Goal: Task Accomplishment & Management: Use online tool/utility

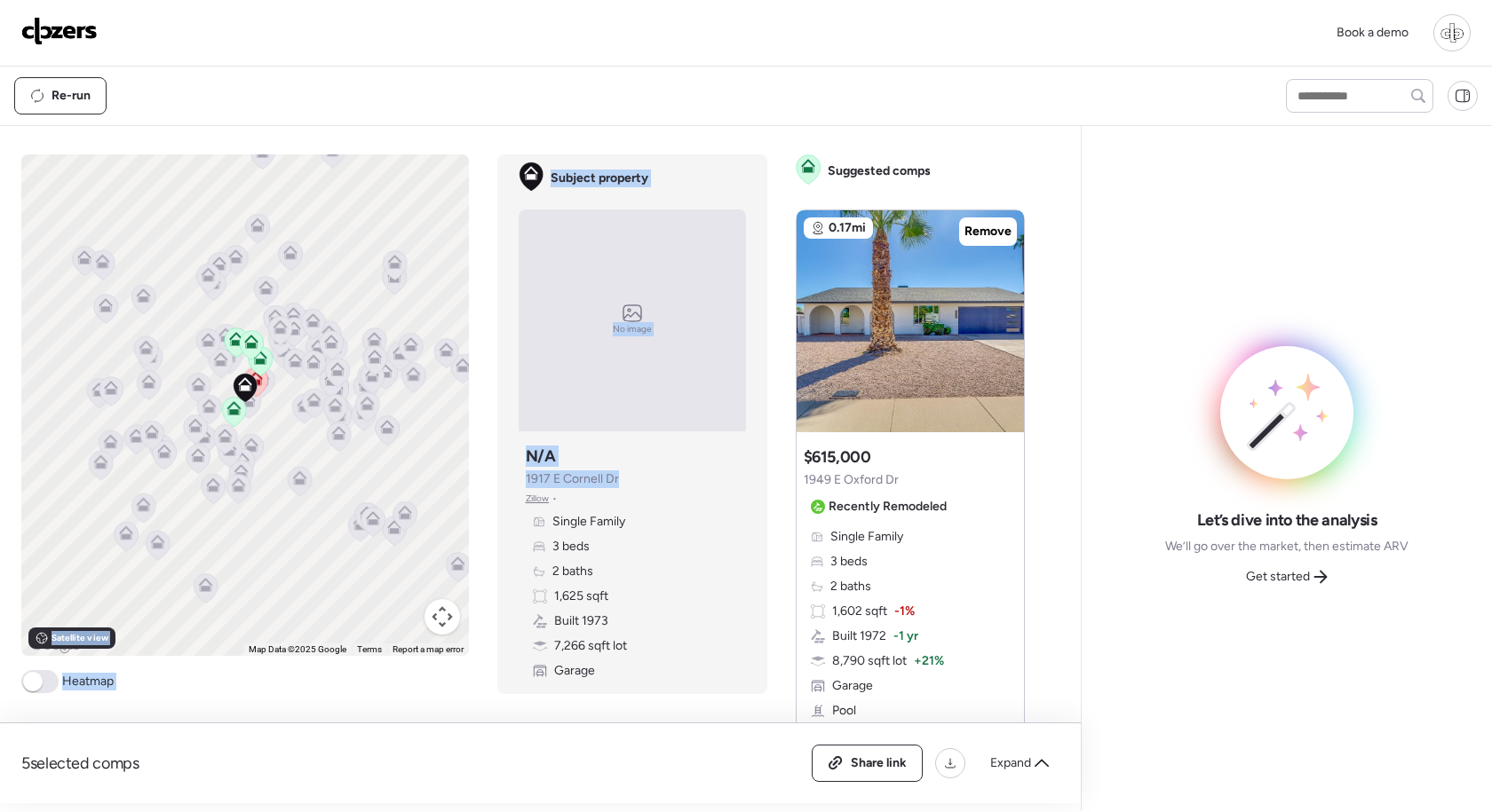
drag, startPoint x: 622, startPoint y: 482, endPoint x: 463, endPoint y: 482, distance: 159.0
click at [463, 482] on div "To activate drag with keyboard, press Alt + Enter. Once in keyboard drag state,…" at bounding box center [530, 479] width 1018 height 648
click at [51, 16] on div "Book a demo" at bounding box center [745, 33] width 1449 height 38
click at [55, 38] on img at bounding box center [59, 31] width 76 height 29
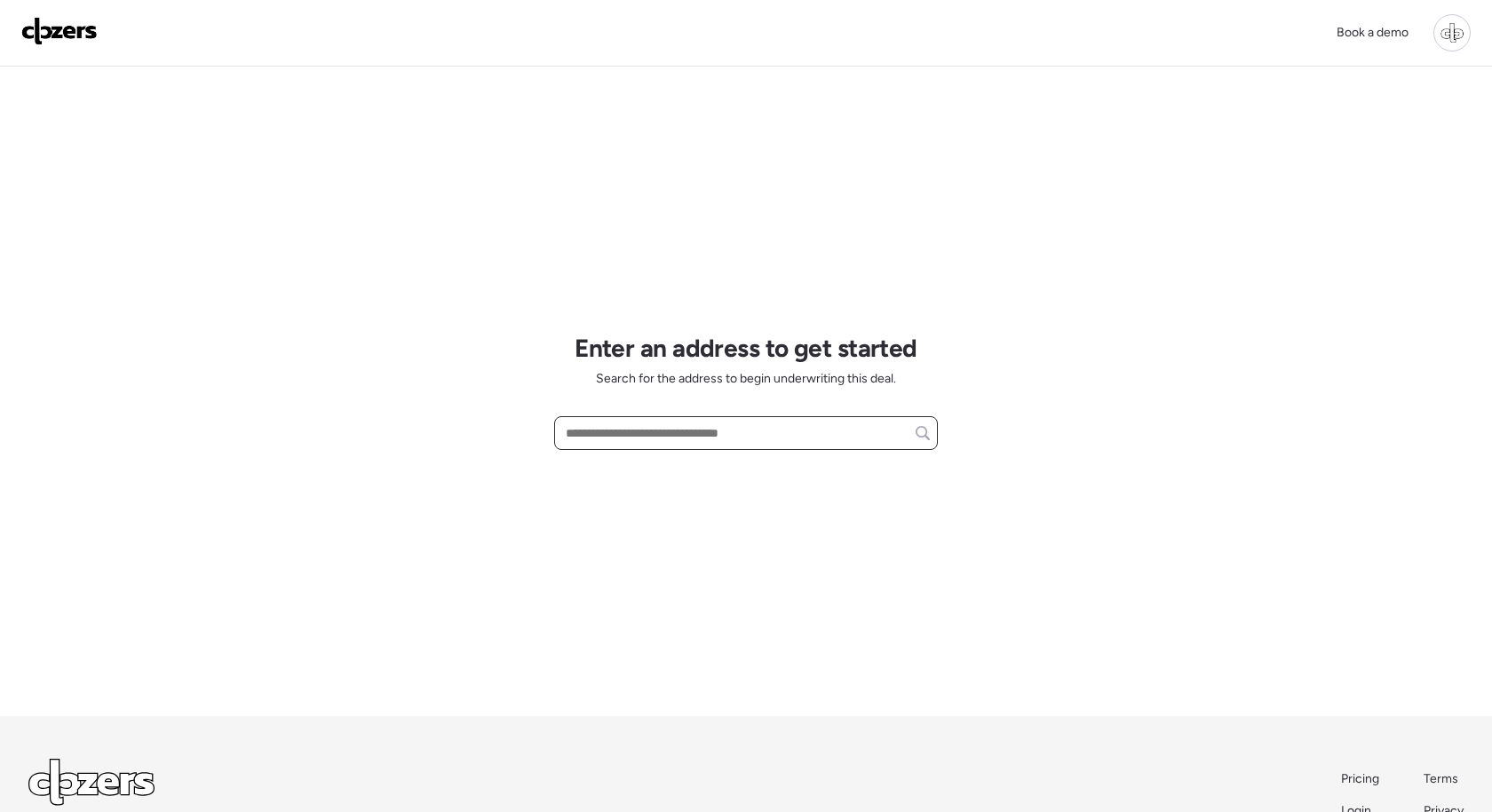
click at [572, 432] on input "text" at bounding box center [746, 432] width 368 height 25
paste input "**********"
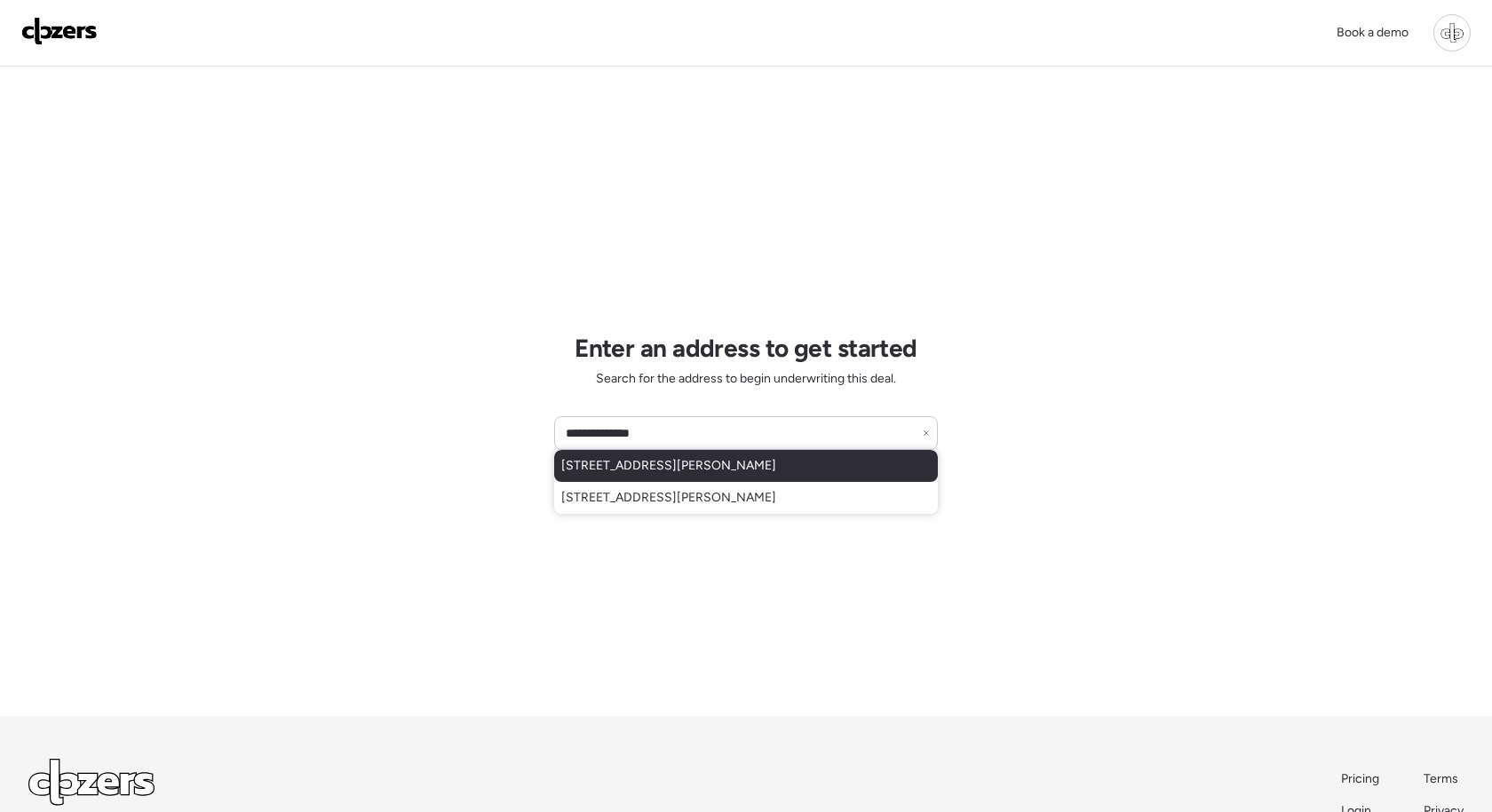
click at [757, 465] on span "118 Kilmer Ave, Clearwater, FL, 33765" at bounding box center [669, 466] width 215 height 18
type input "**********"
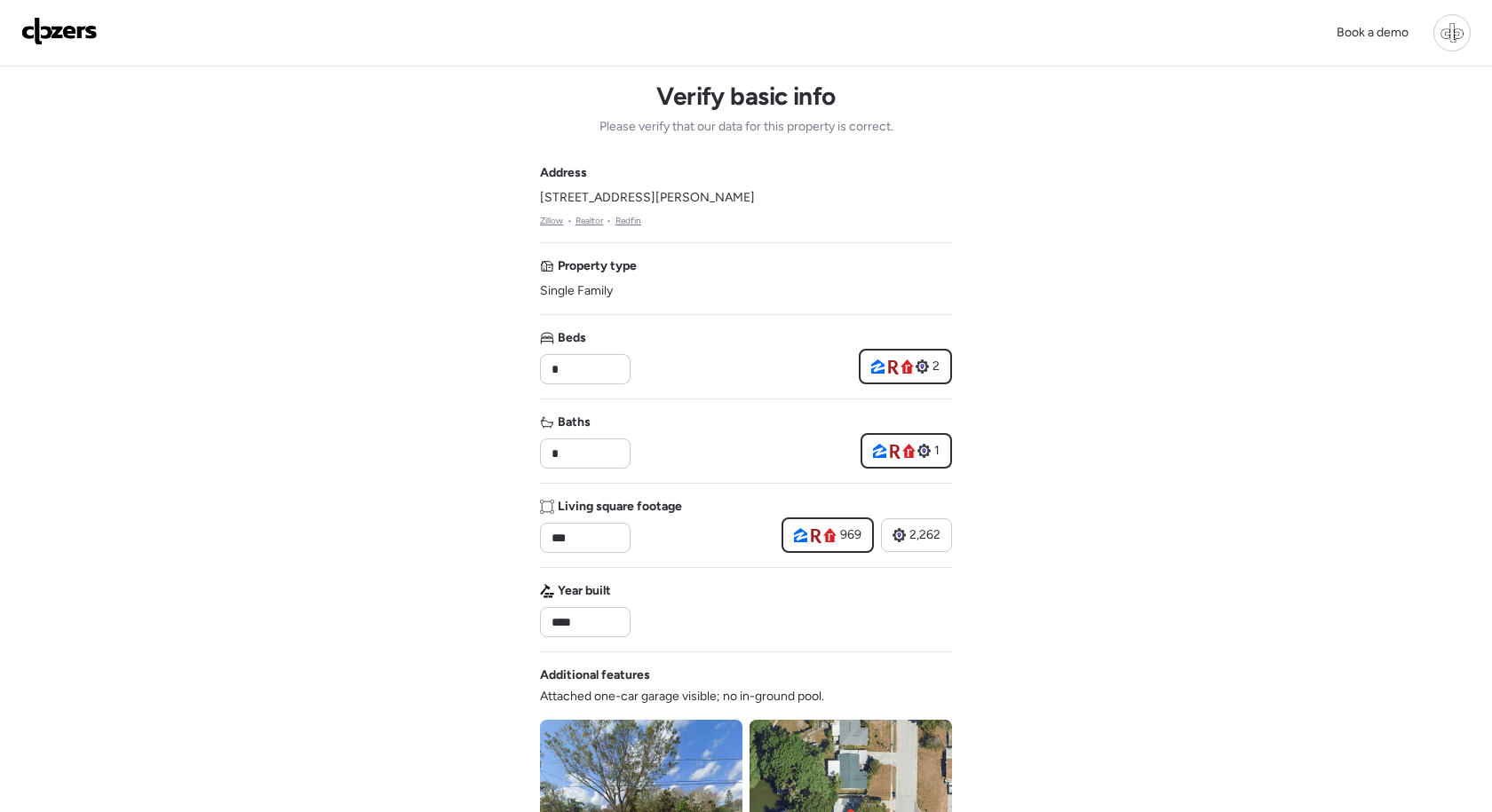
click at [910, 376] on div "2" at bounding box center [905, 367] width 93 height 36
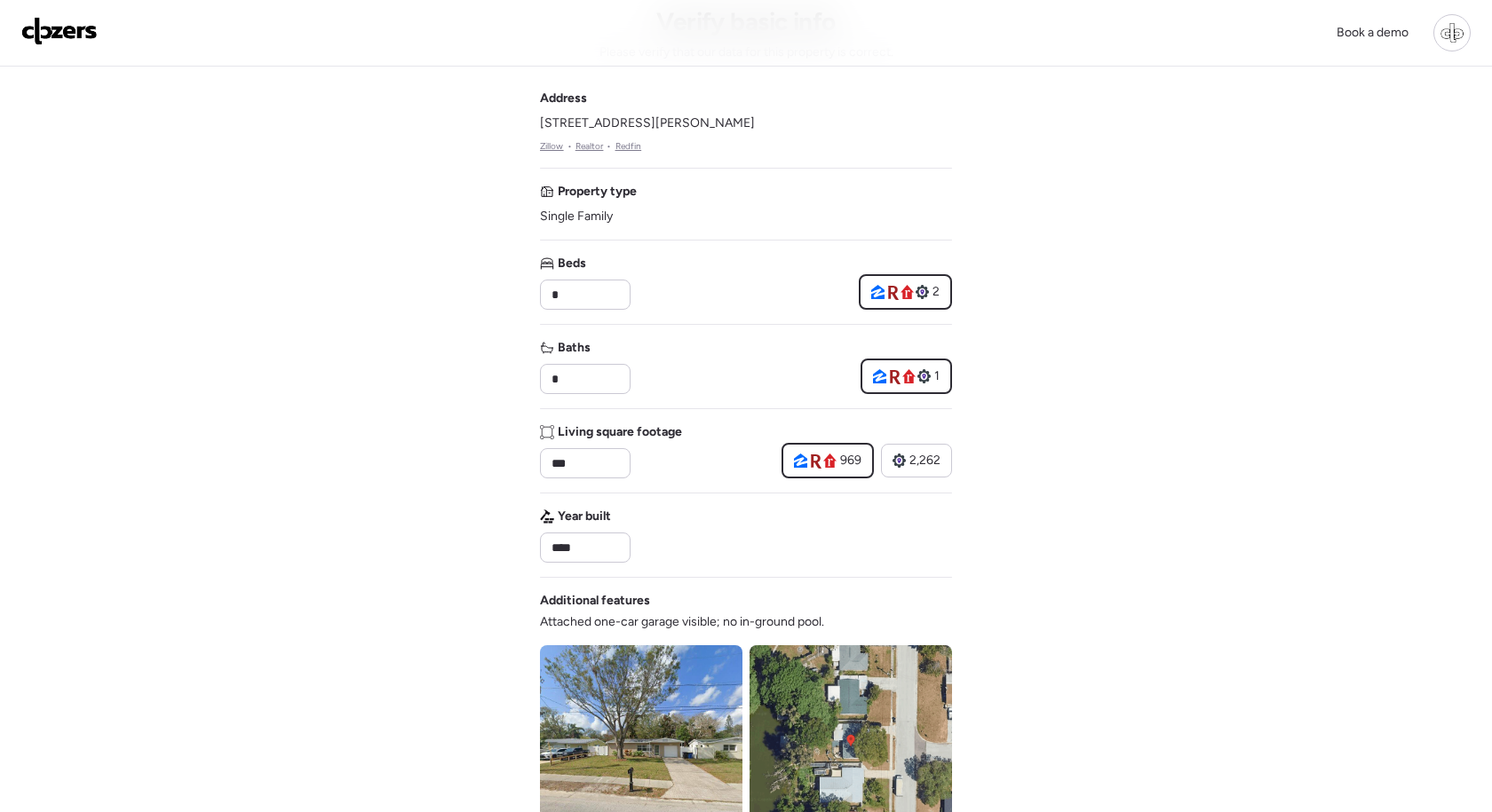
scroll to position [80, 0]
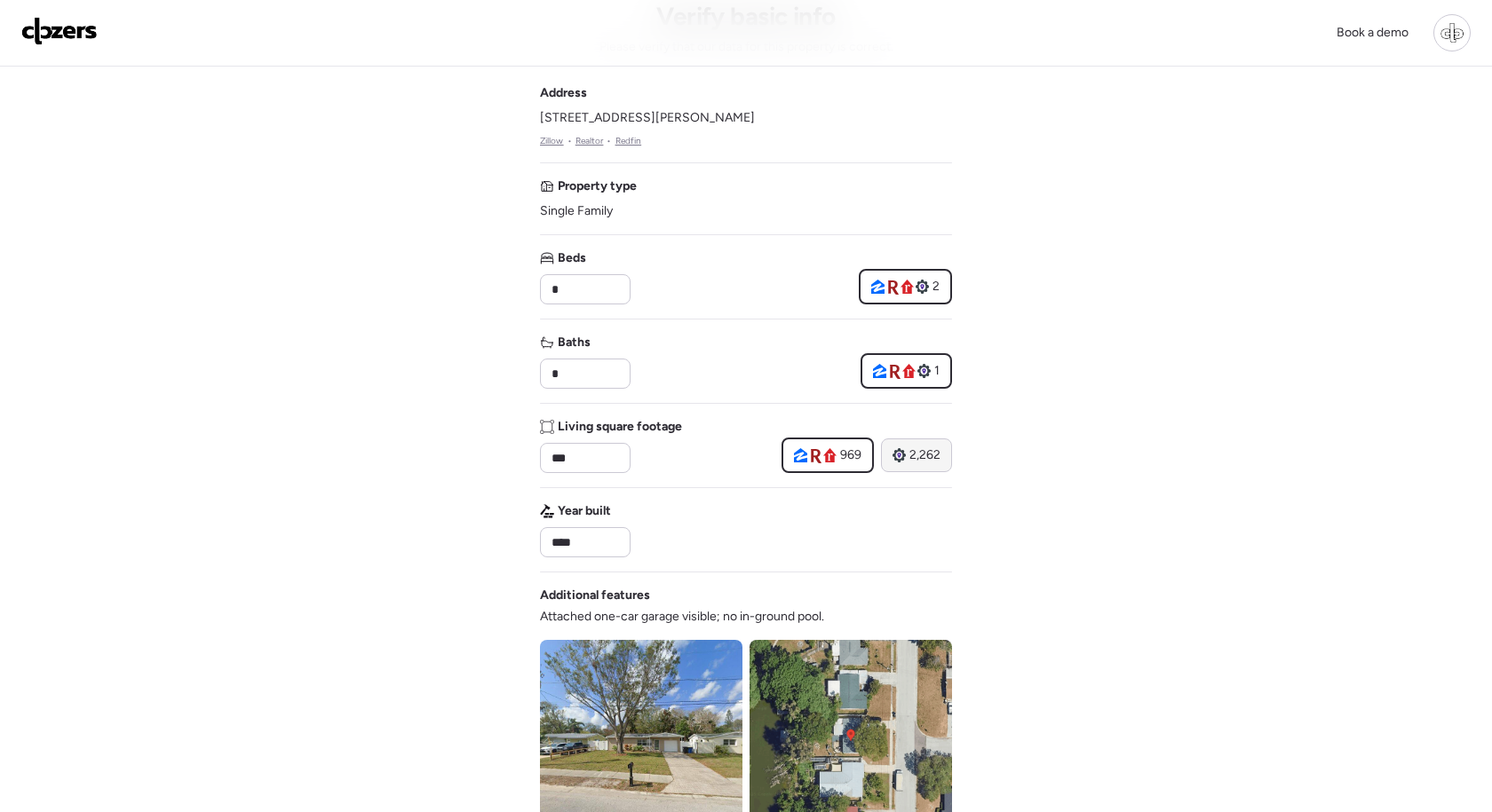
click at [920, 469] on div "2,262" at bounding box center [917, 455] width 71 height 34
click at [847, 460] on span "969" at bounding box center [849, 455] width 21 height 18
click at [926, 460] on span "2,262" at bounding box center [924, 455] width 31 height 18
click at [837, 459] on div "969" at bounding box center [826, 455] width 67 height 18
type input "***"
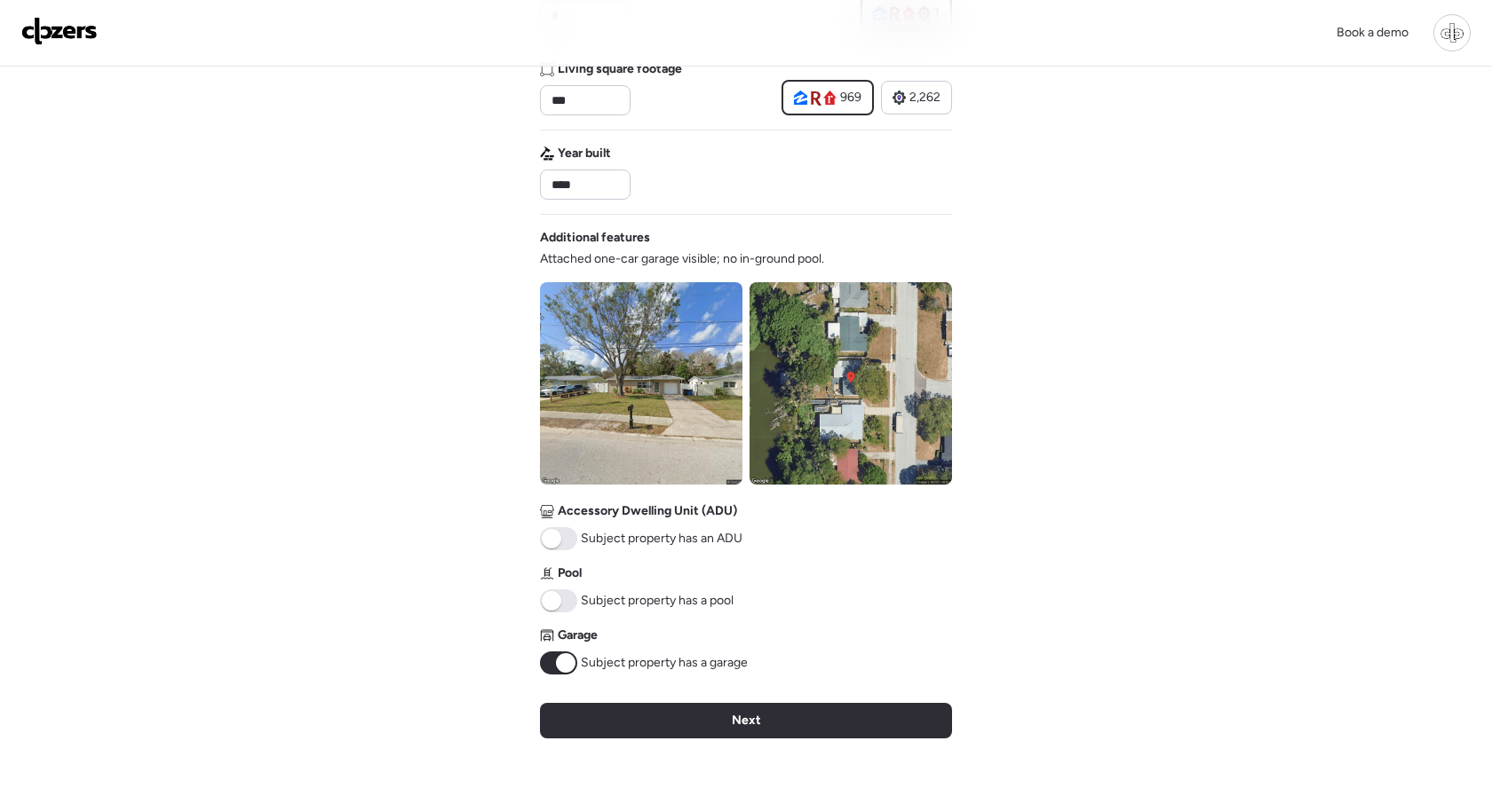
scroll to position [450, 0]
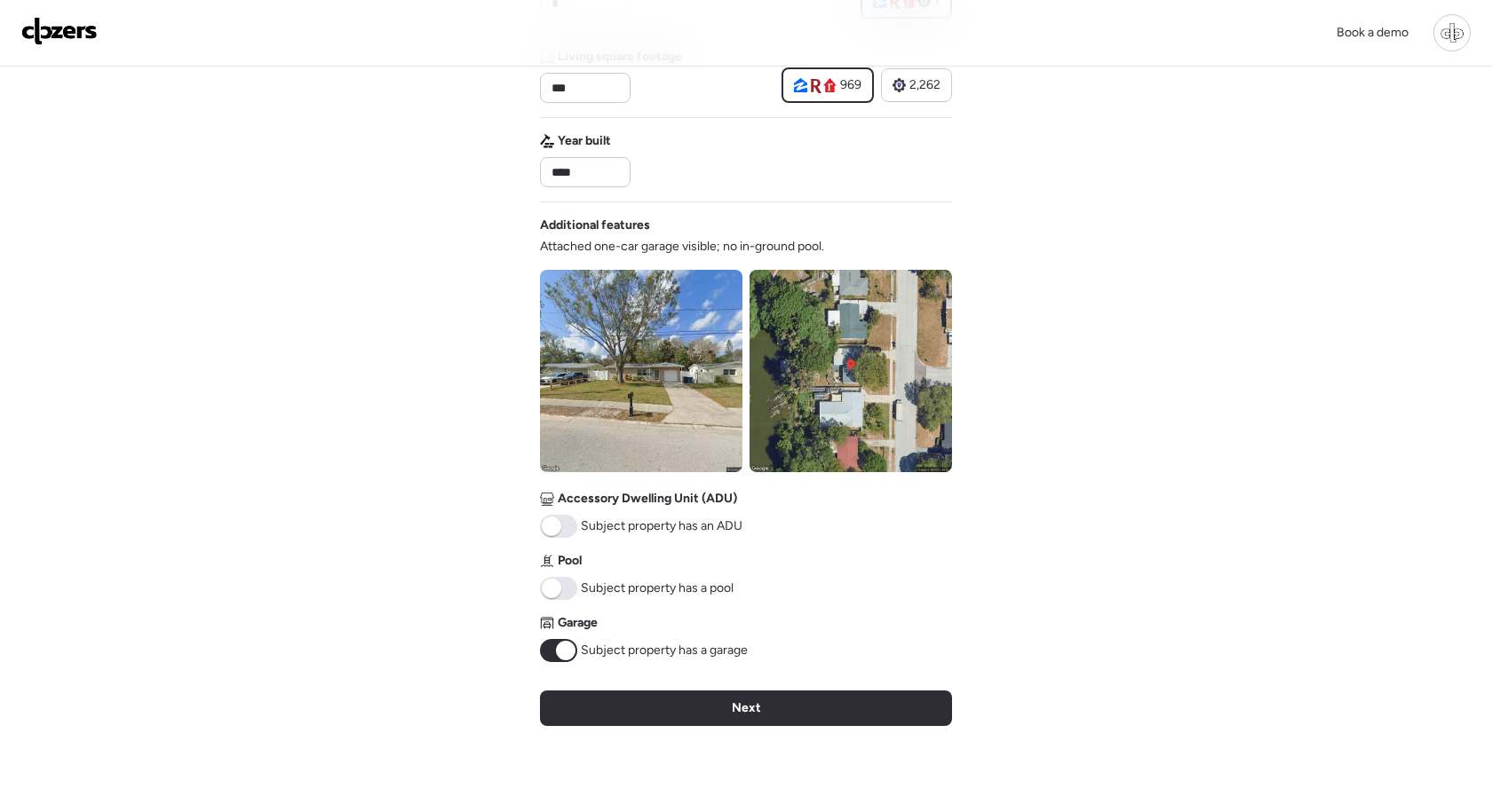
click at [839, 377] on img at bounding box center [850, 371] width 202 height 202
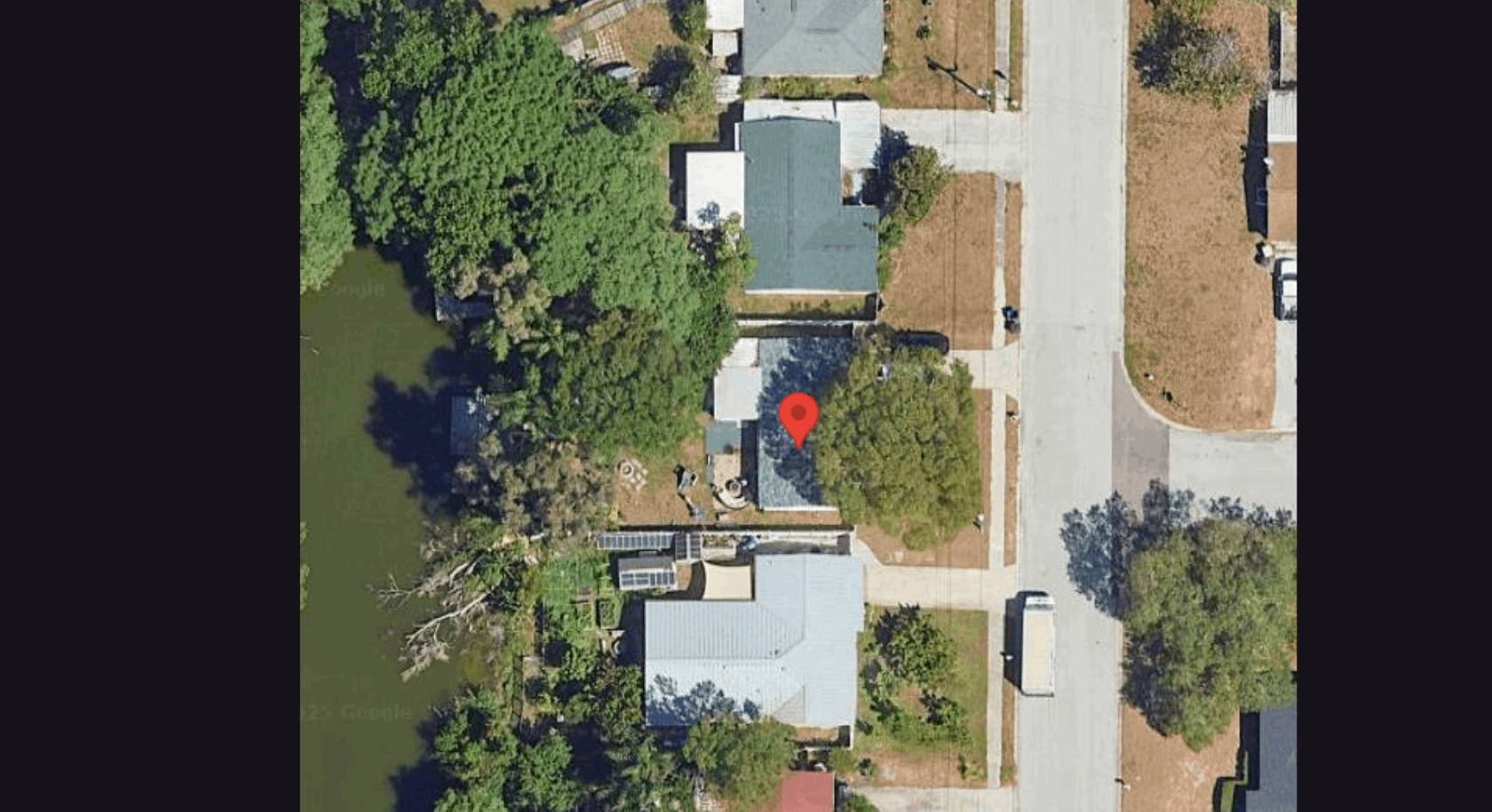
scroll to position [449, 0]
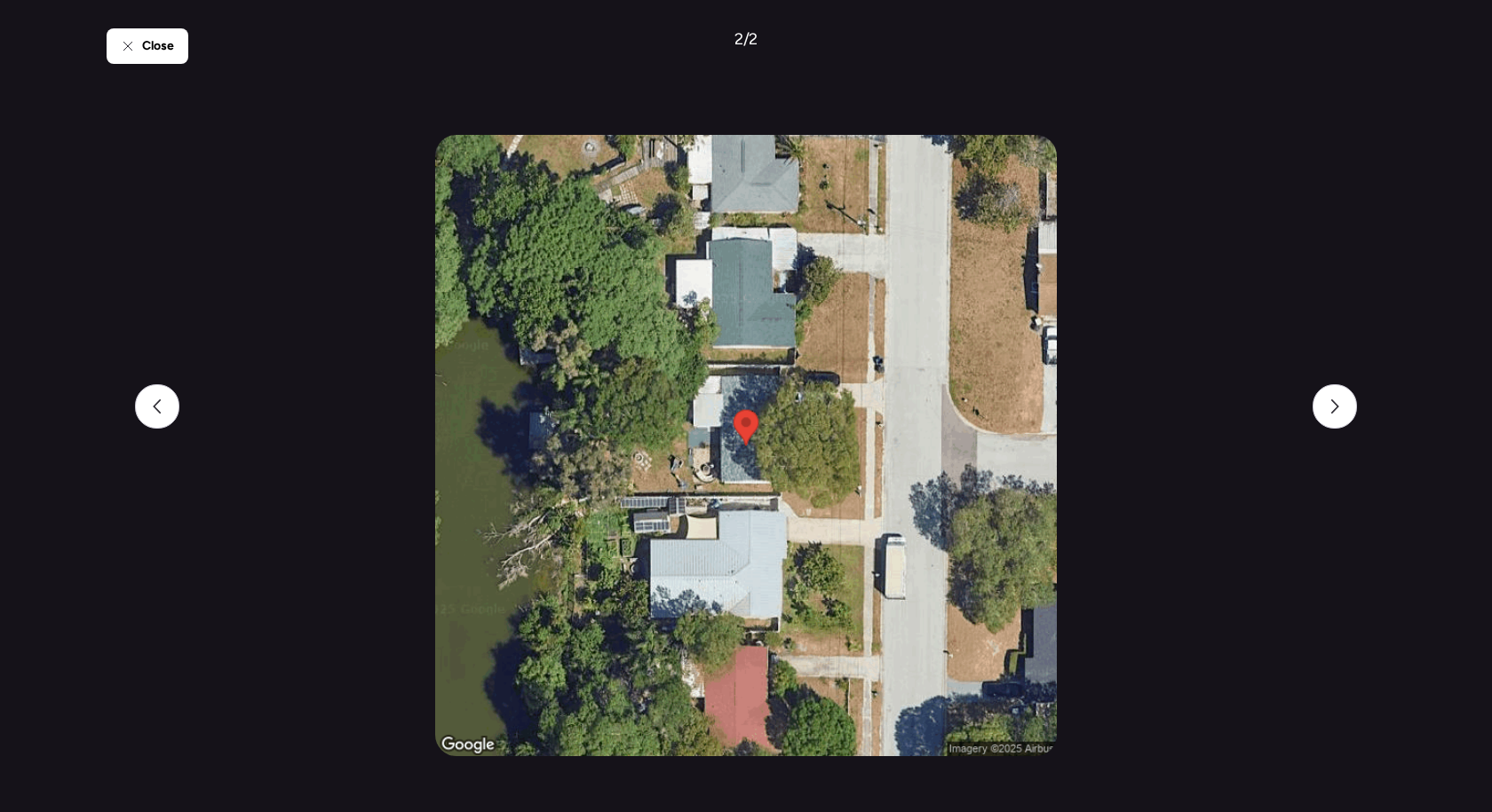
click at [1232, 222] on div "Close 2 / 2" at bounding box center [745, 406] width 1279 height 812
click at [158, 49] on span "Close" at bounding box center [158, 47] width 32 height 18
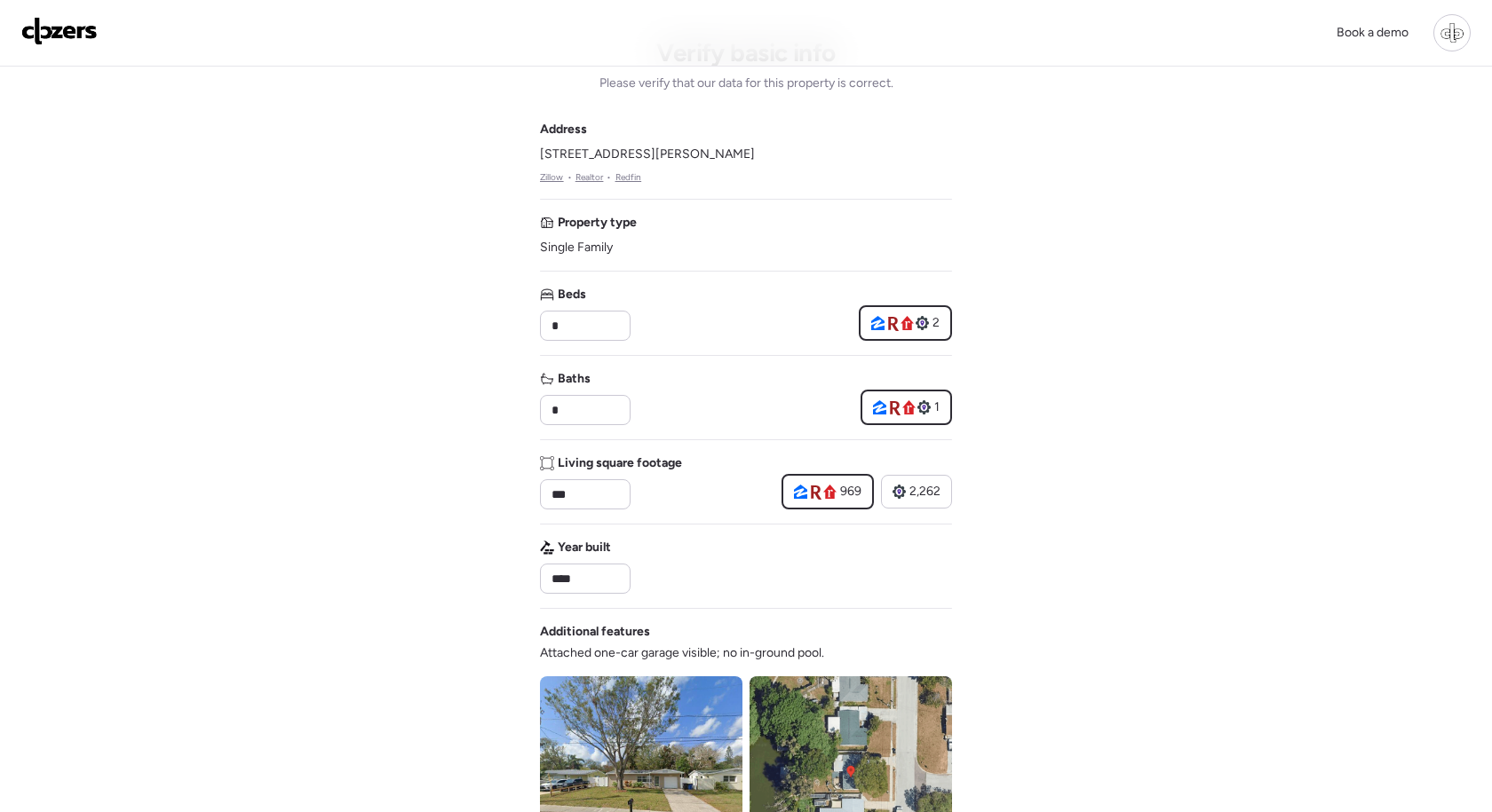
scroll to position [0, 0]
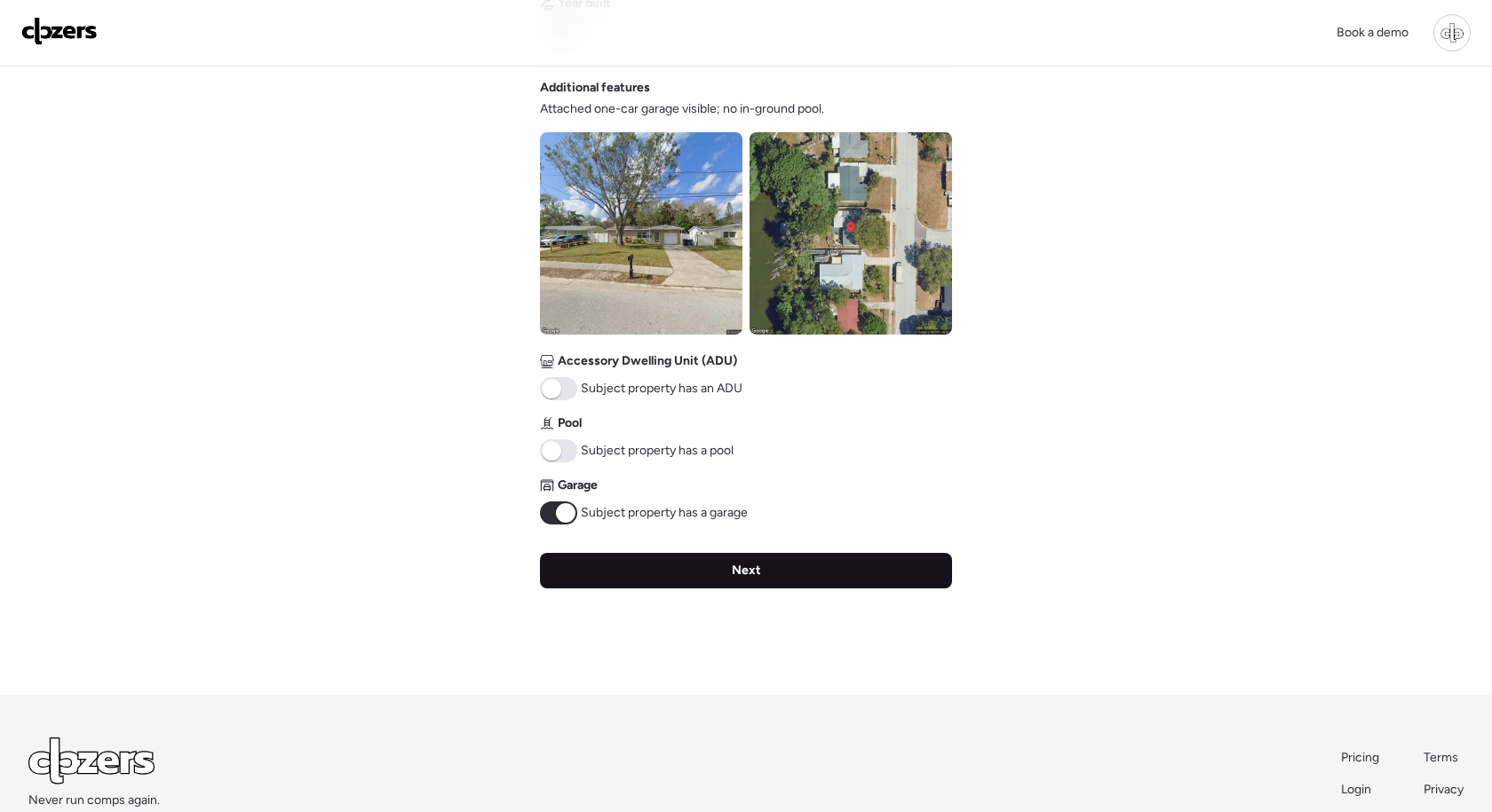
click at [808, 586] on div "Next" at bounding box center [745, 571] width 412 height 36
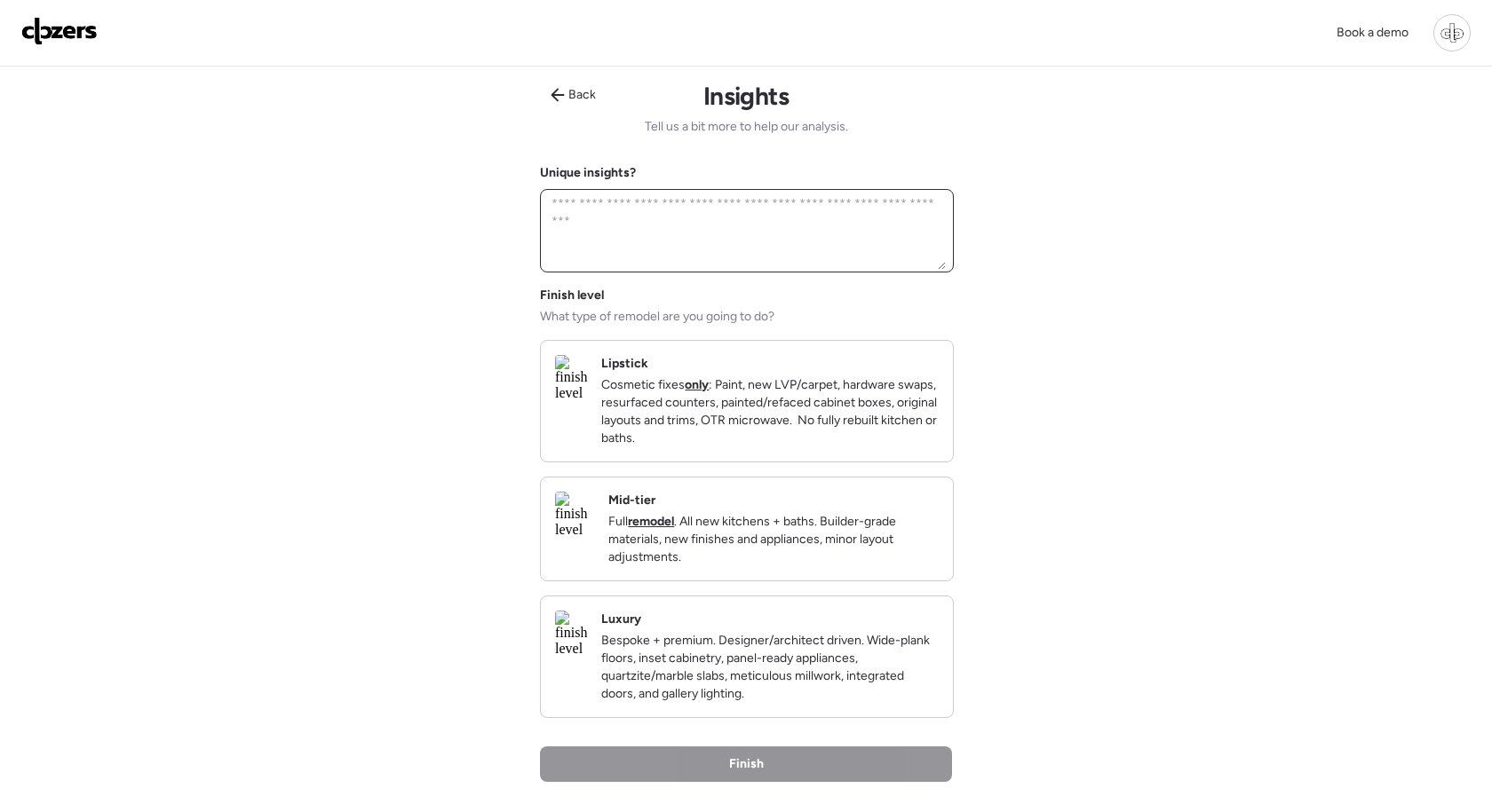
click at [804, 232] on textarea at bounding box center [746, 230] width 398 height 78
type textarea "**********"
click at [1173, 273] on div "Book a demo Back Insights Tell us a bit more to help our analysis. Unique insig…" at bounding box center [746, 553] width 1492 height 1106
click at [920, 531] on p "Full remodel . All new kitchens + baths. Builder-grade materials, new finishes …" at bounding box center [773, 539] width 330 height 54
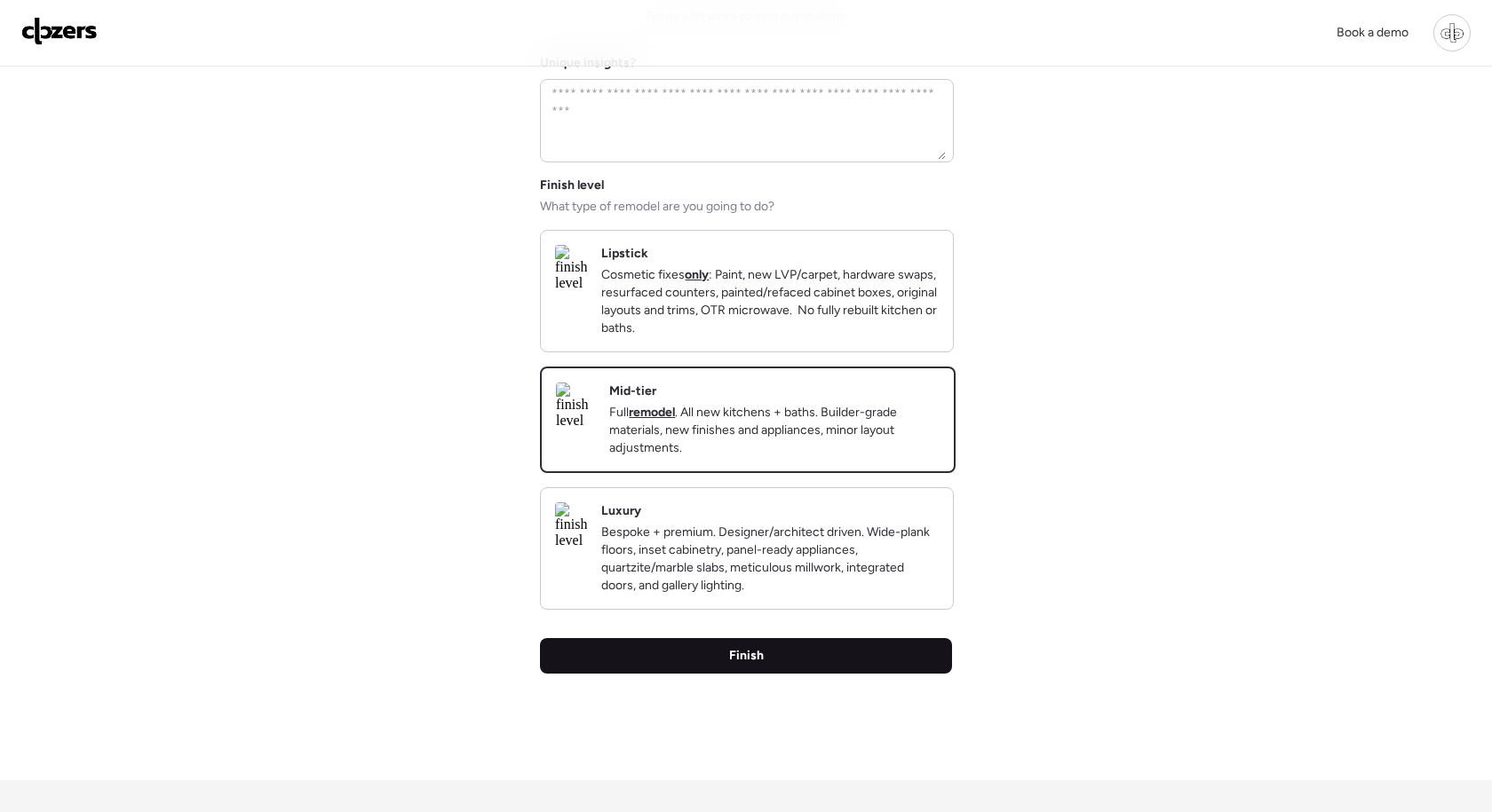
click at [848, 673] on div "Finish" at bounding box center [745, 655] width 412 height 36
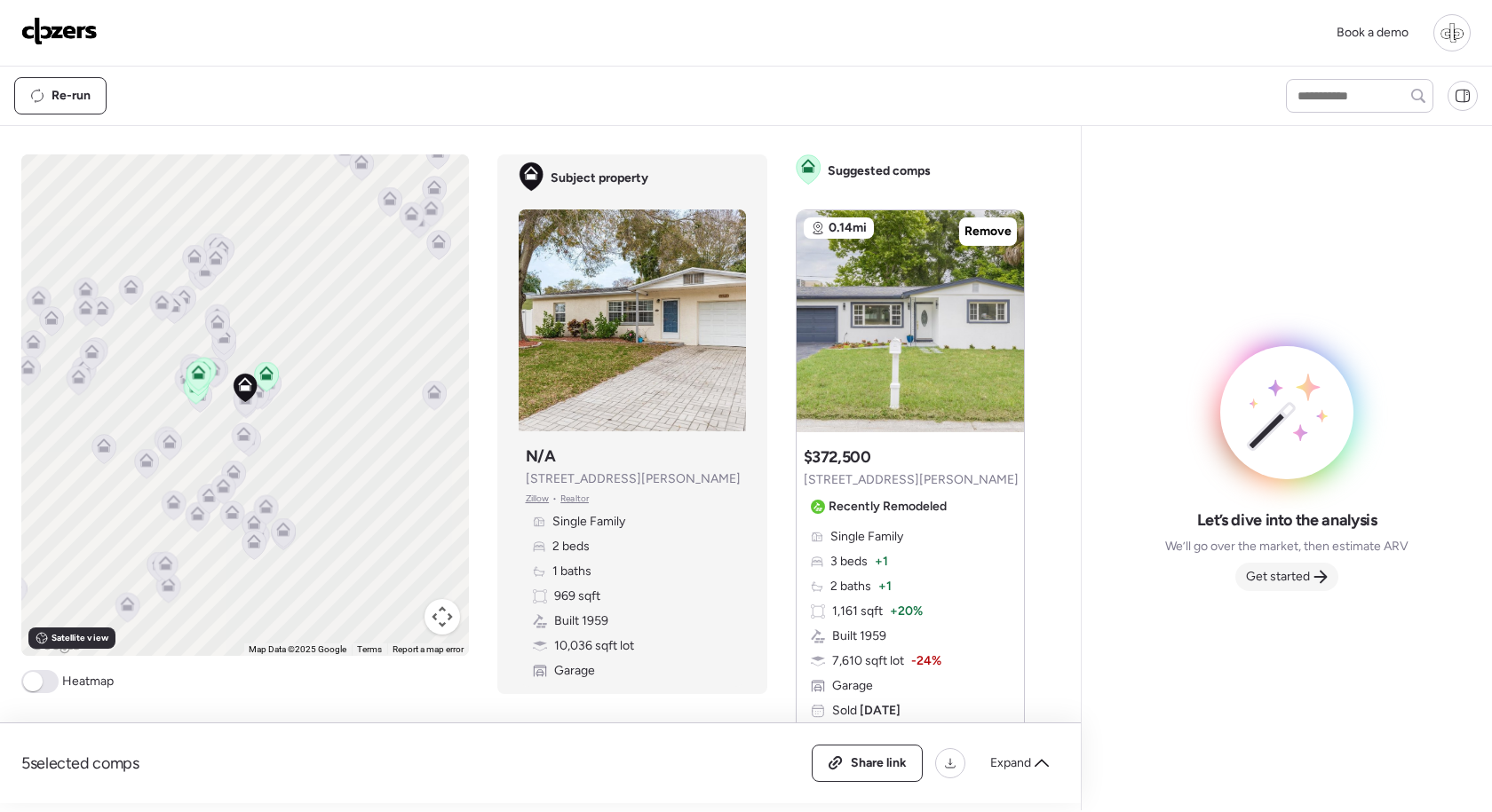
click at [1292, 580] on span "Get started" at bounding box center [1278, 577] width 63 height 18
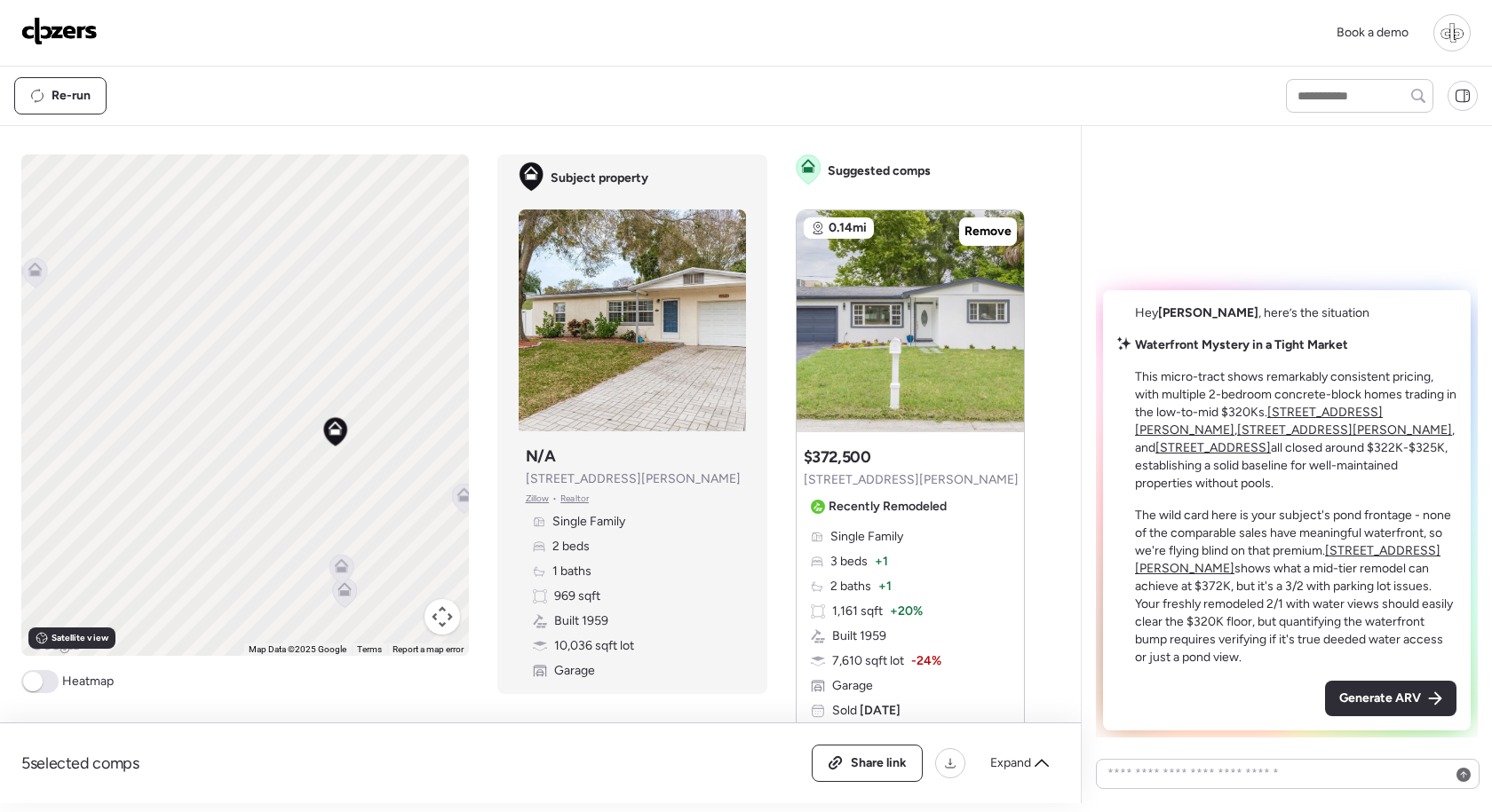
drag, startPoint x: 368, startPoint y: 489, endPoint x: 325, endPoint y: 409, distance: 90.8
click at [327, 420] on icon at bounding box center [334, 427] width 14 height 14
drag, startPoint x: 336, startPoint y: 486, endPoint x: 334, endPoint y: 375, distance: 111.0
click at [334, 375] on div "To activate drag with keyboard, press Alt + Enter. Once in keyboard drag state,…" at bounding box center [244, 406] width 447 height 502
click at [321, 502] on icon at bounding box center [321, 494] width 14 height 14
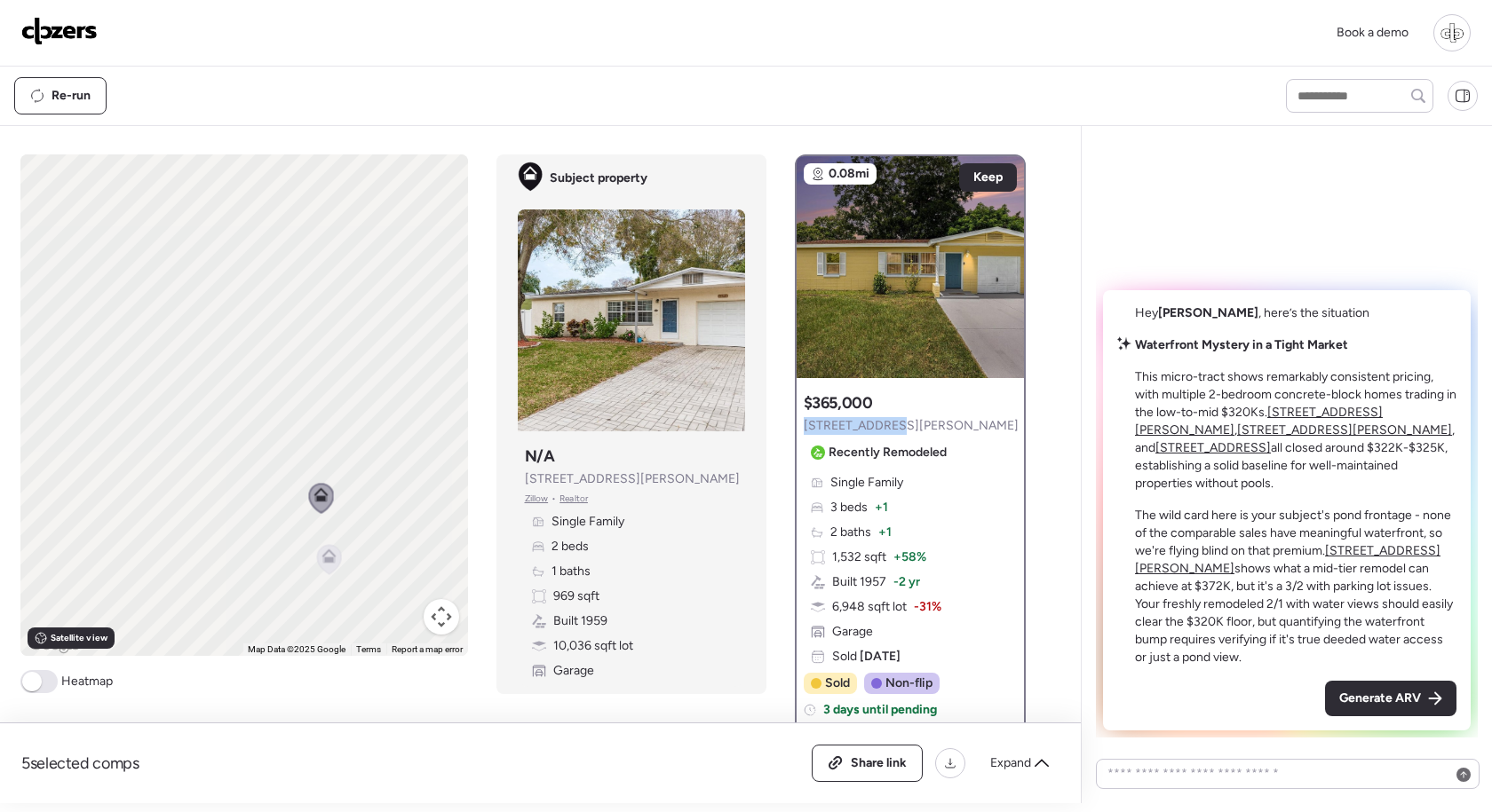
drag, startPoint x: 901, startPoint y: 424, endPoint x: 798, endPoint y: 423, distance: 103.0
click at [798, 423] on div "$365,000 306 Kilmer Ave Recently Remodeled Single Family 3 beds + 1 2 baths + 1…" at bounding box center [910, 562] width 227 height 355
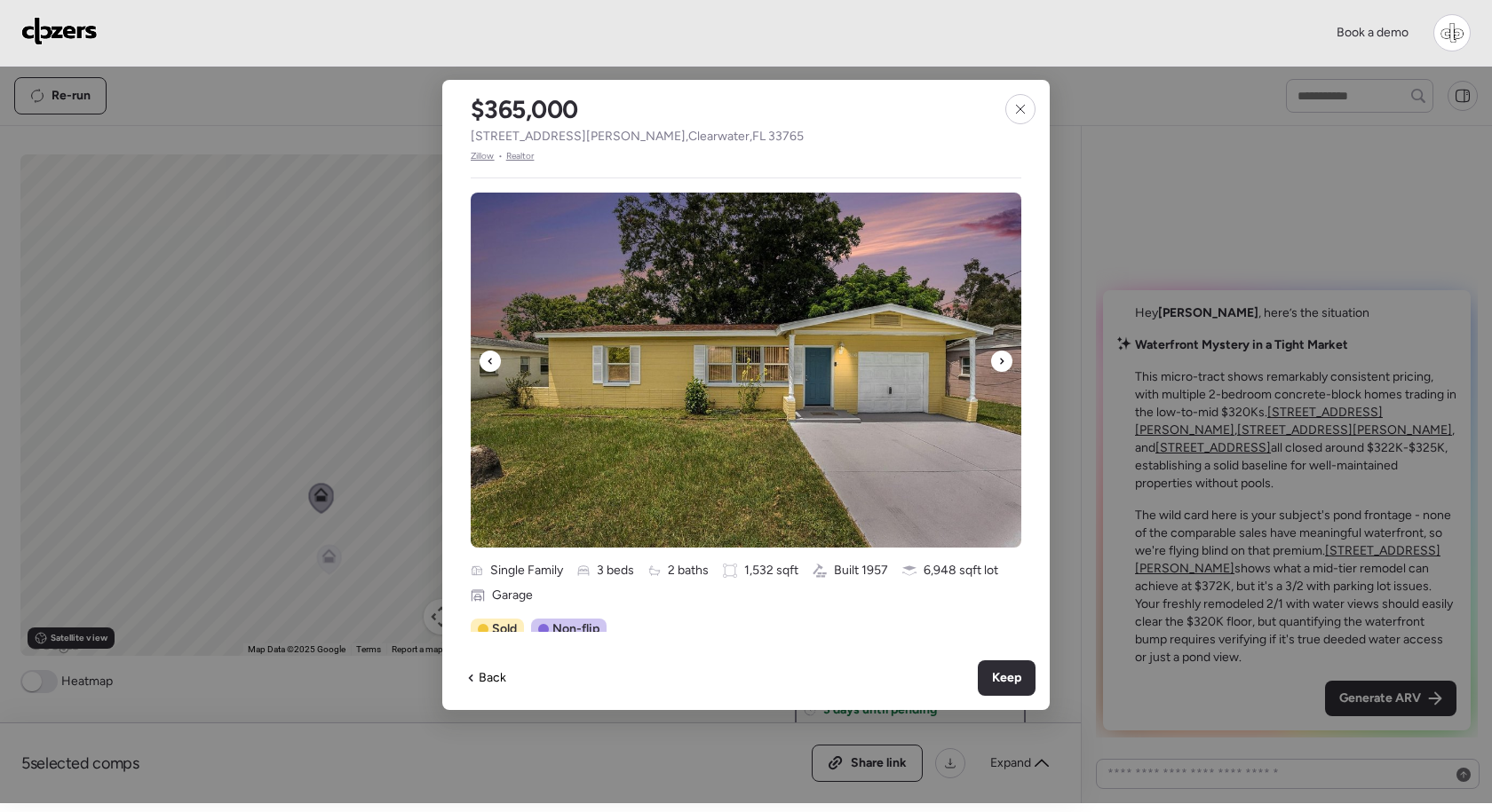
copy span "306 Kilmer Ave"
click at [1002, 361] on icon at bounding box center [1002, 361] width 4 height 6
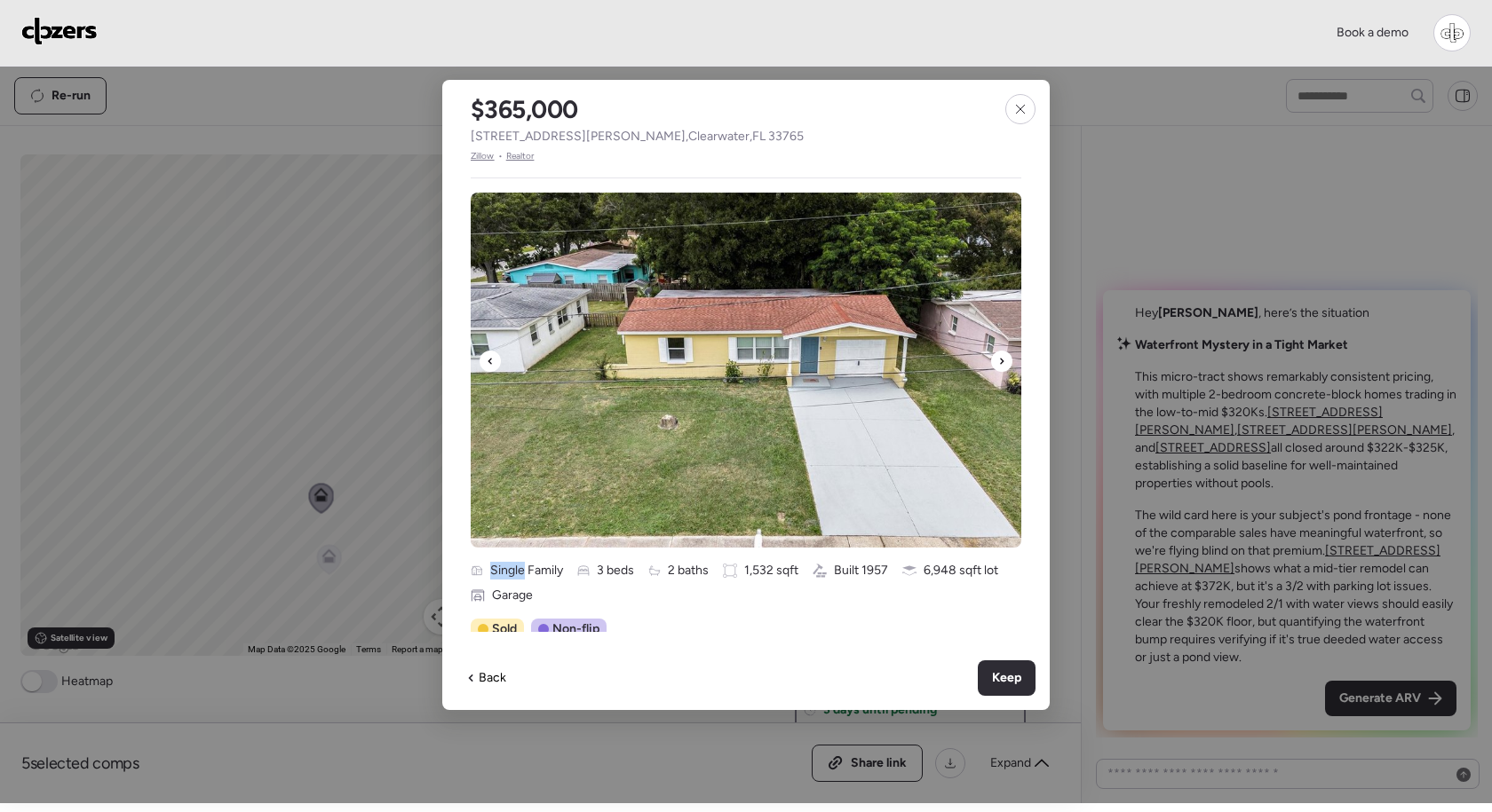
click at [1002, 361] on icon at bounding box center [1002, 361] width 4 height 6
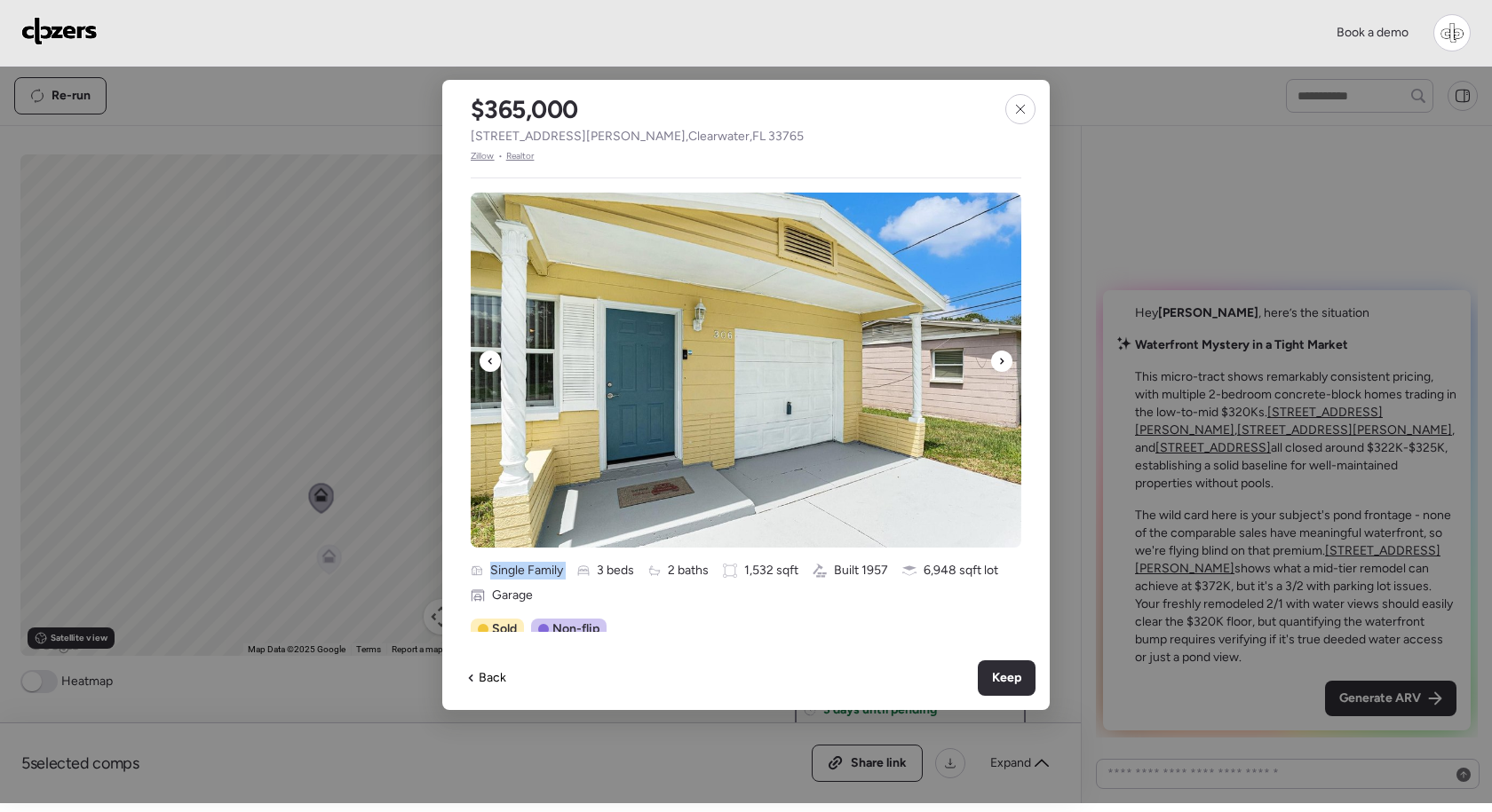
click at [1002, 361] on icon at bounding box center [1002, 361] width 4 height 6
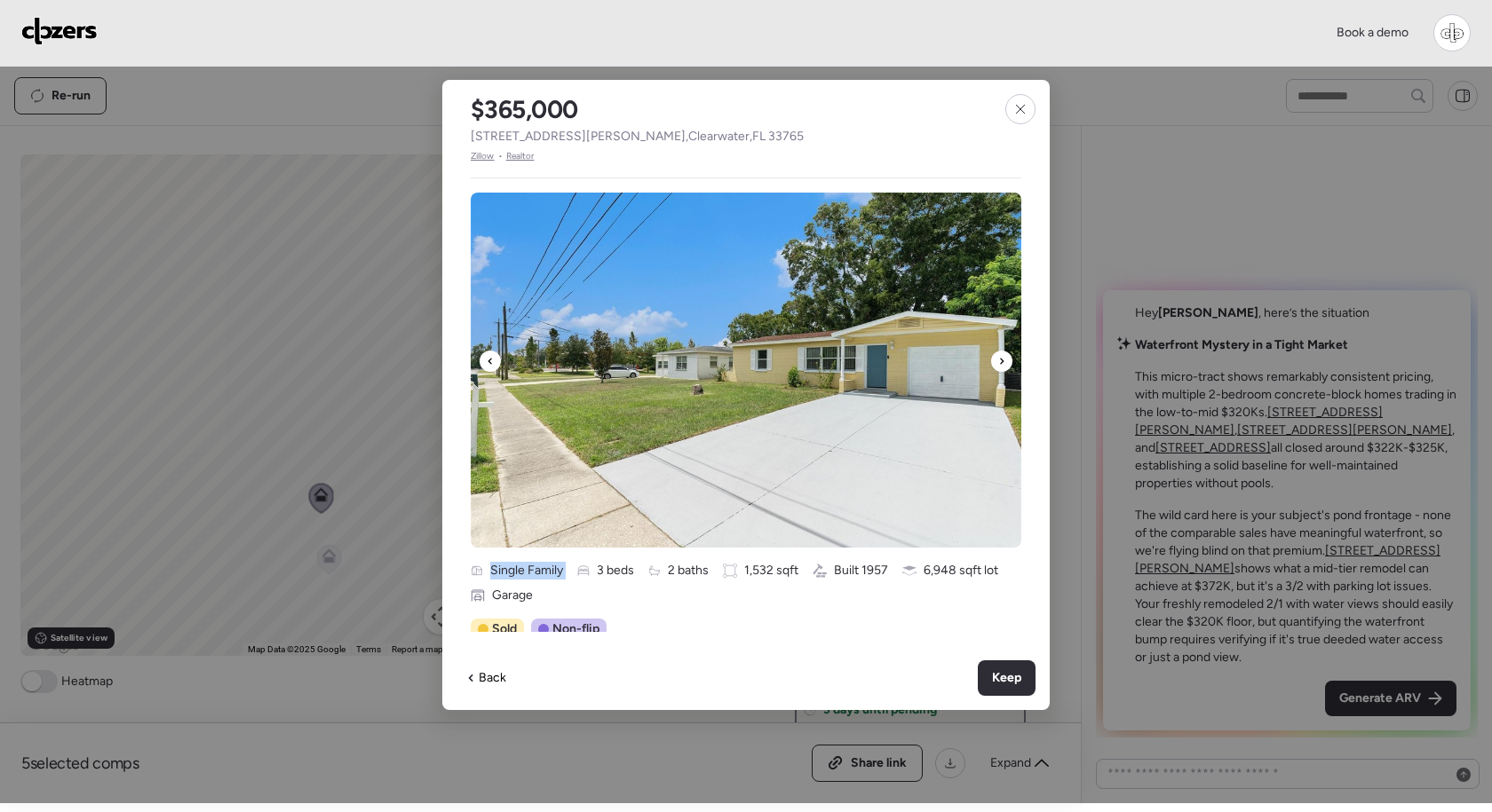
click at [1002, 361] on icon at bounding box center [1002, 361] width 4 height 6
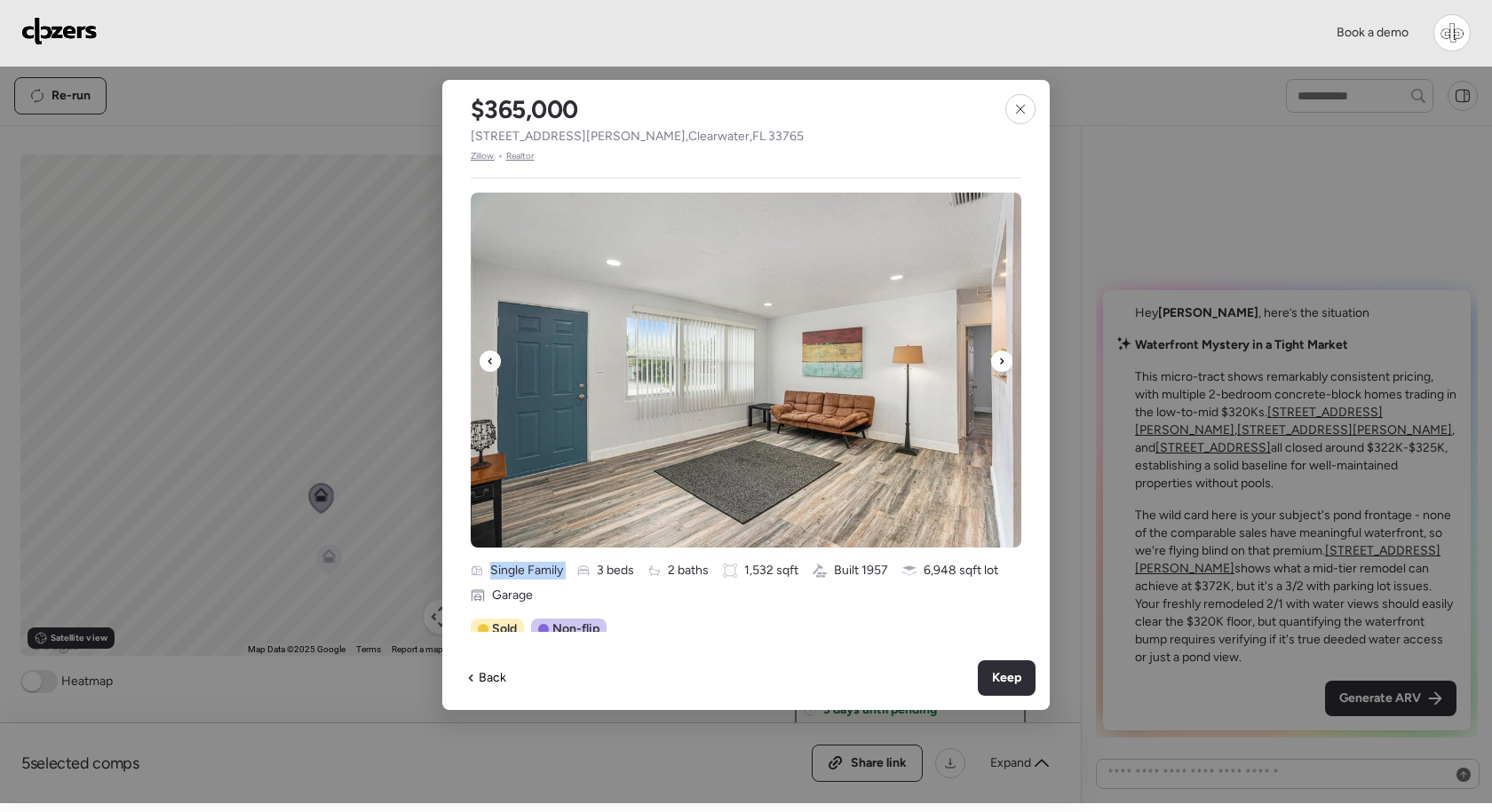
click at [1002, 361] on icon at bounding box center [1002, 361] width 4 height 6
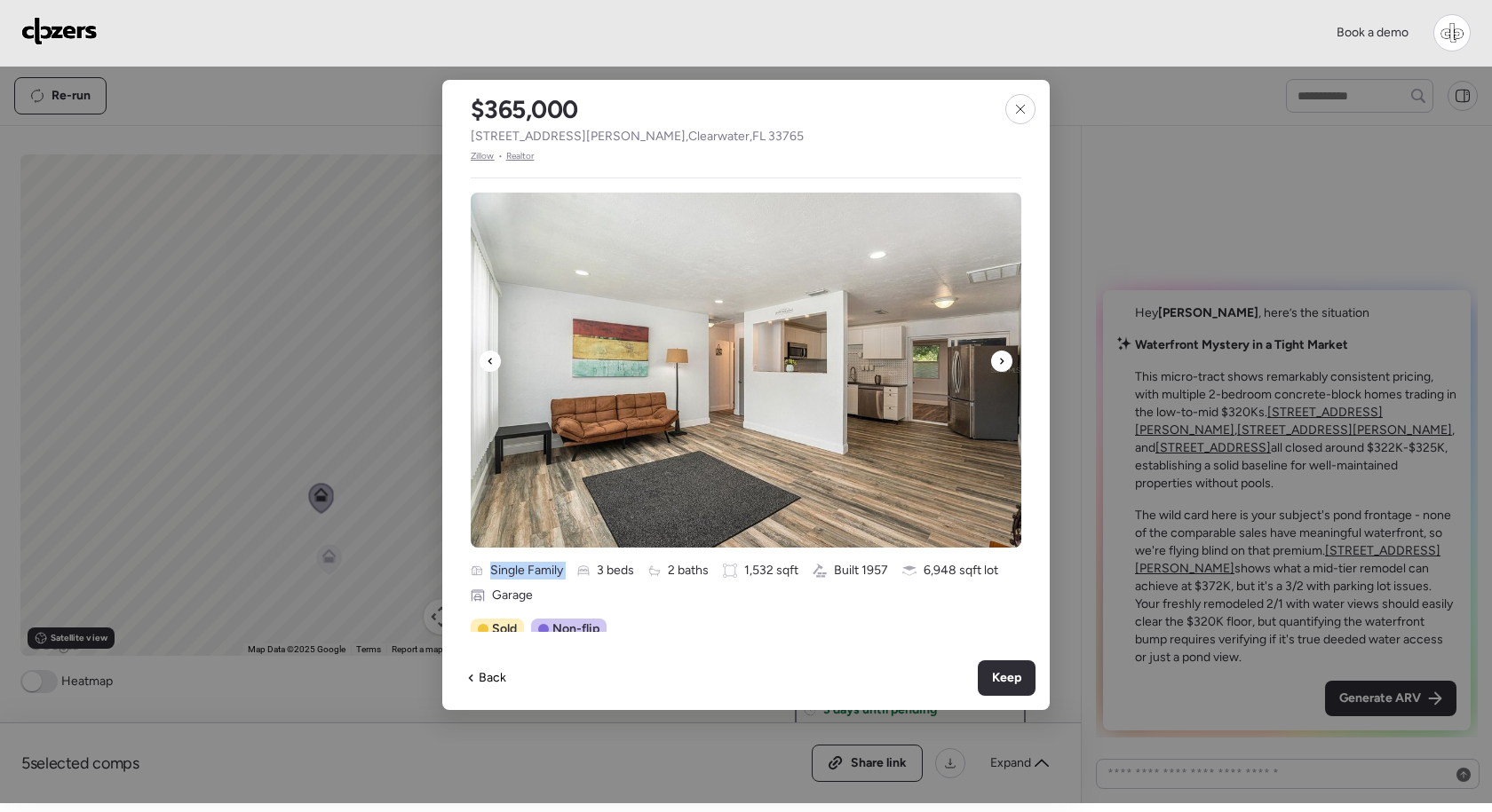
click at [1002, 361] on icon at bounding box center [1002, 361] width 4 height 6
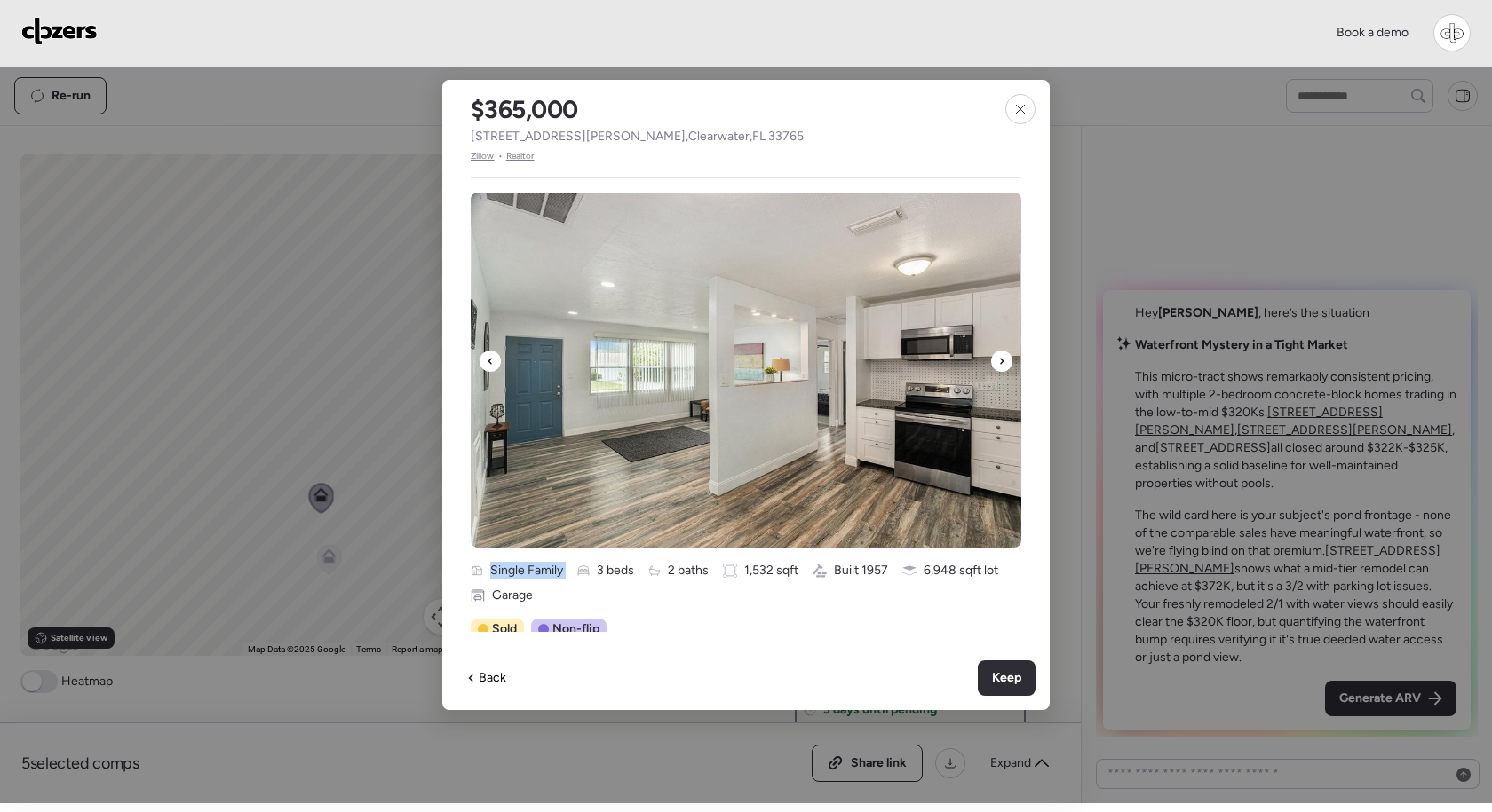
click at [1002, 361] on icon at bounding box center [1002, 361] width 4 height 6
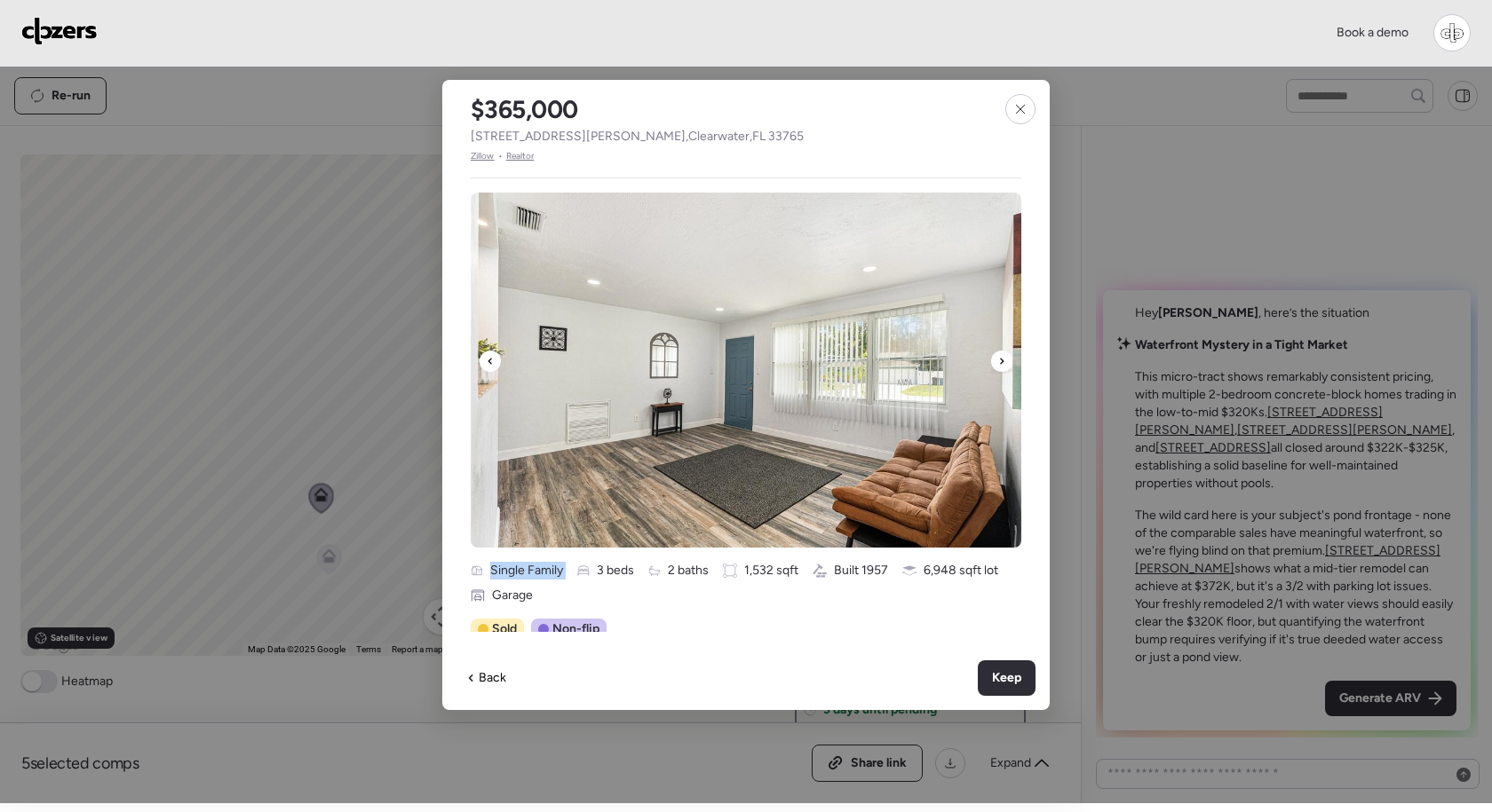
click at [1002, 361] on icon at bounding box center [1002, 361] width 4 height 6
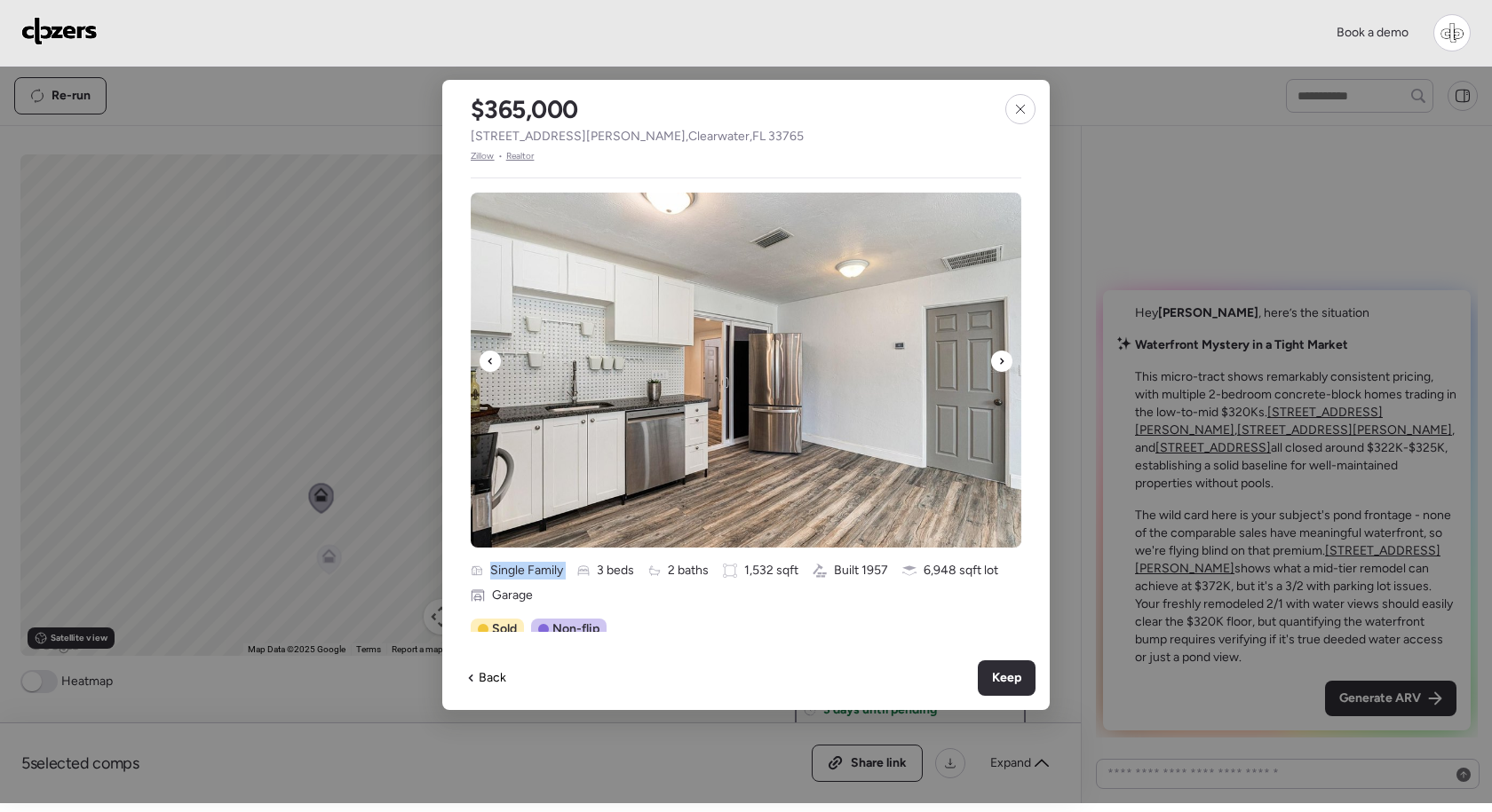
click at [1002, 361] on icon at bounding box center [1002, 361] width 4 height 6
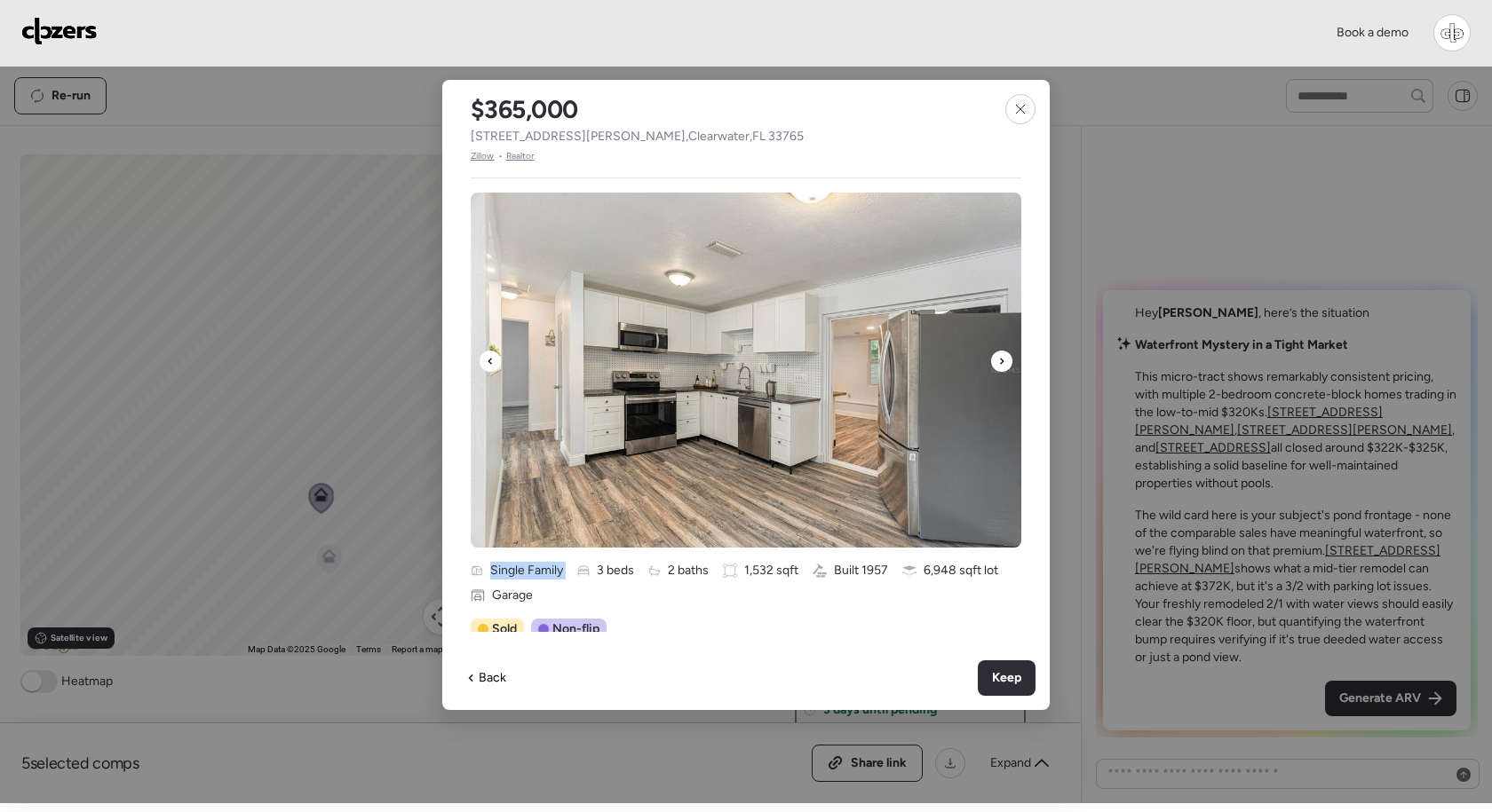
click at [1002, 361] on icon at bounding box center [1002, 361] width 4 height 6
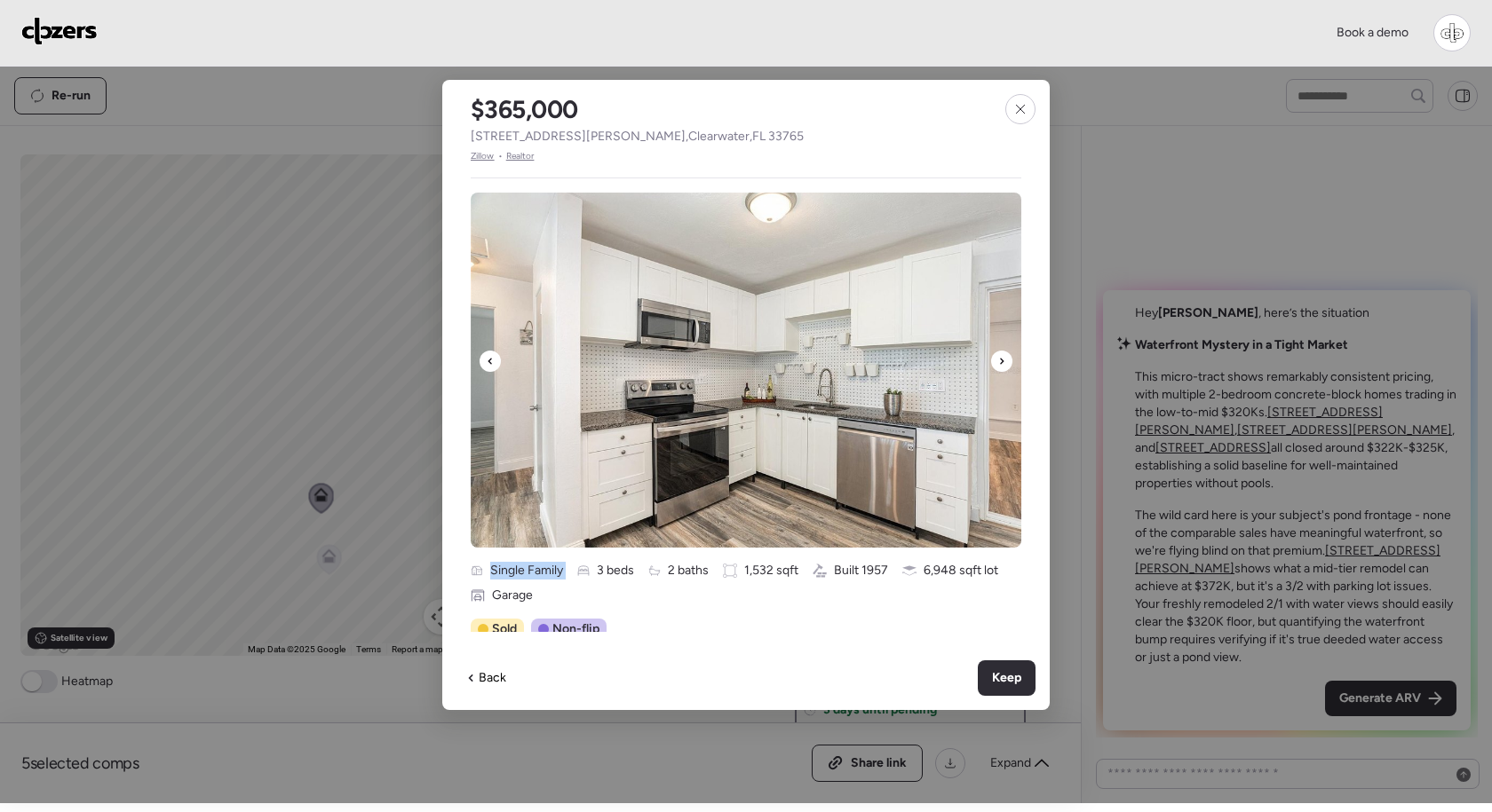
click at [1002, 361] on icon at bounding box center [1002, 361] width 4 height 6
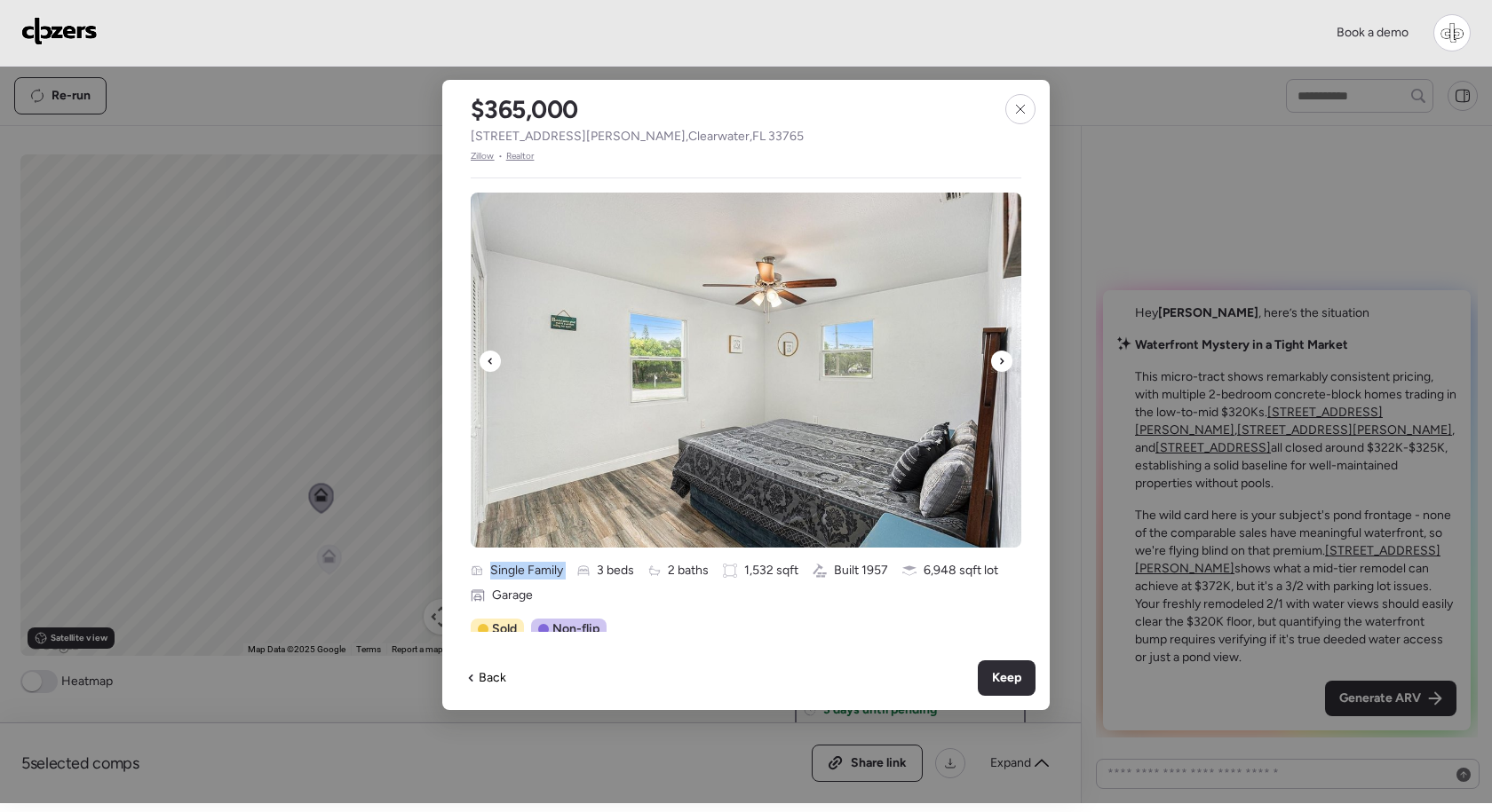
click at [1002, 361] on icon at bounding box center [1002, 361] width 4 height 6
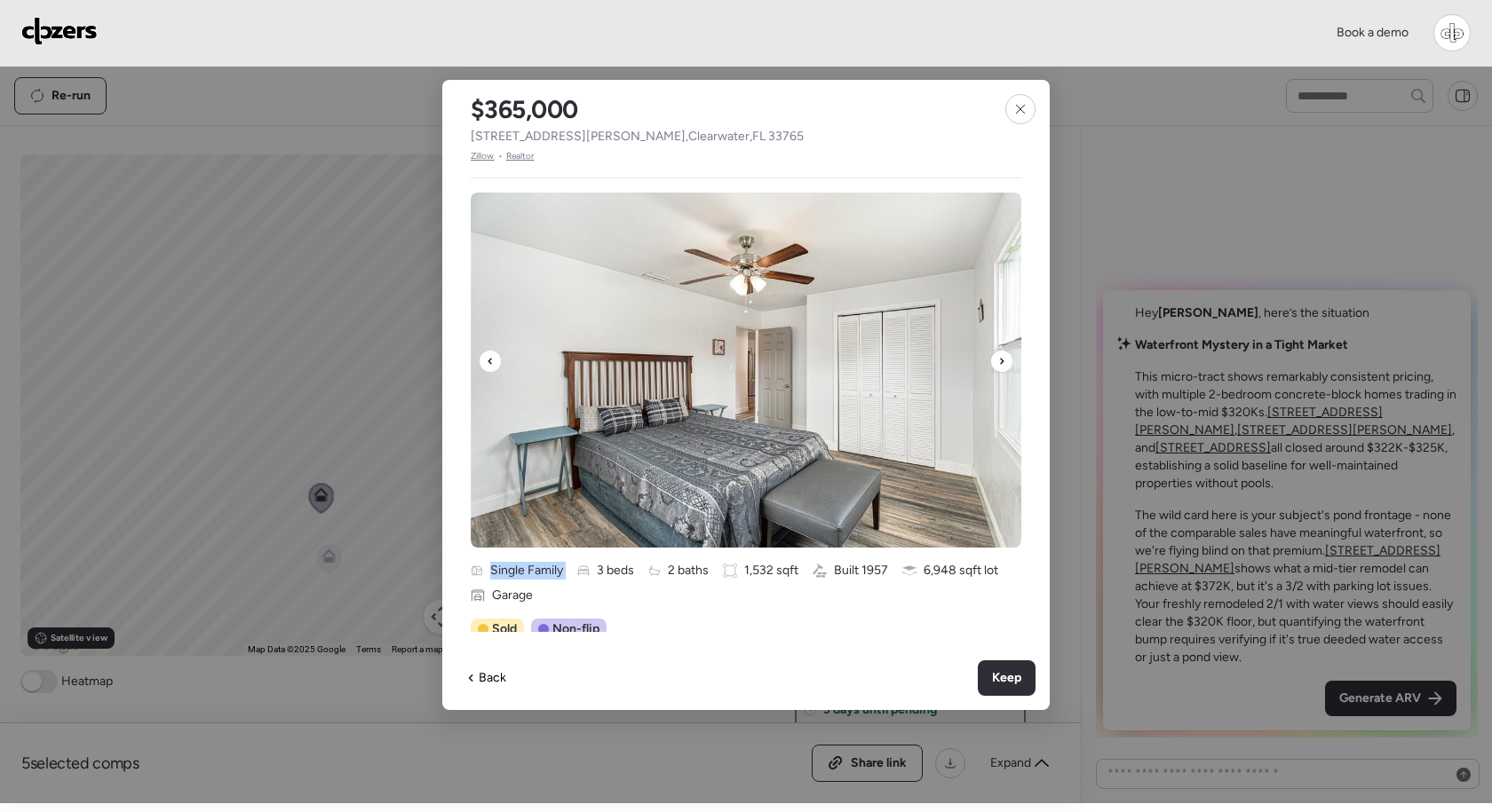
click at [1002, 361] on icon at bounding box center [1002, 361] width 4 height 6
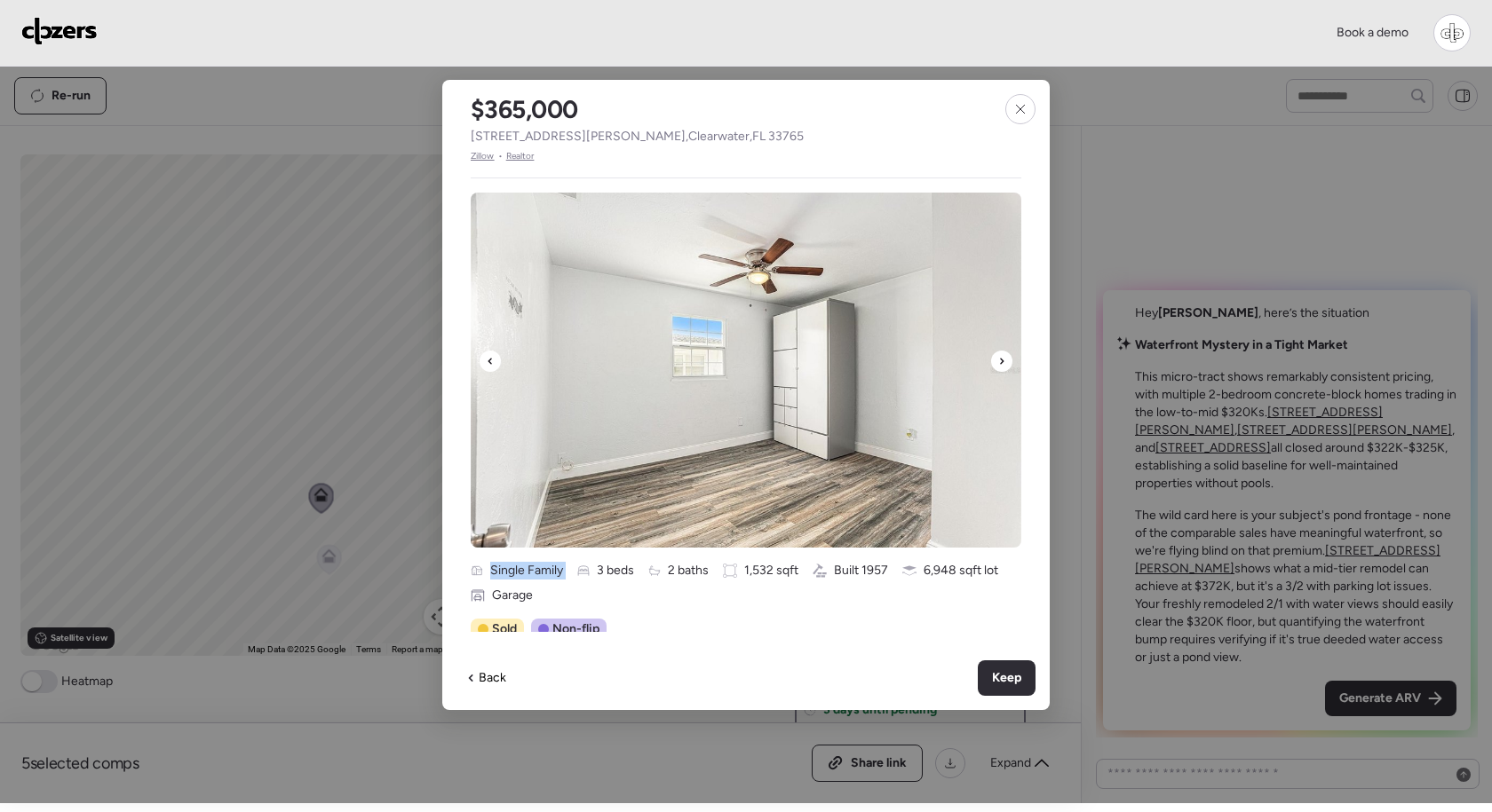
click at [1002, 361] on icon at bounding box center [1002, 361] width 4 height 6
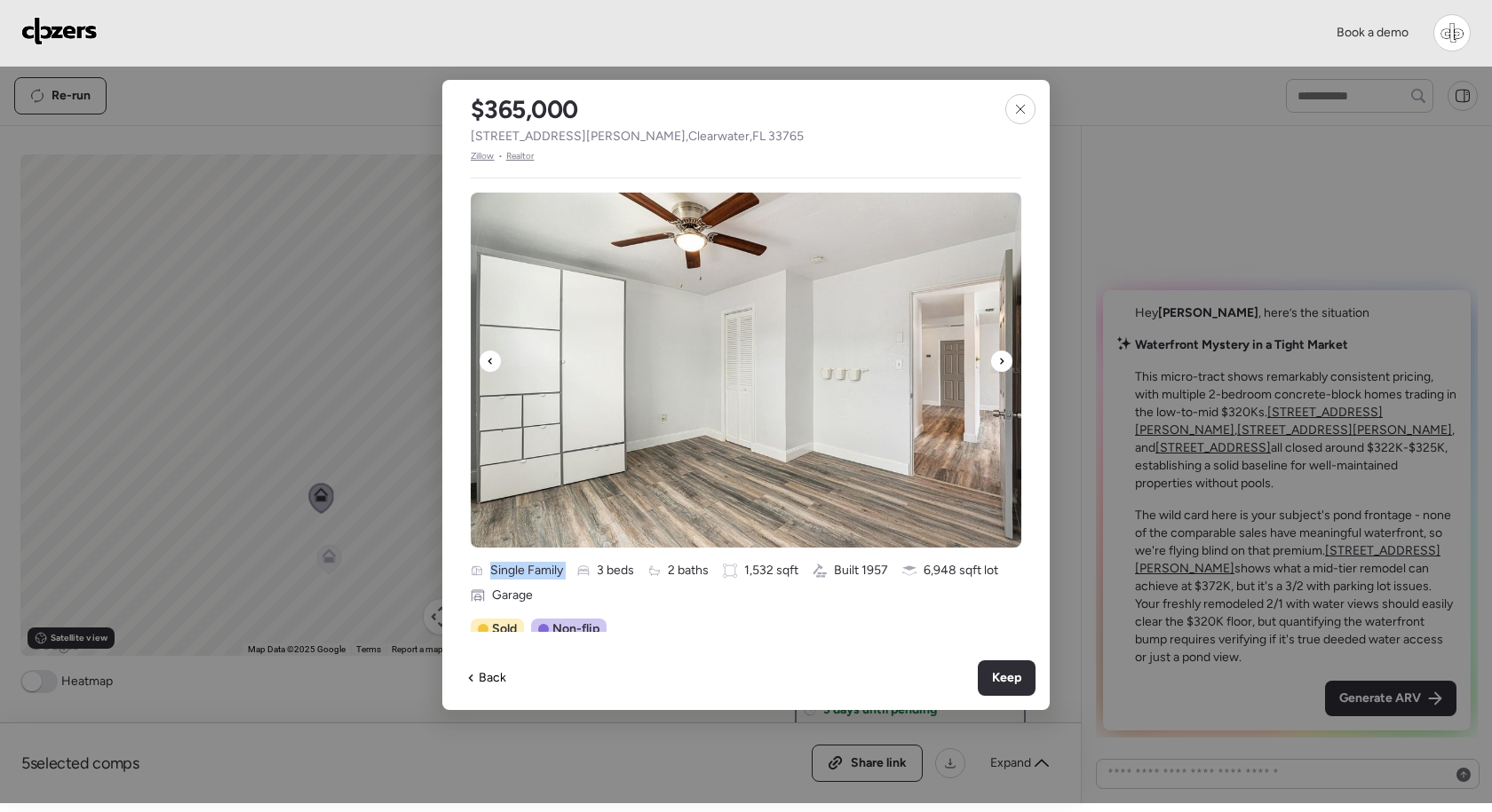
click at [1002, 361] on icon at bounding box center [1002, 361] width 4 height 6
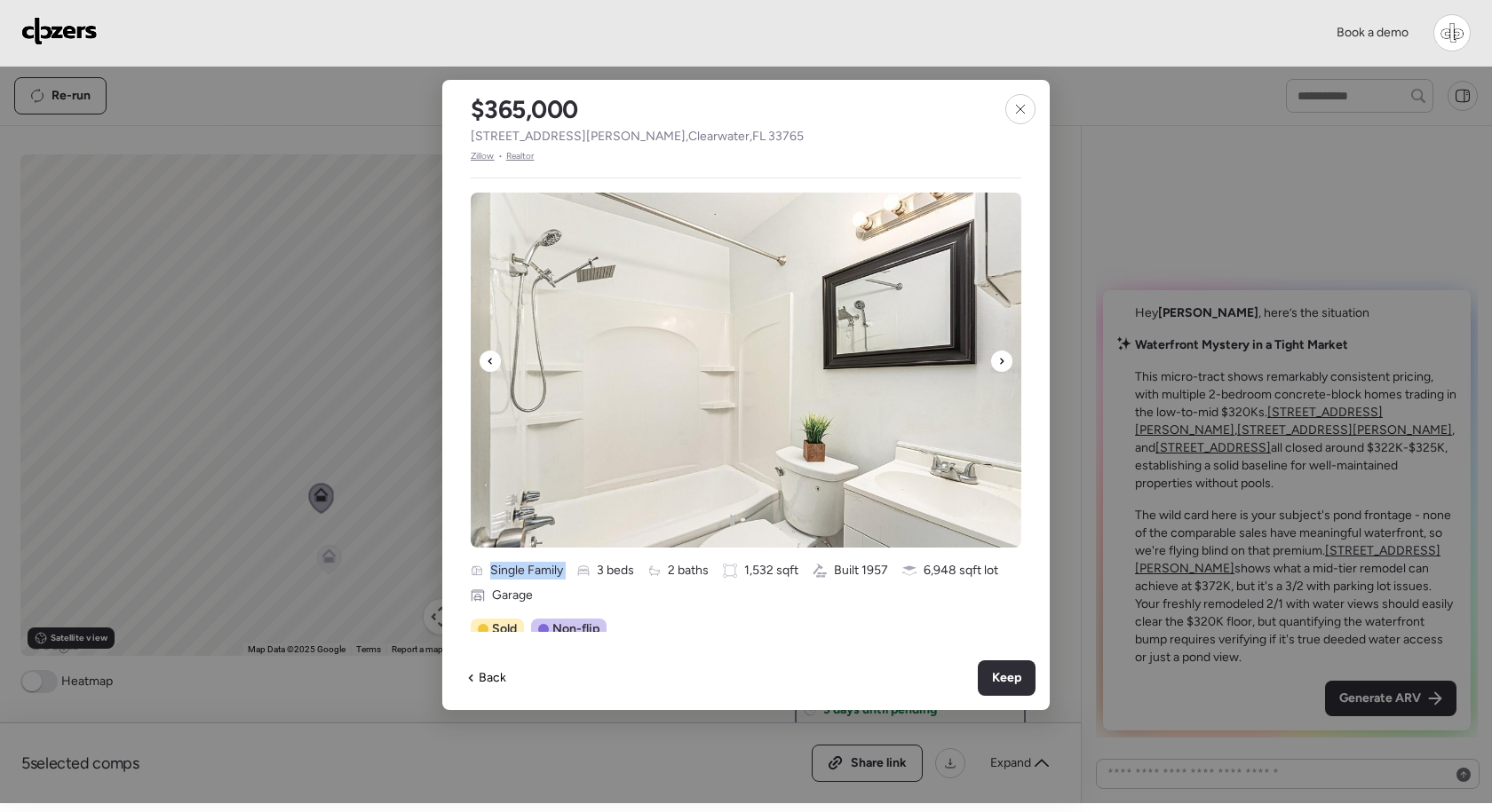
click at [1002, 361] on icon at bounding box center [1002, 361] width 4 height 6
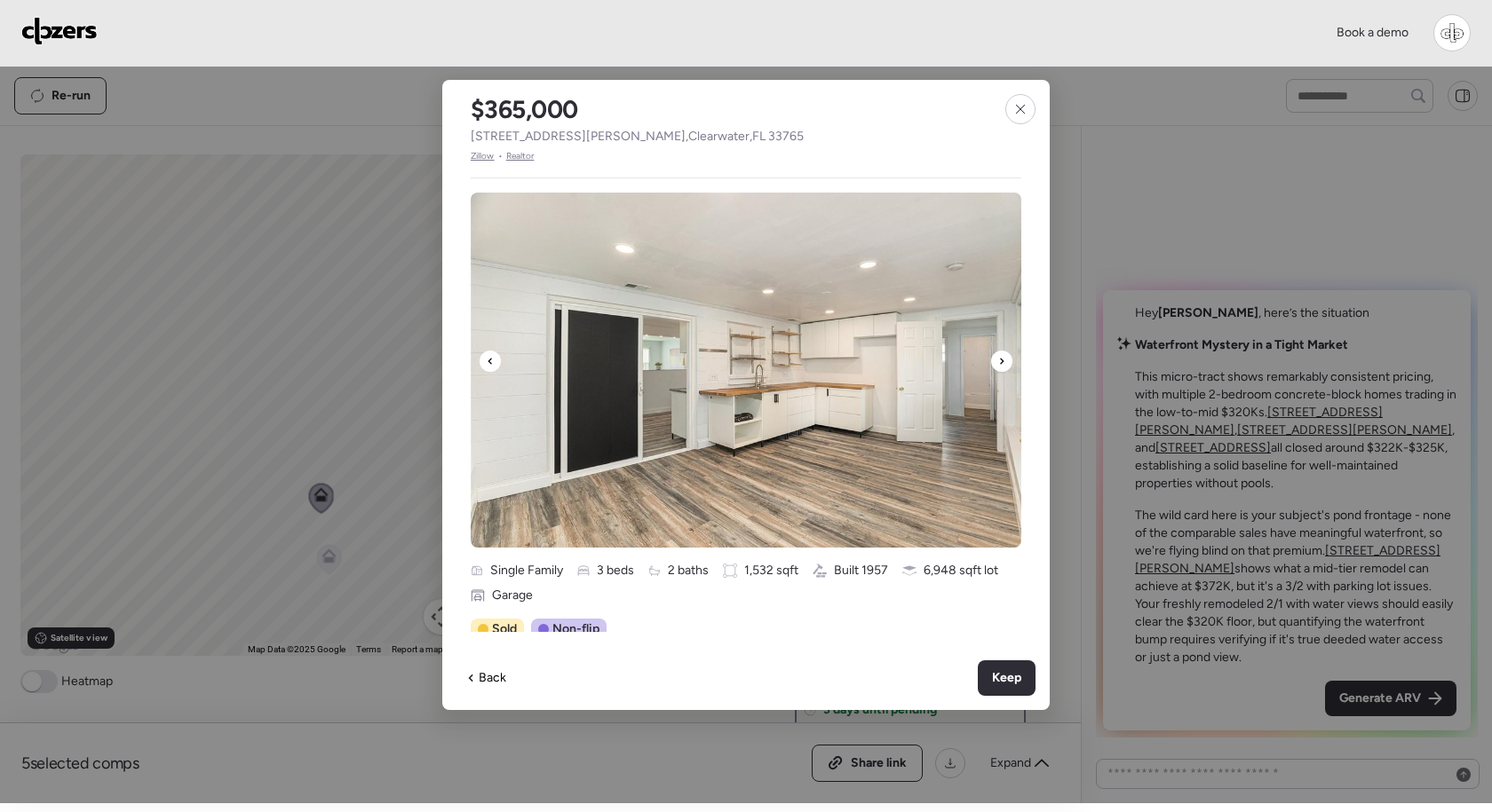
click at [1002, 361] on icon at bounding box center [1002, 361] width 4 height 6
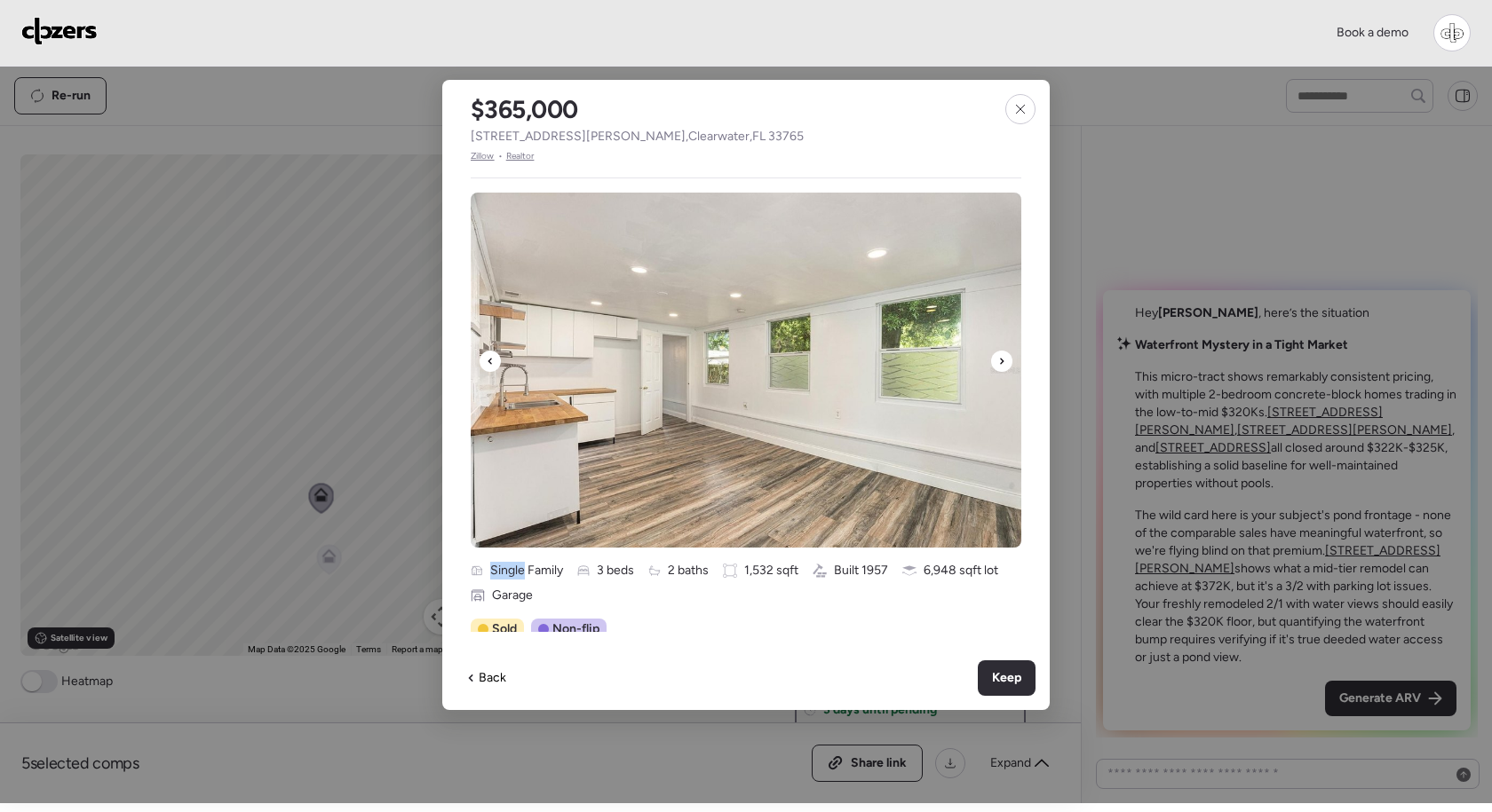
click at [1002, 361] on icon at bounding box center [1002, 361] width 4 height 6
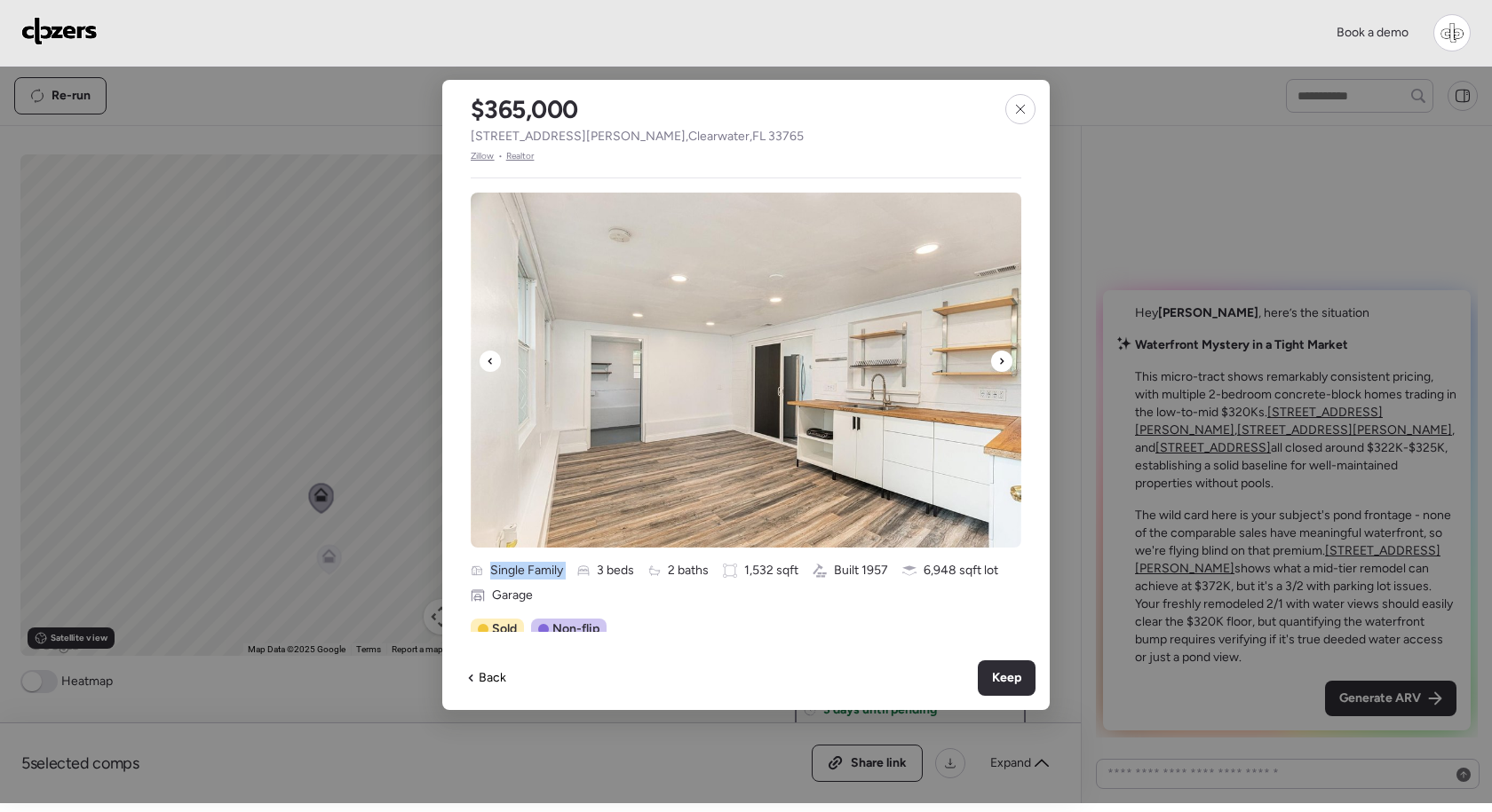
click at [1002, 361] on icon at bounding box center [1002, 361] width 4 height 6
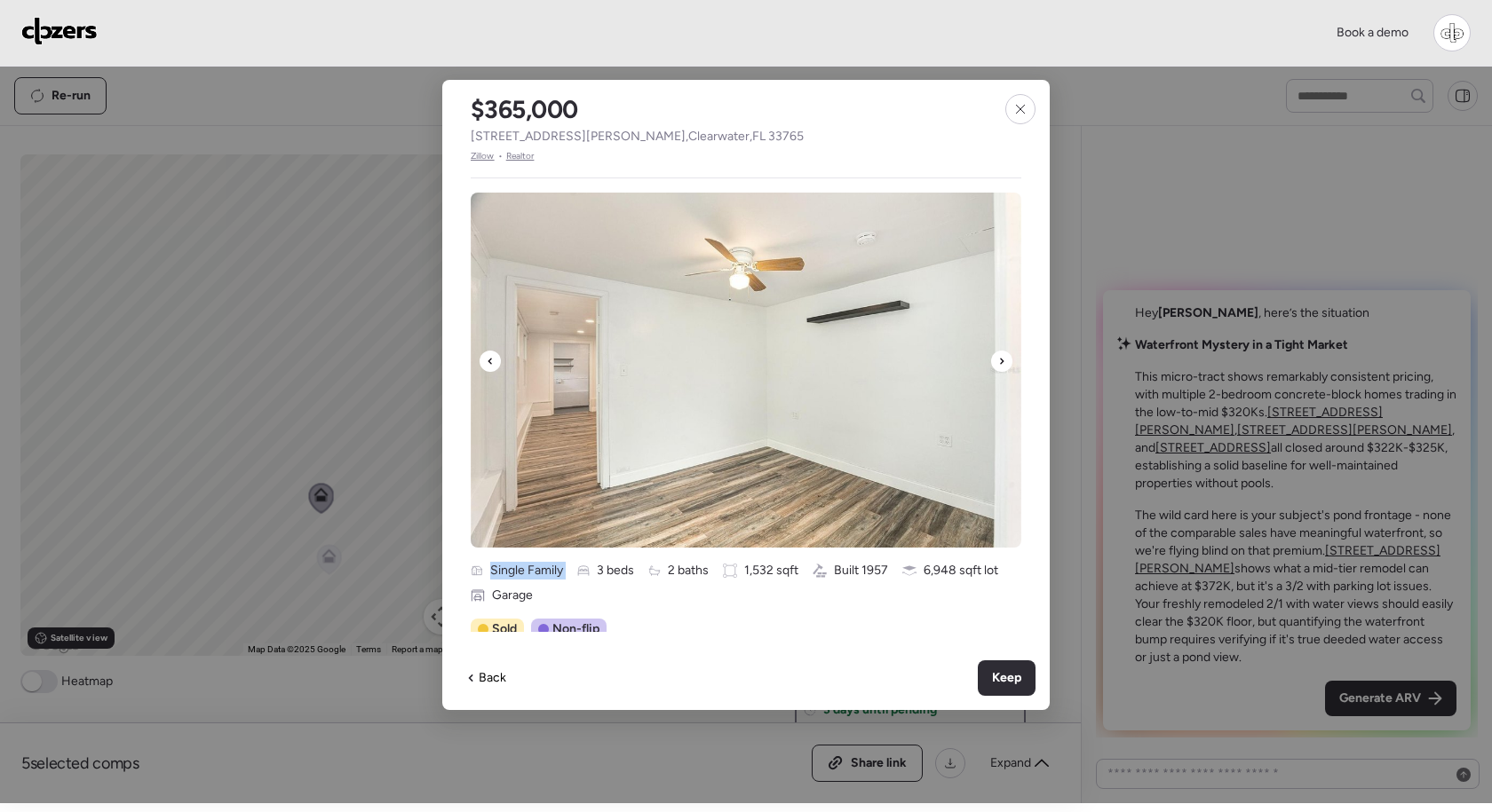
click at [1002, 361] on icon at bounding box center [1002, 361] width 4 height 6
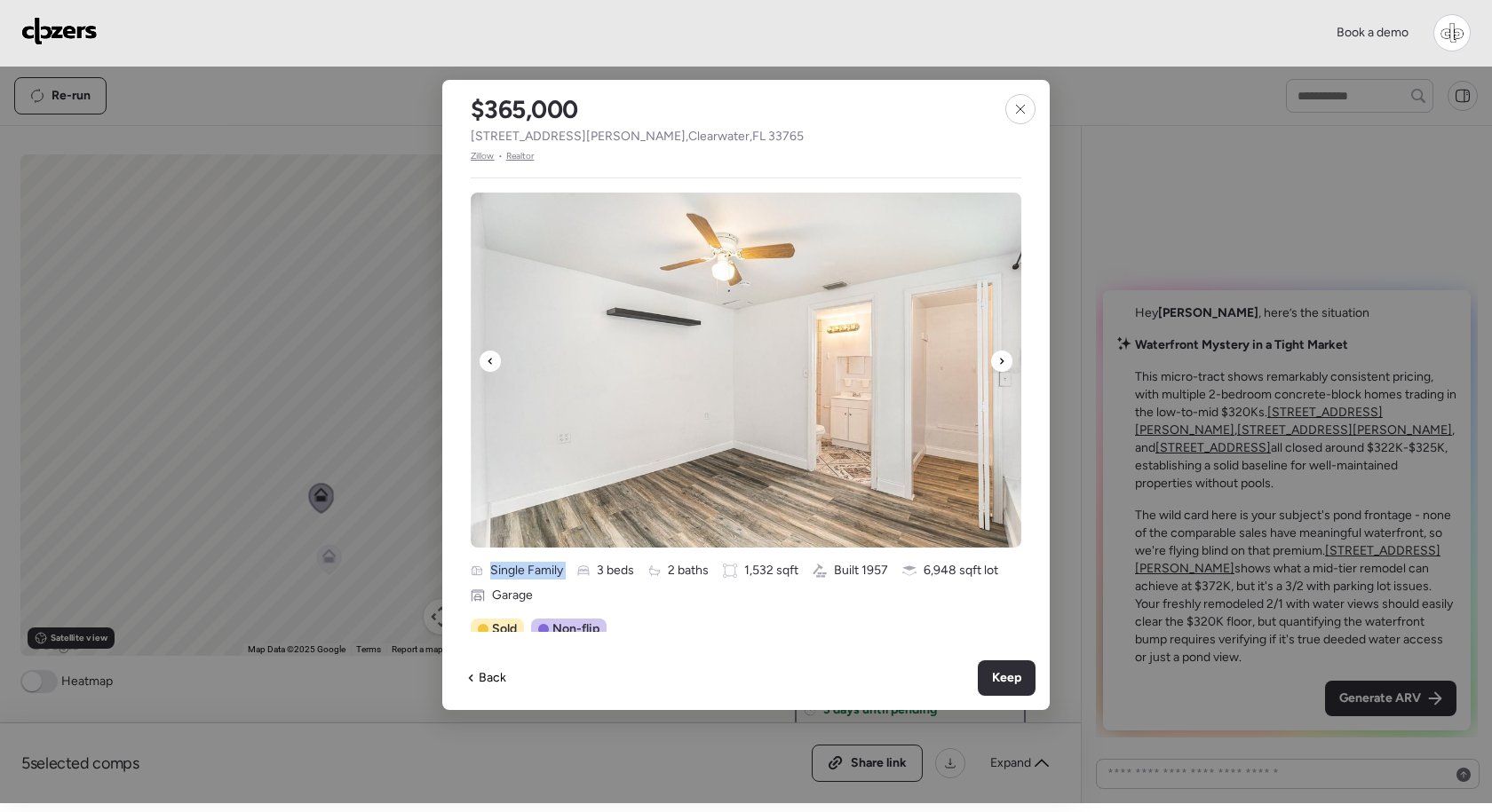
click at [1002, 361] on icon at bounding box center [1002, 361] width 4 height 6
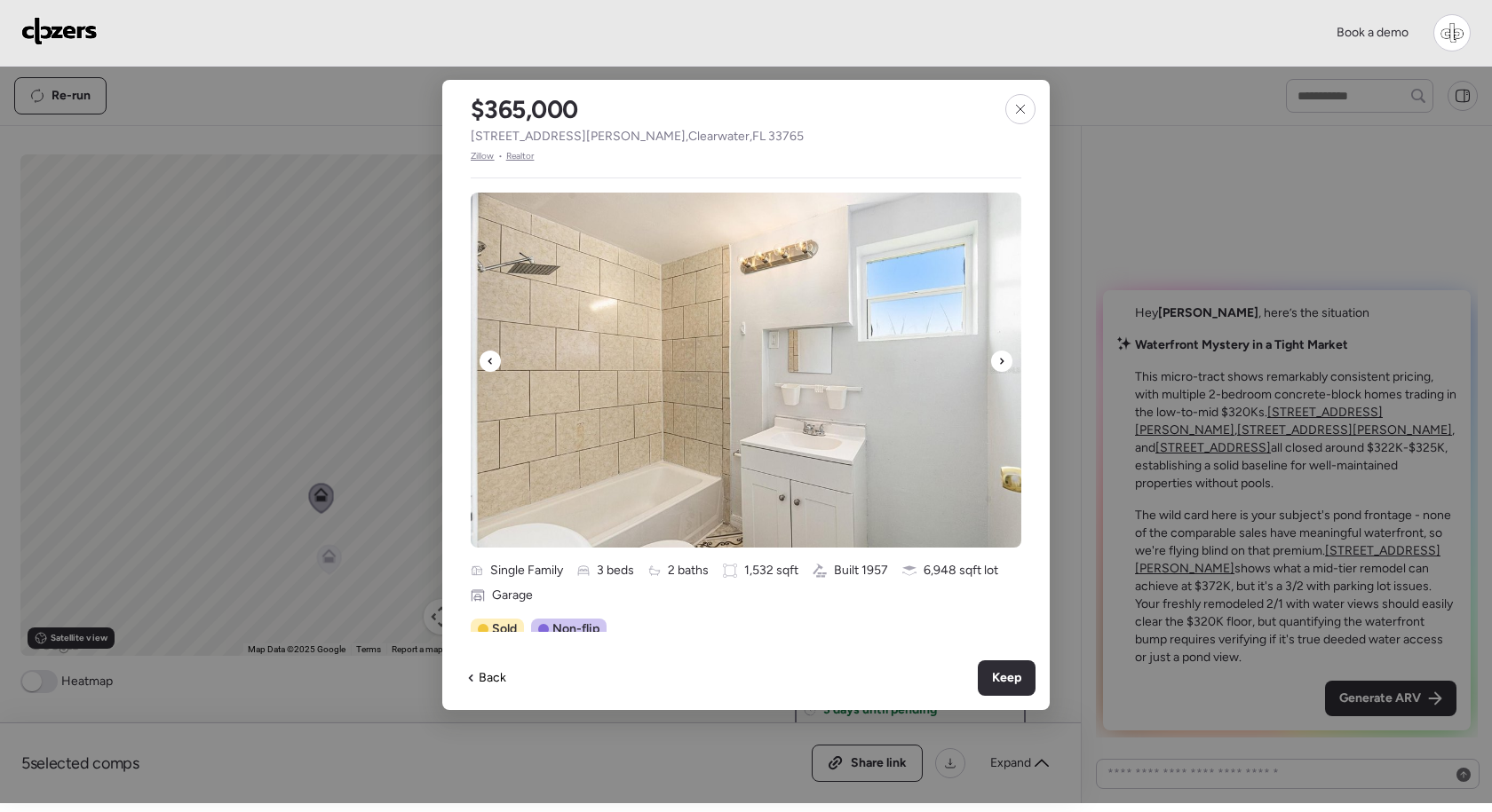
click at [1002, 361] on icon at bounding box center [1002, 361] width 4 height 6
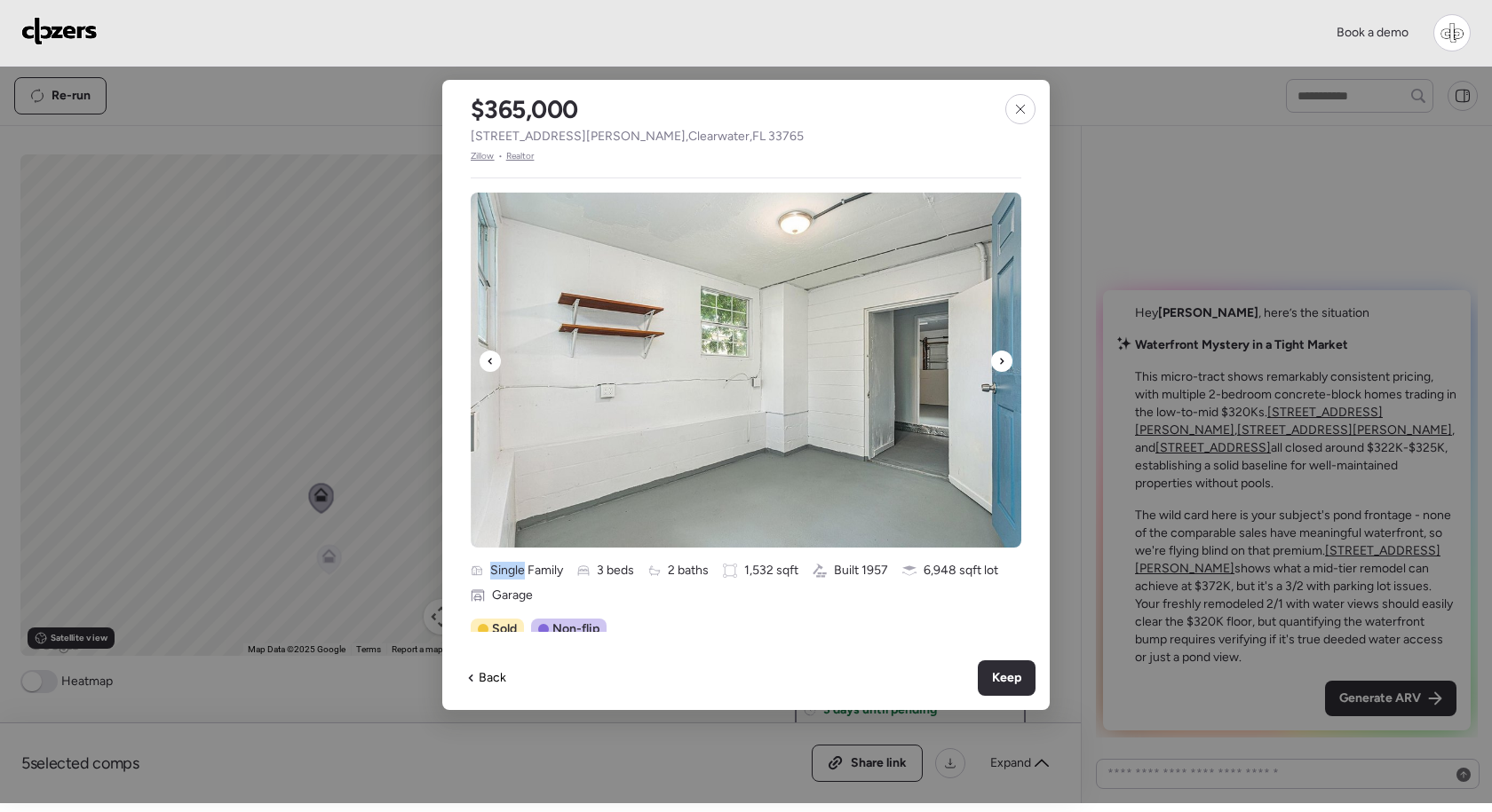
click at [1002, 361] on icon at bounding box center [1002, 361] width 4 height 6
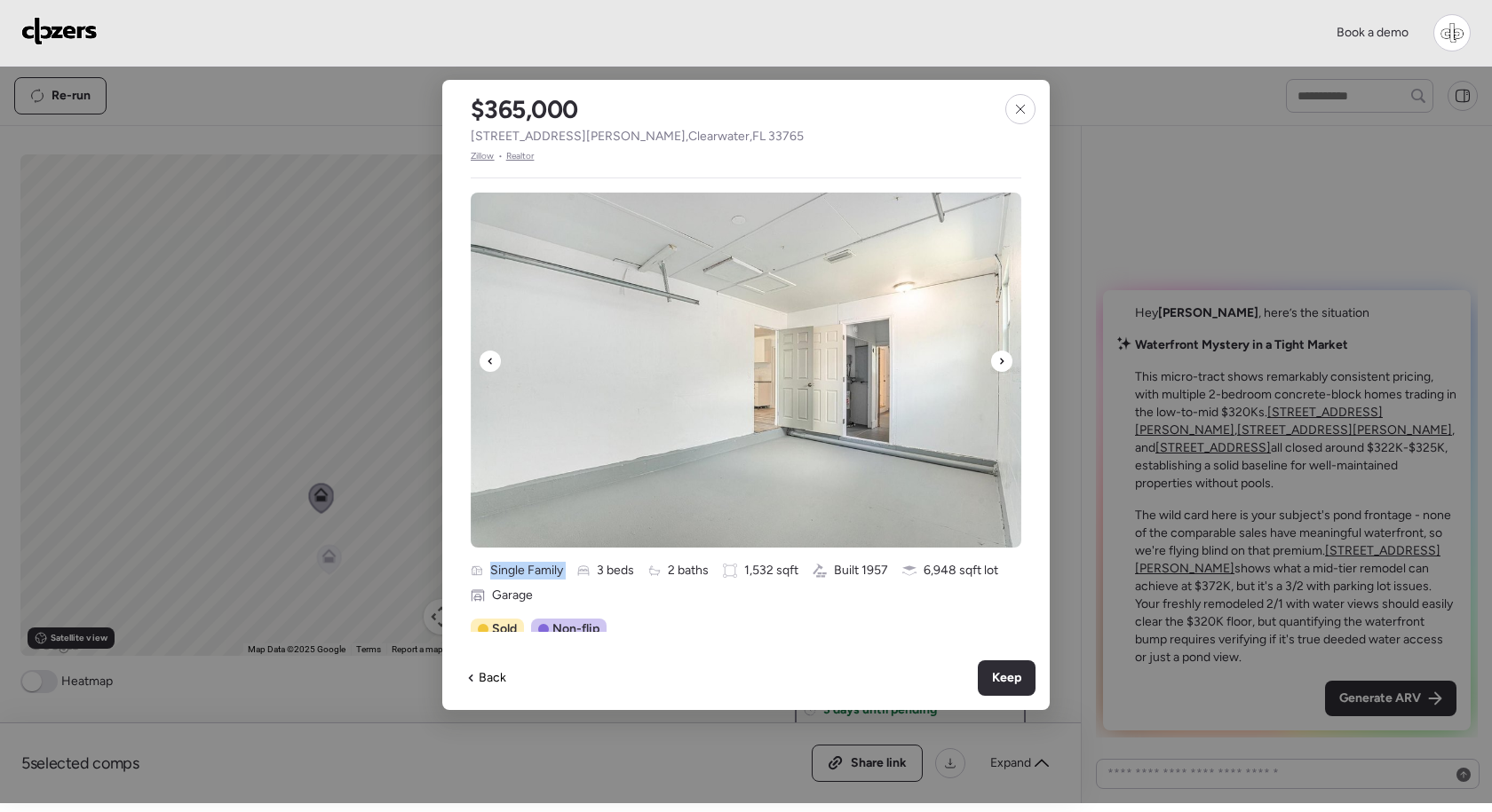
click at [1002, 361] on icon at bounding box center [1002, 361] width 4 height 6
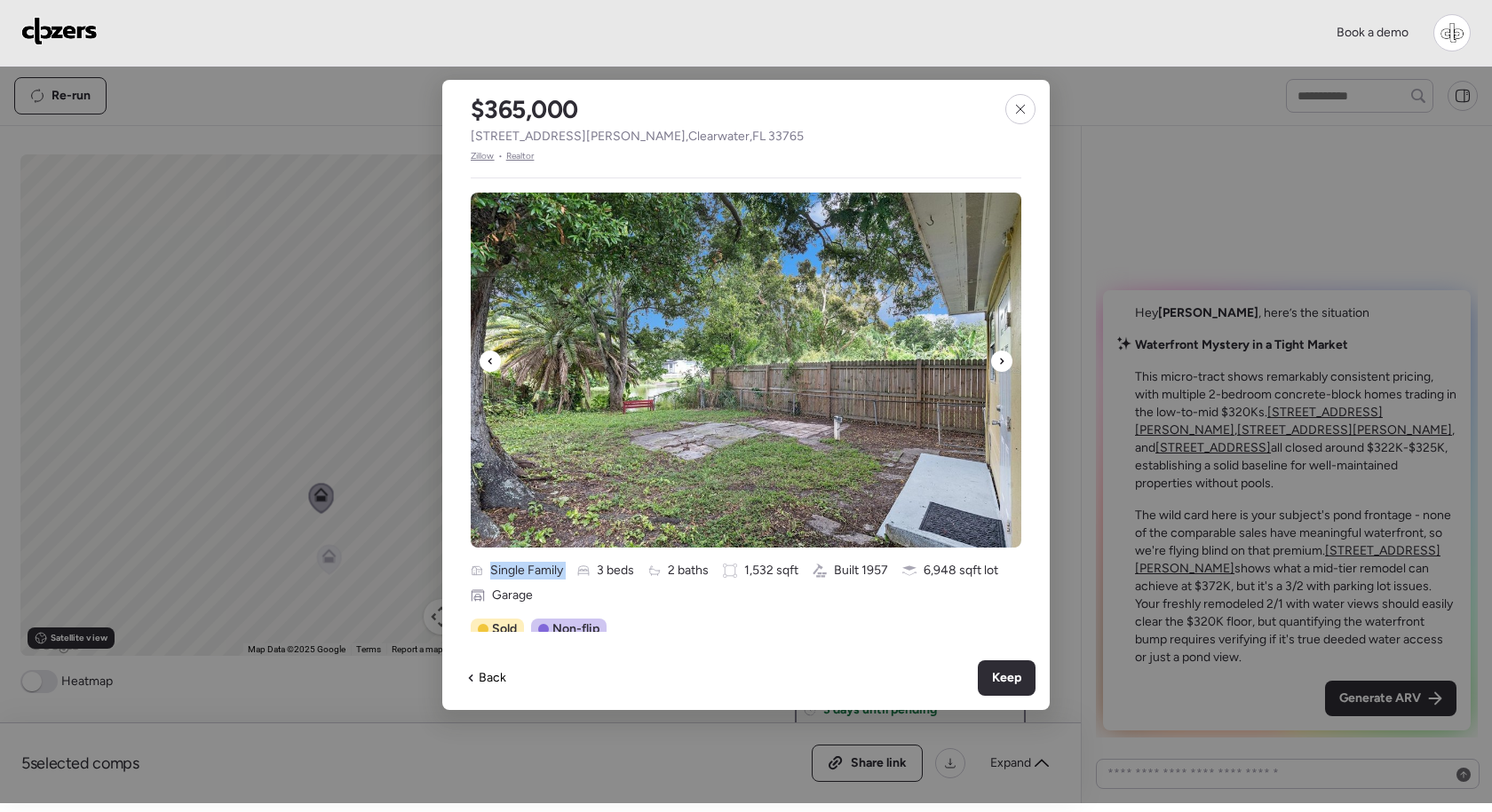
click at [1002, 361] on icon at bounding box center [1002, 361] width 4 height 6
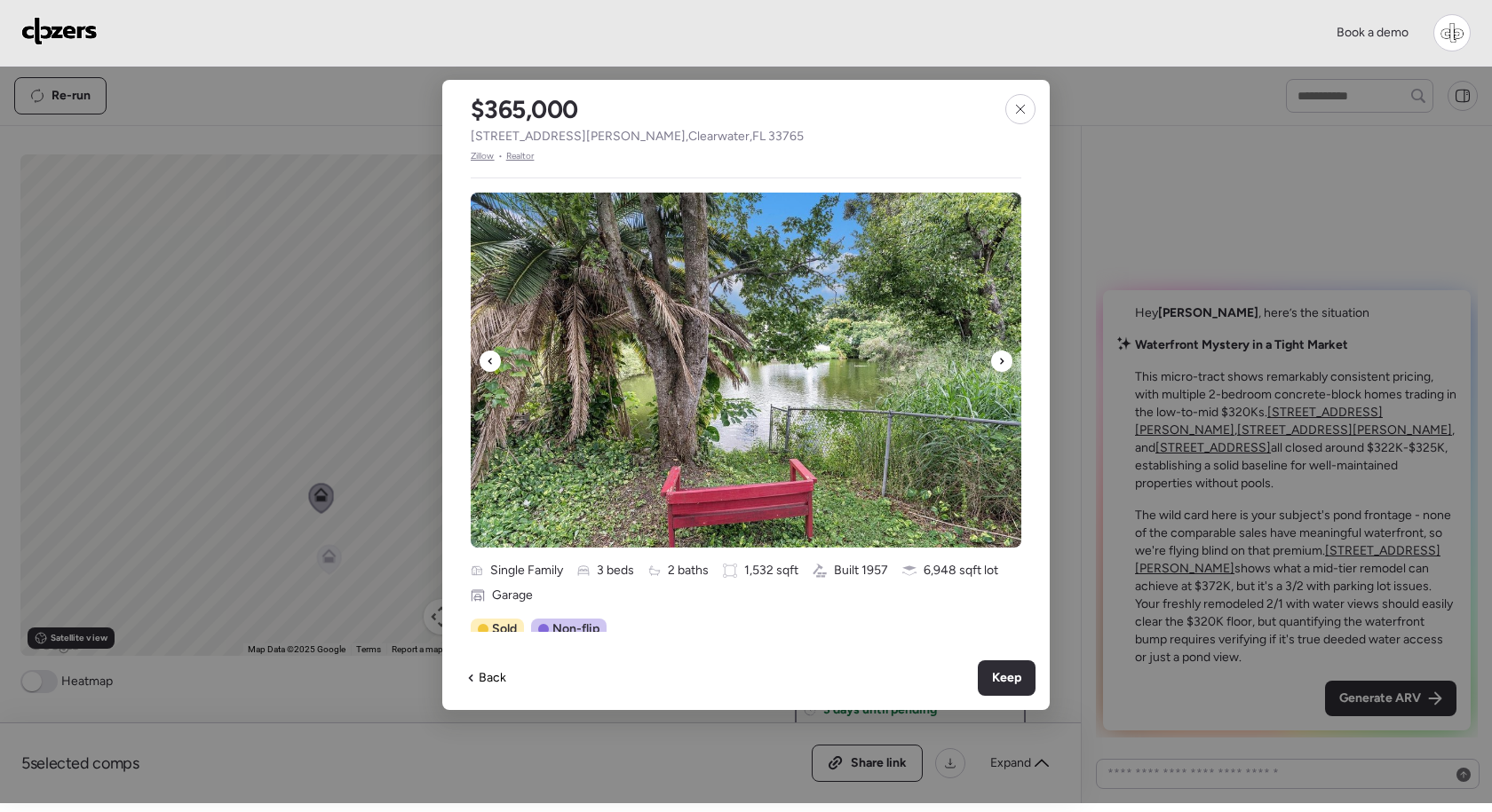
click at [1002, 361] on icon at bounding box center [1002, 361] width 4 height 6
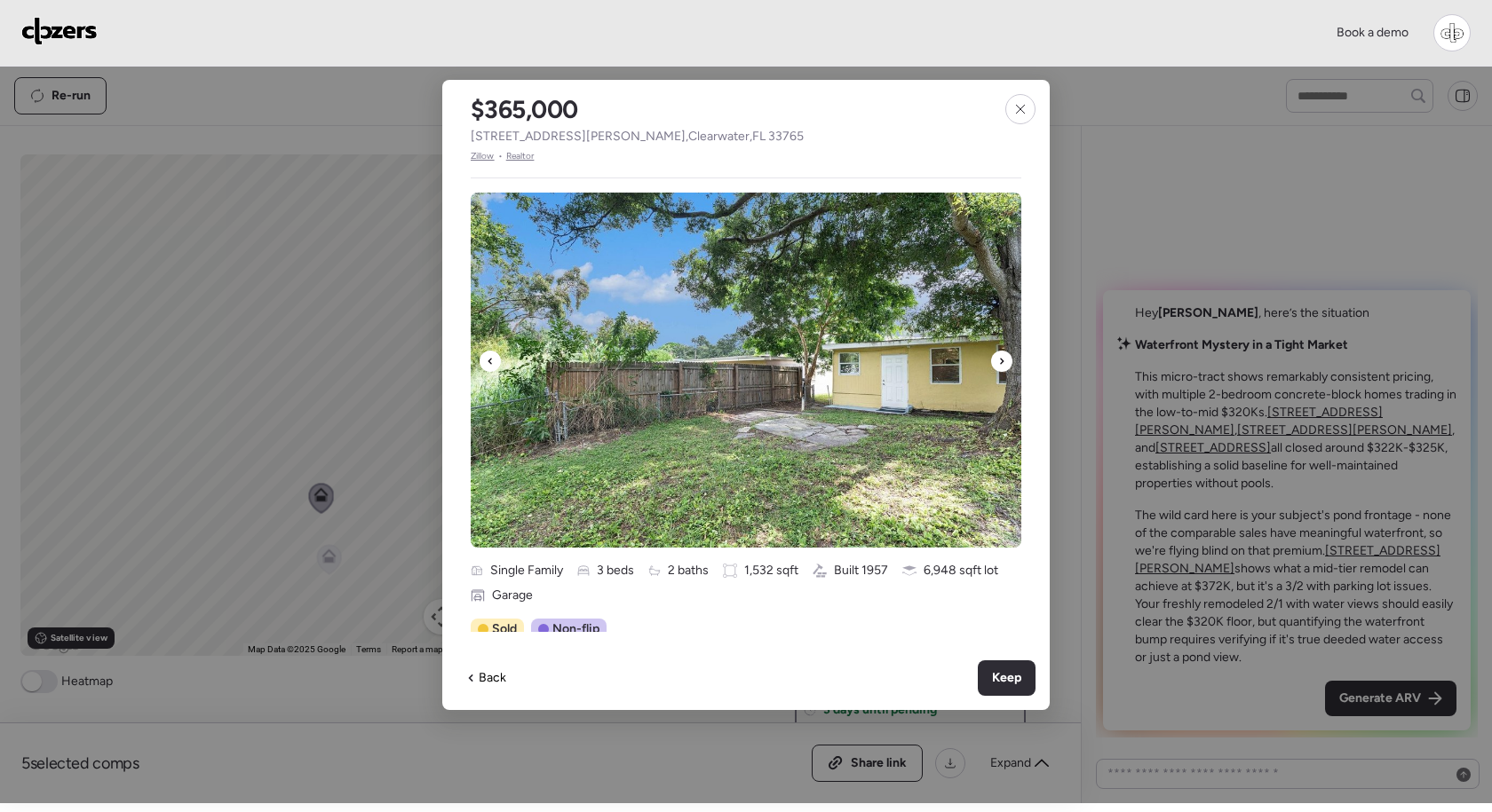
click at [491, 364] on icon at bounding box center [489, 361] width 4 height 6
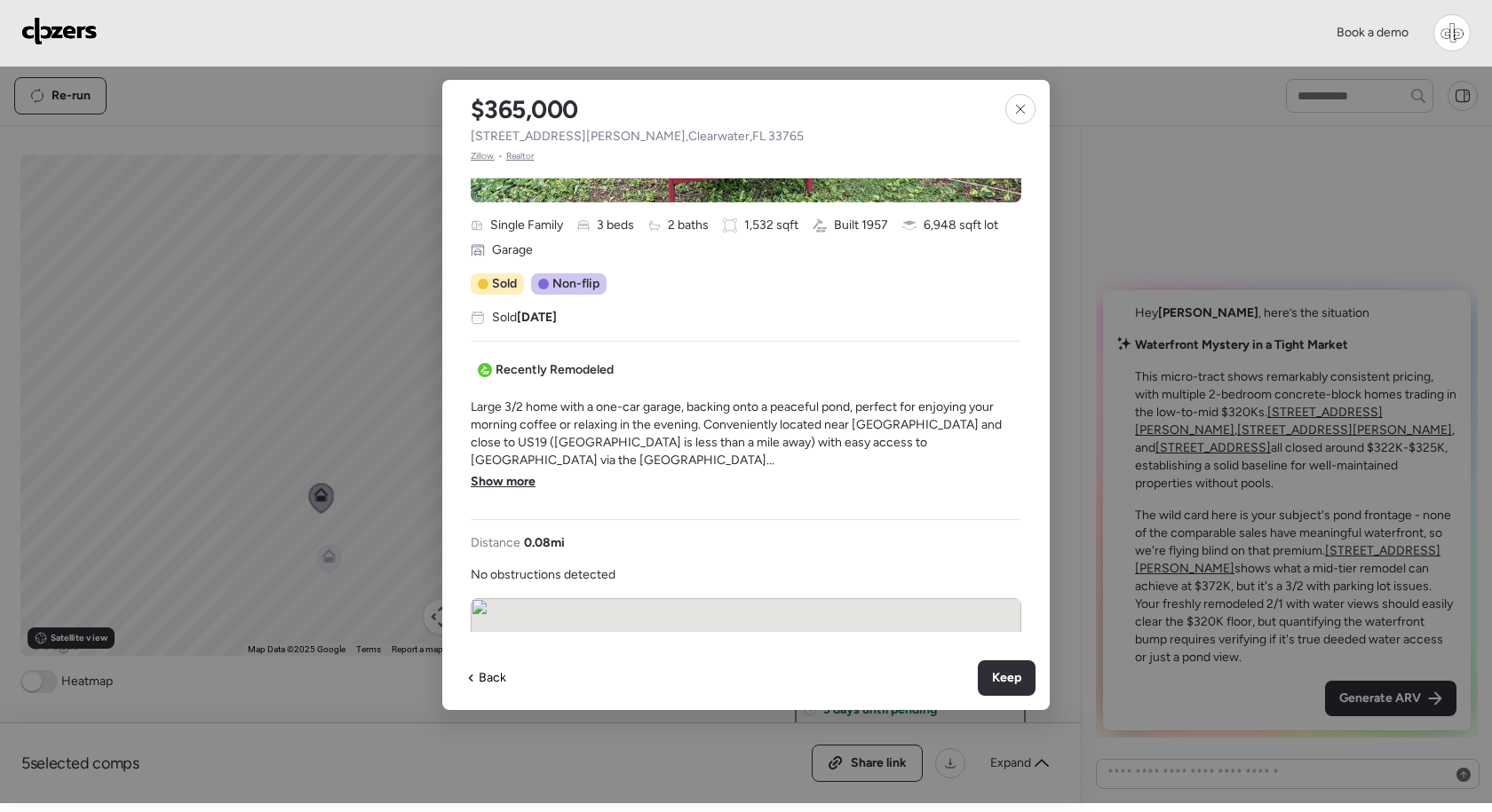
scroll to position [373, 0]
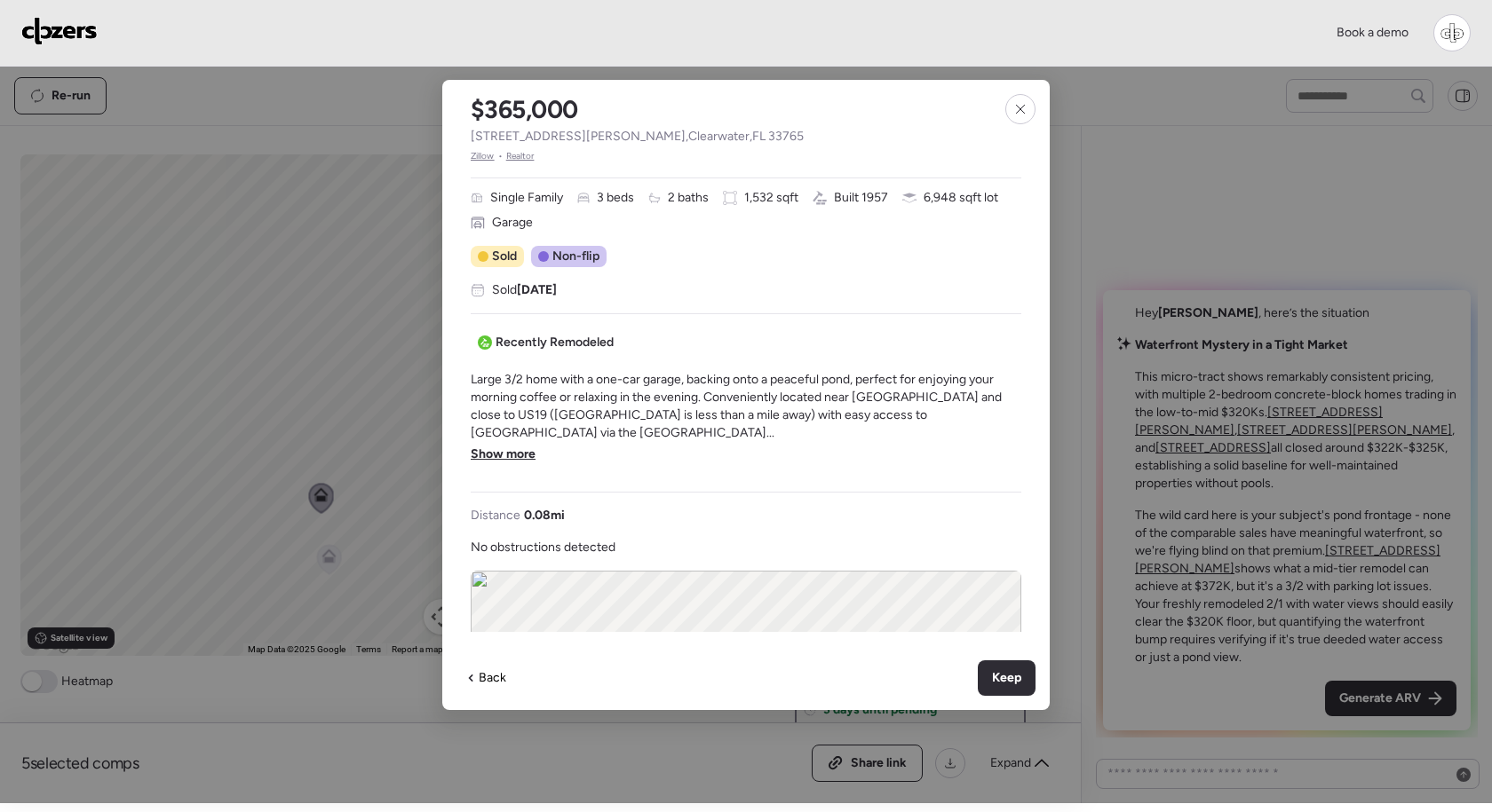
click at [527, 445] on span "Show more" at bounding box center [502, 454] width 64 height 18
click at [505, 447] on span "Show less" at bounding box center [499, 454] width 58 height 18
click at [503, 445] on span "Show more" at bounding box center [502, 454] width 64 height 18
click at [1014, 118] on div at bounding box center [1020, 109] width 30 height 30
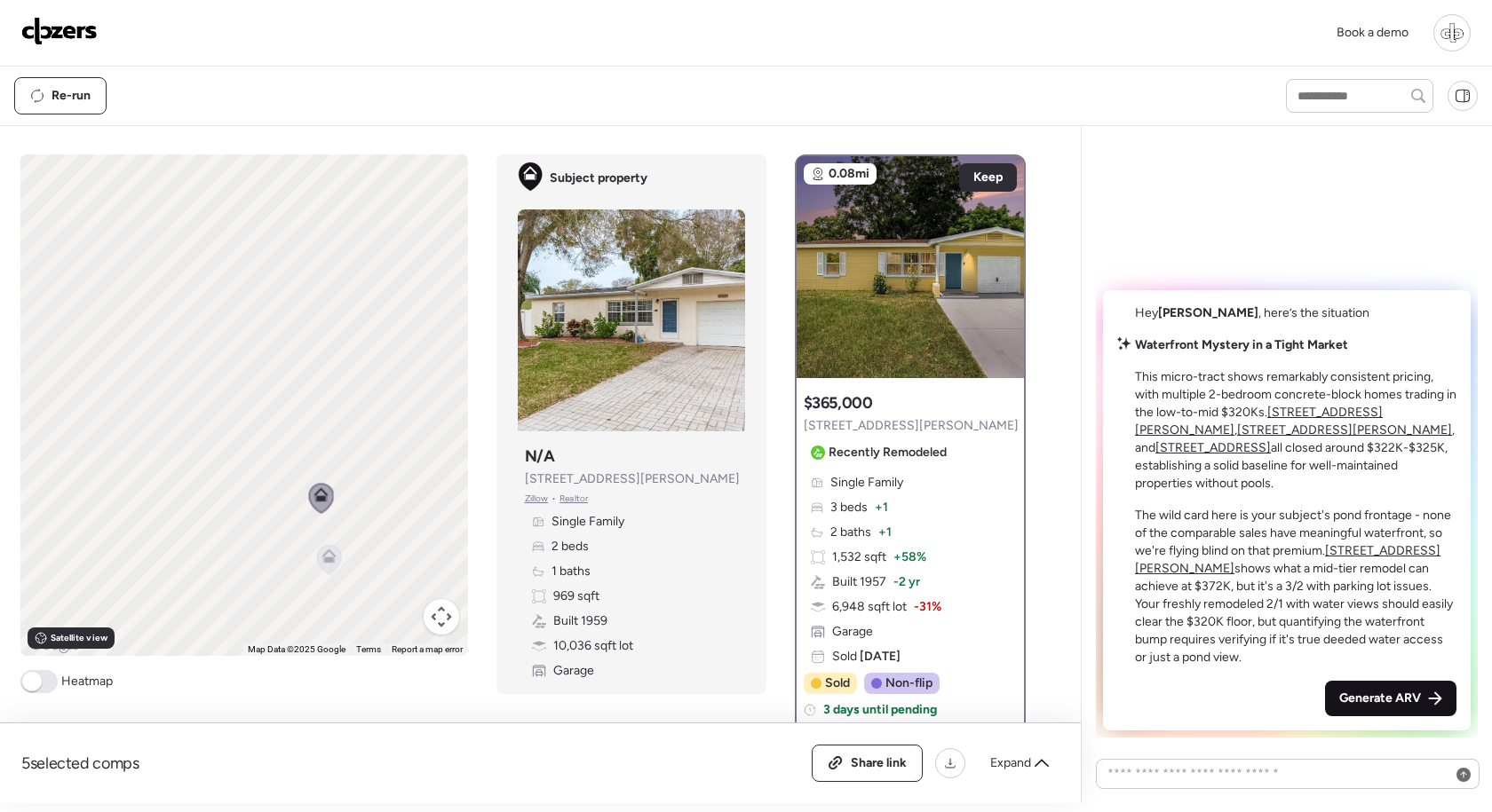
click at [1388, 703] on span "Generate ARV" at bounding box center [1380, 698] width 81 height 18
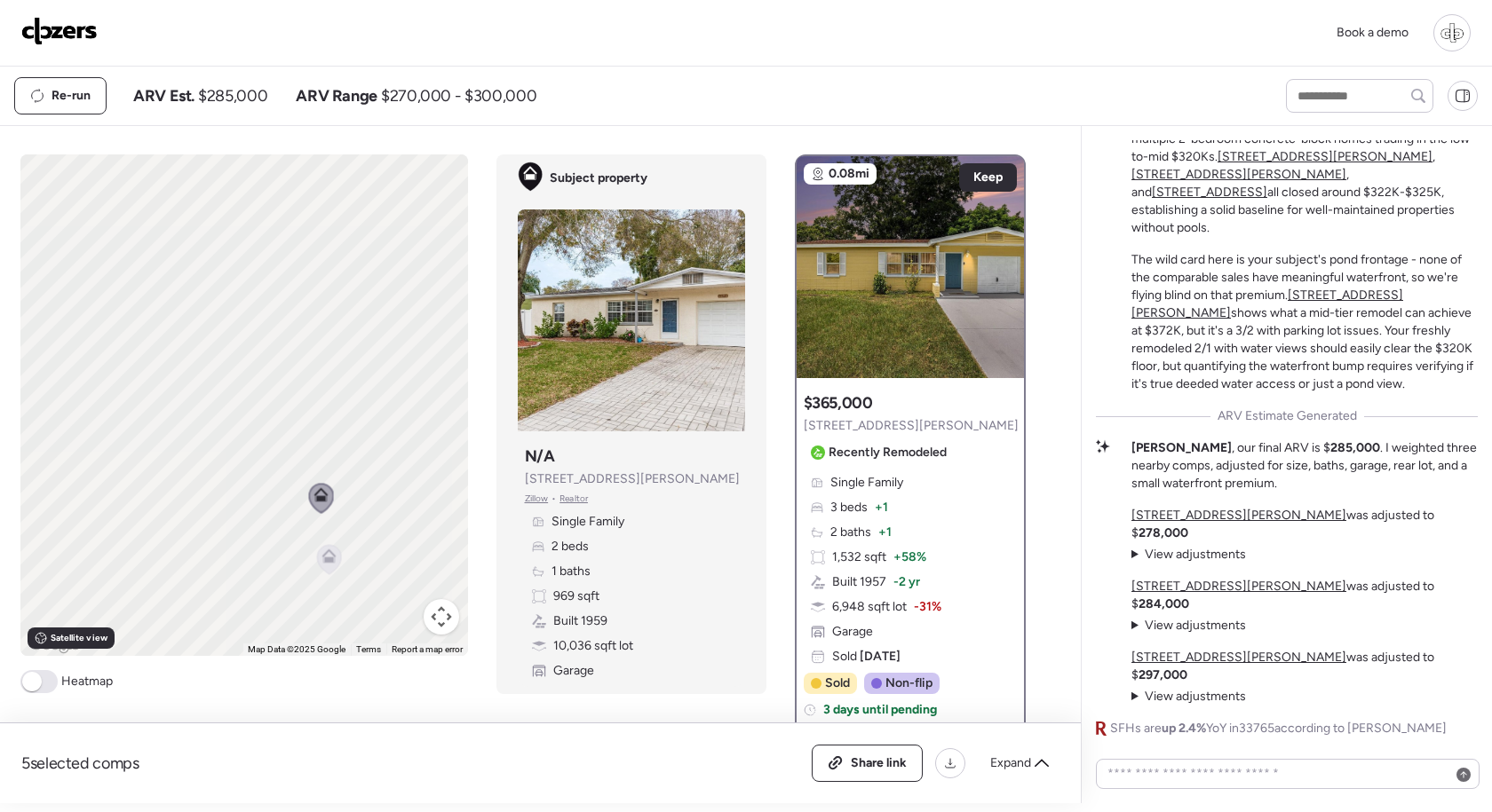
drag, startPoint x: 1183, startPoint y: 384, endPoint x: 1281, endPoint y: 411, distance: 101.7
click at [1281, 393] on p "The wild card here is your subject's pond frontage - none of the comparable sal…" at bounding box center [1304, 321] width 346 height 142
drag, startPoint x: 1280, startPoint y: 410, endPoint x: 1188, endPoint y: 389, distance: 94.4
click at [1188, 389] on p "The wild card here is your subject's pond frontage - none of the comparable sal…" at bounding box center [1304, 321] width 346 height 142
click at [1193, 522] on u "2311 Whitman St" at bounding box center [1238, 515] width 215 height 15
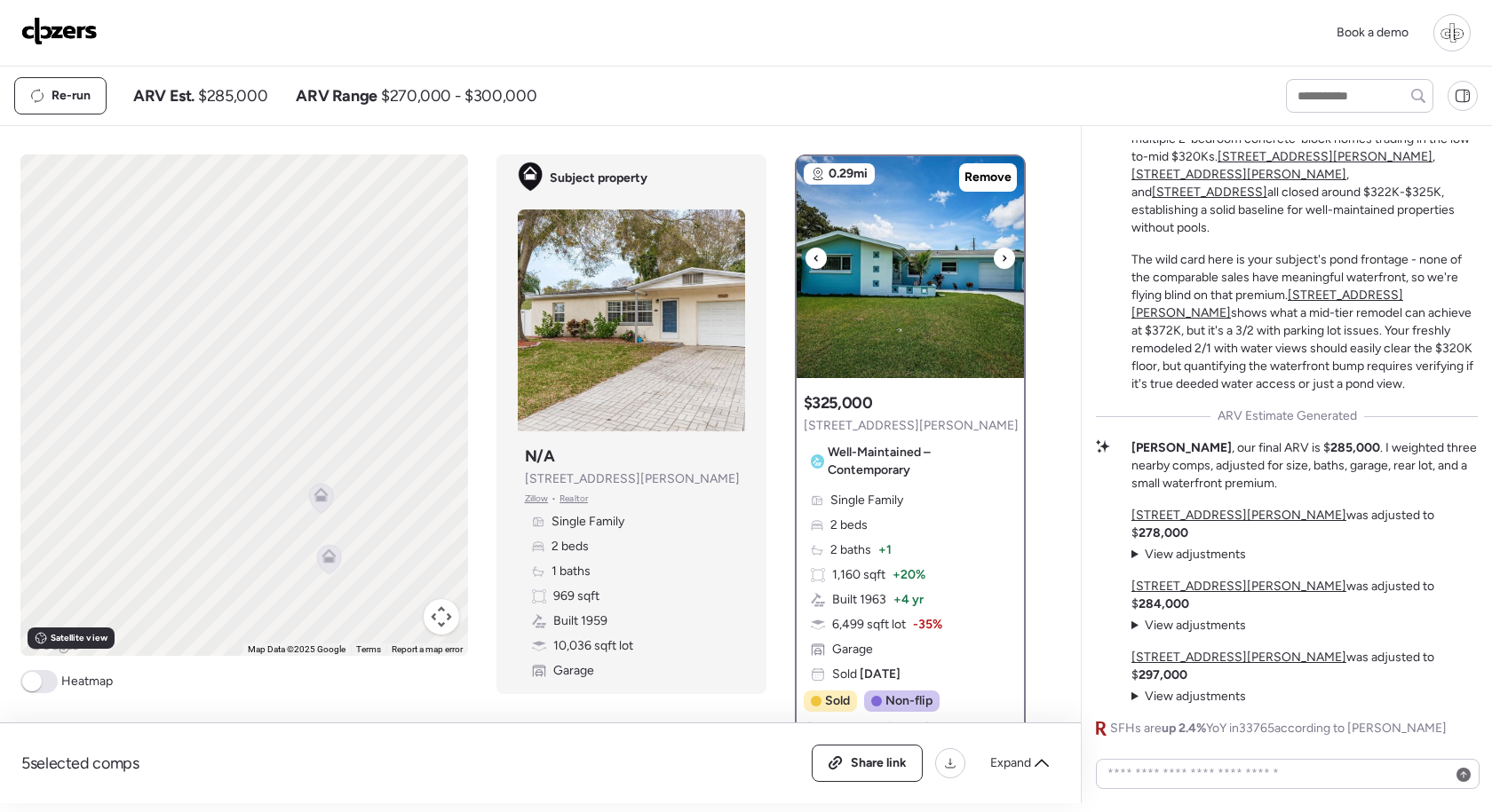
click at [1002, 265] on icon at bounding box center [1004, 258] width 7 height 21
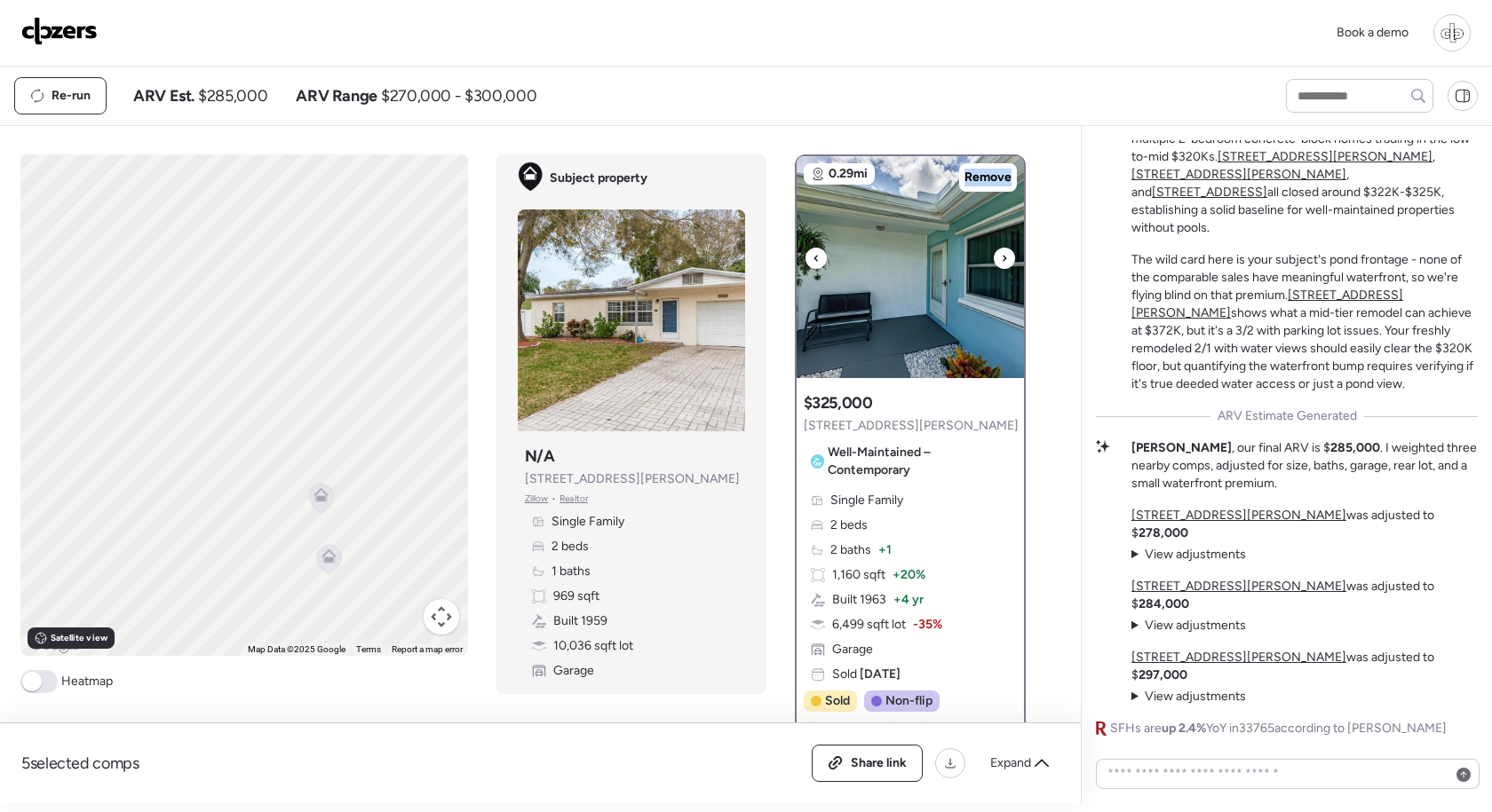
click at [1002, 265] on icon at bounding box center [1004, 258] width 7 height 21
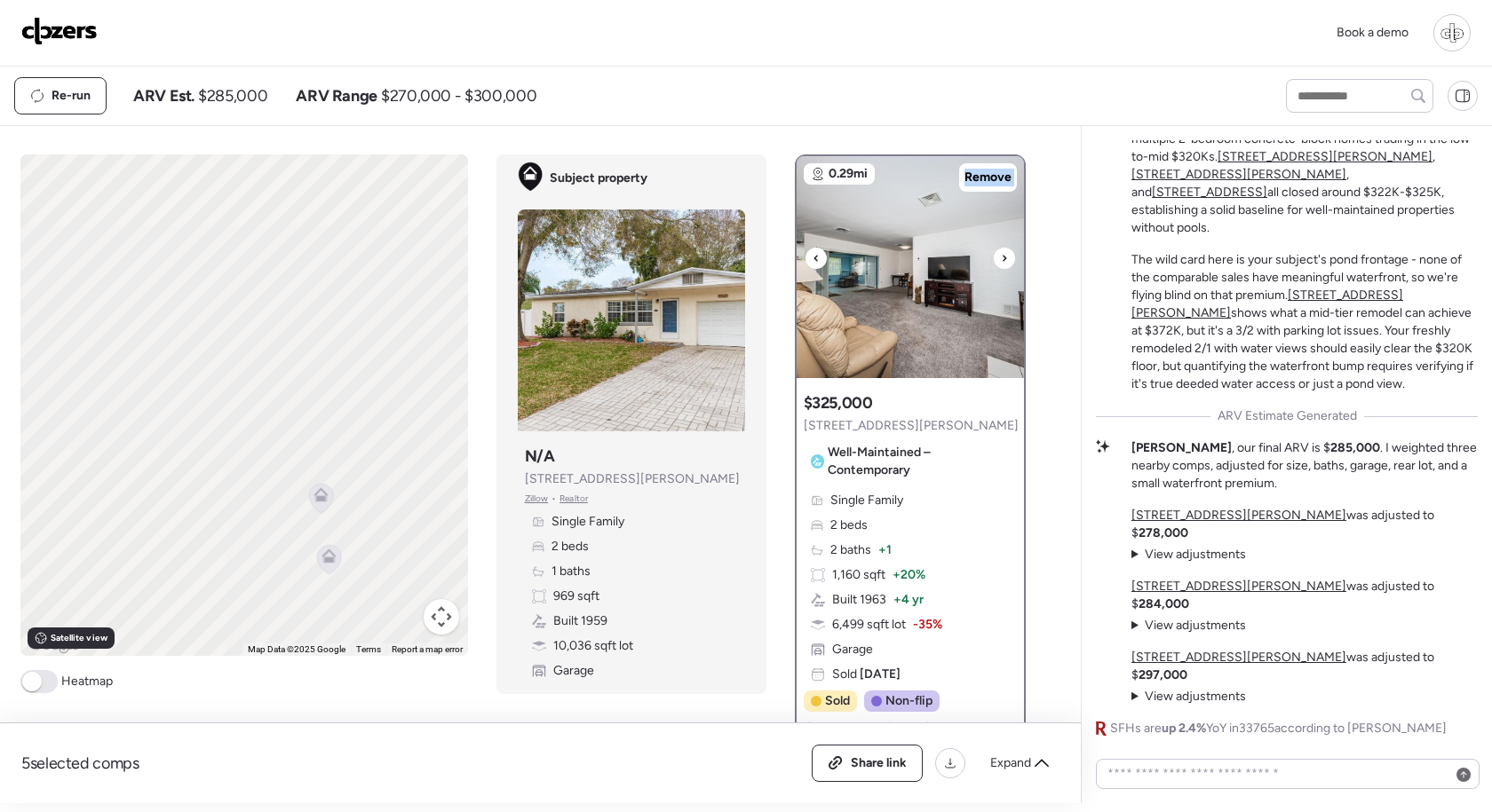
click at [1002, 265] on icon at bounding box center [1004, 258] width 7 height 21
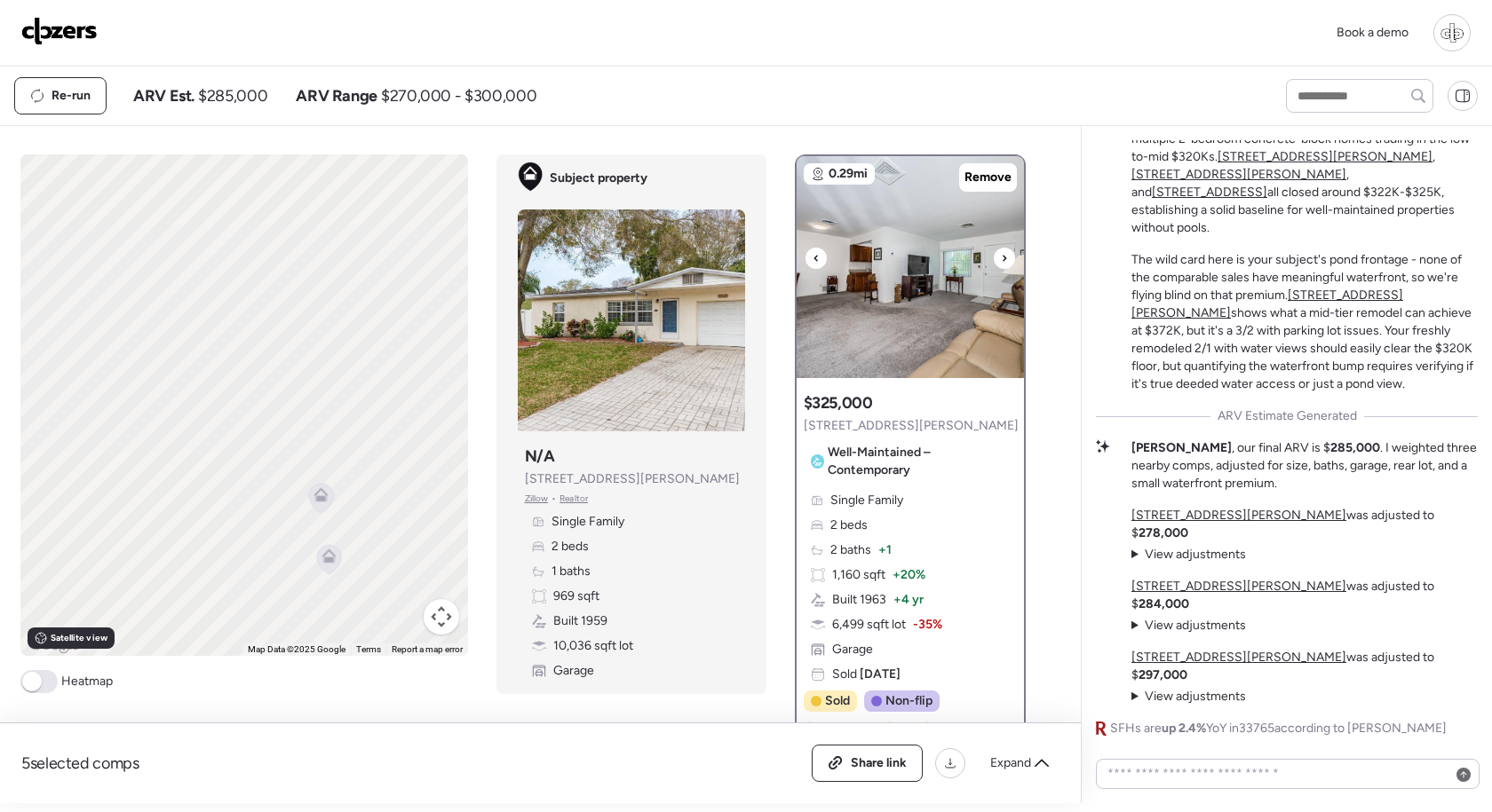
click at [1002, 265] on icon at bounding box center [1004, 258] width 7 height 21
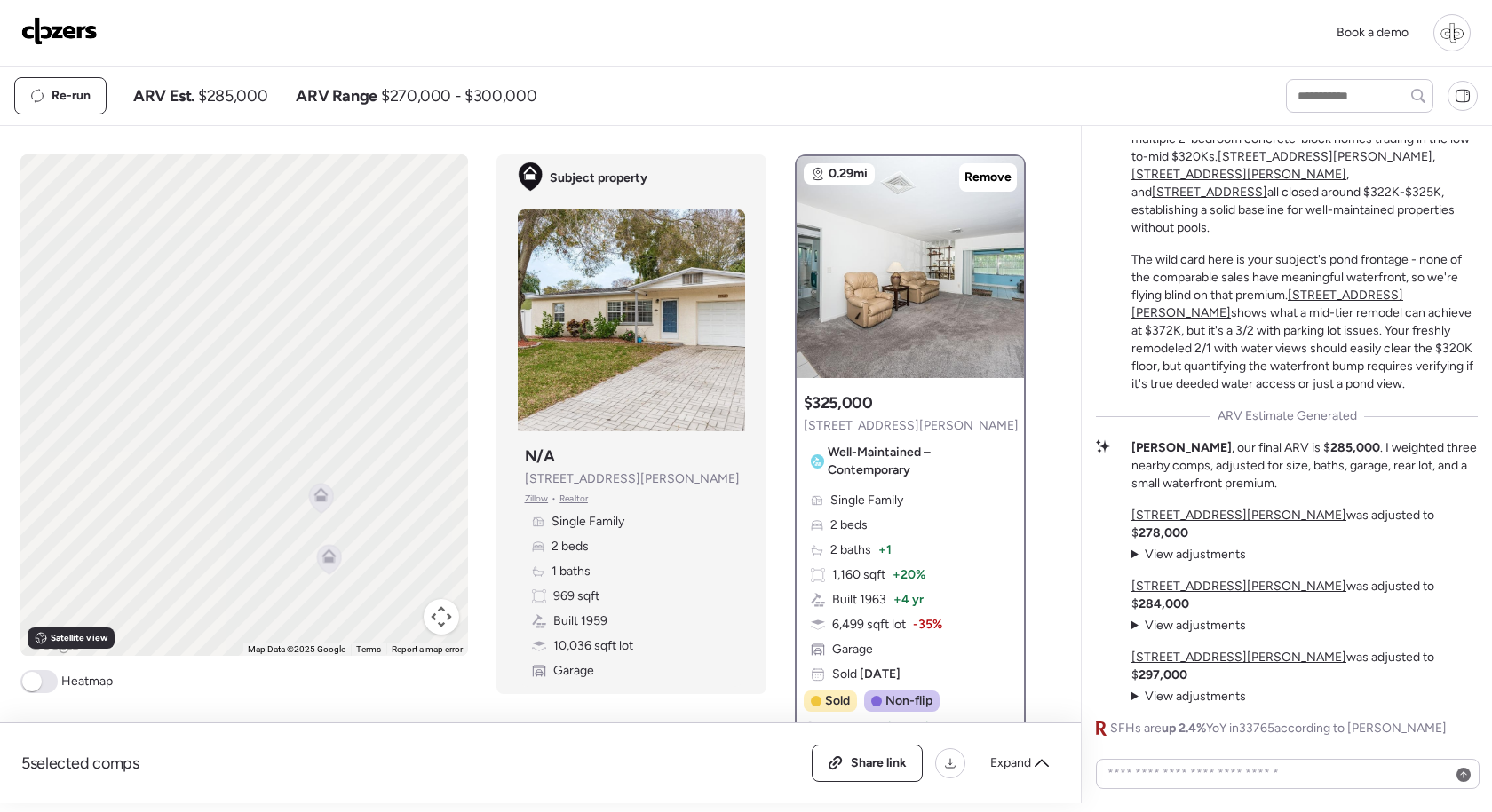
click at [1134, 563] on summary "View adjustments Hide adjustments" at bounding box center [1187, 554] width 114 height 18
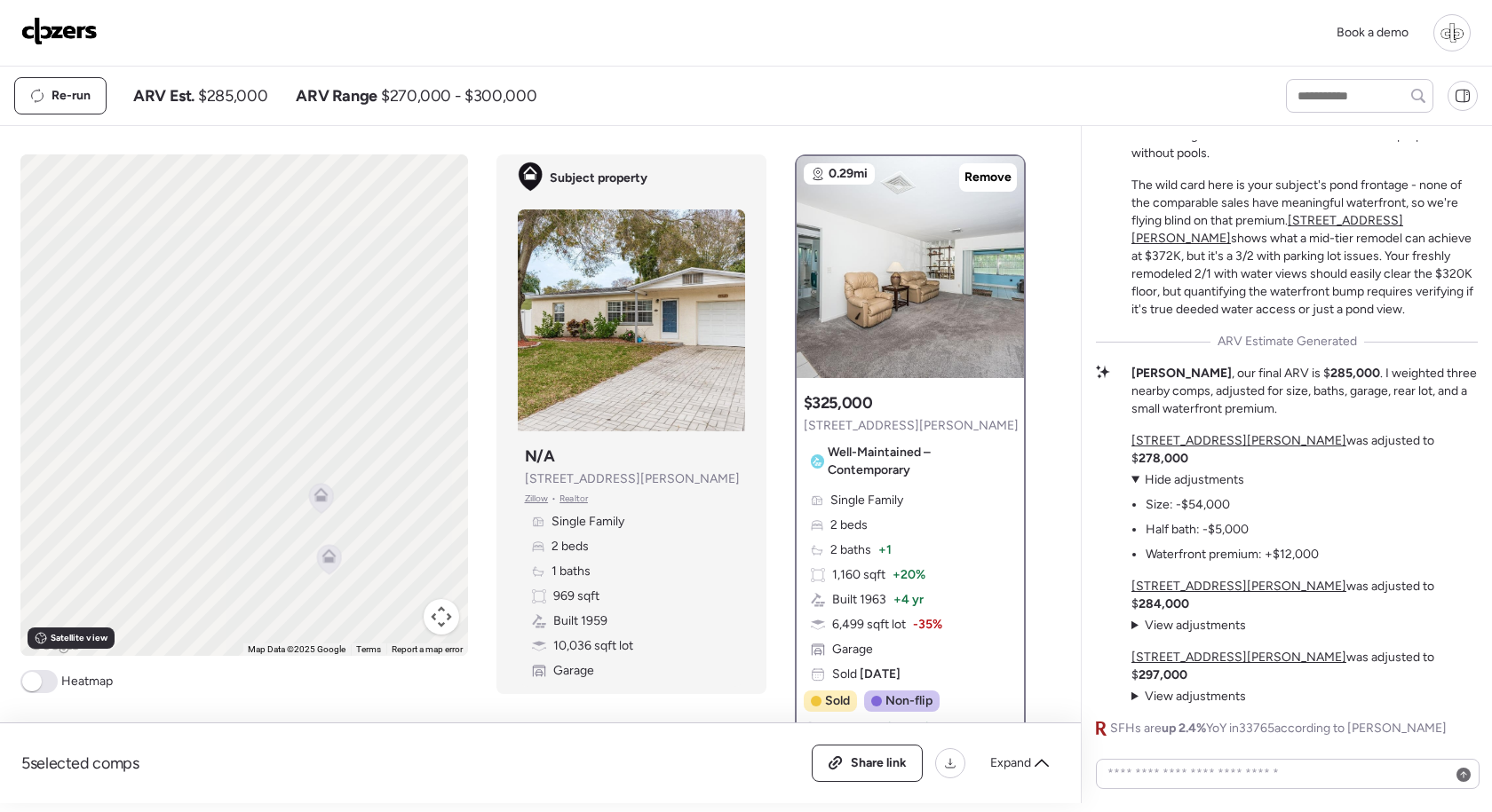
click at [1137, 635] on summary "View adjustments Hide adjustments" at bounding box center [1187, 626] width 114 height 18
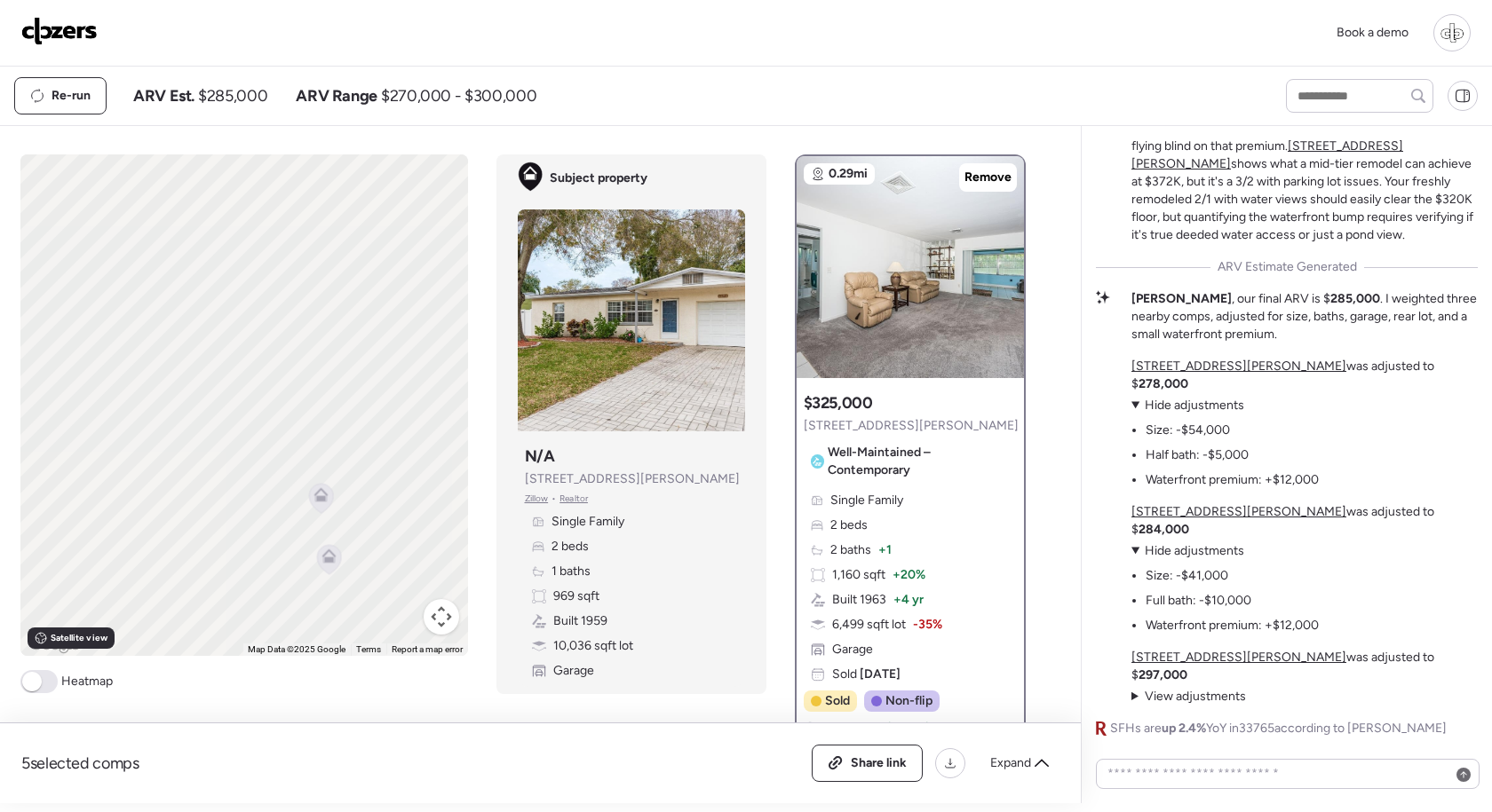
click at [1141, 694] on summary "View adjustments Hide adjustments" at bounding box center [1187, 697] width 114 height 18
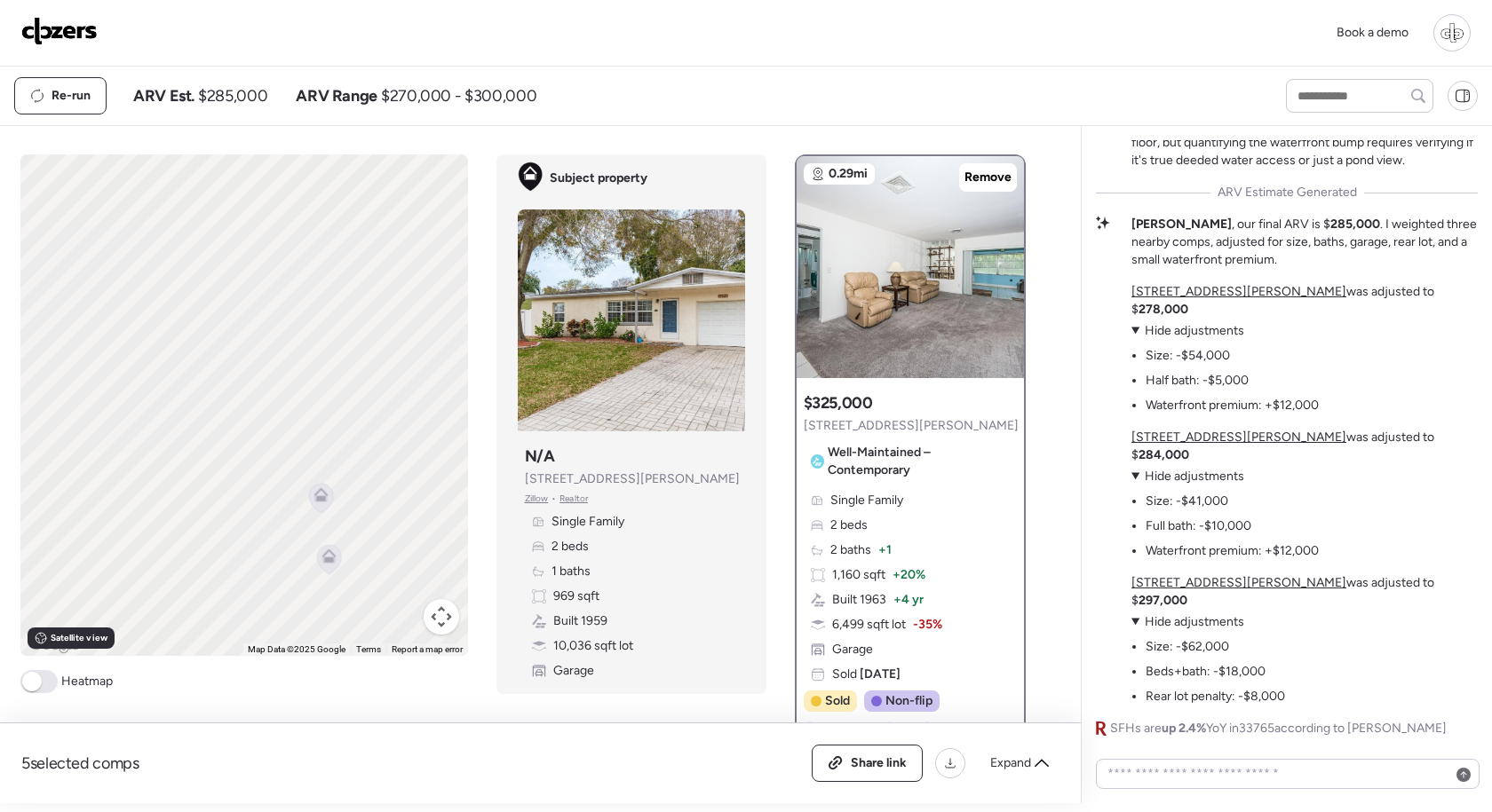
click at [1174, 444] on u "2315 Nash St" at bounding box center [1238, 436] width 215 height 15
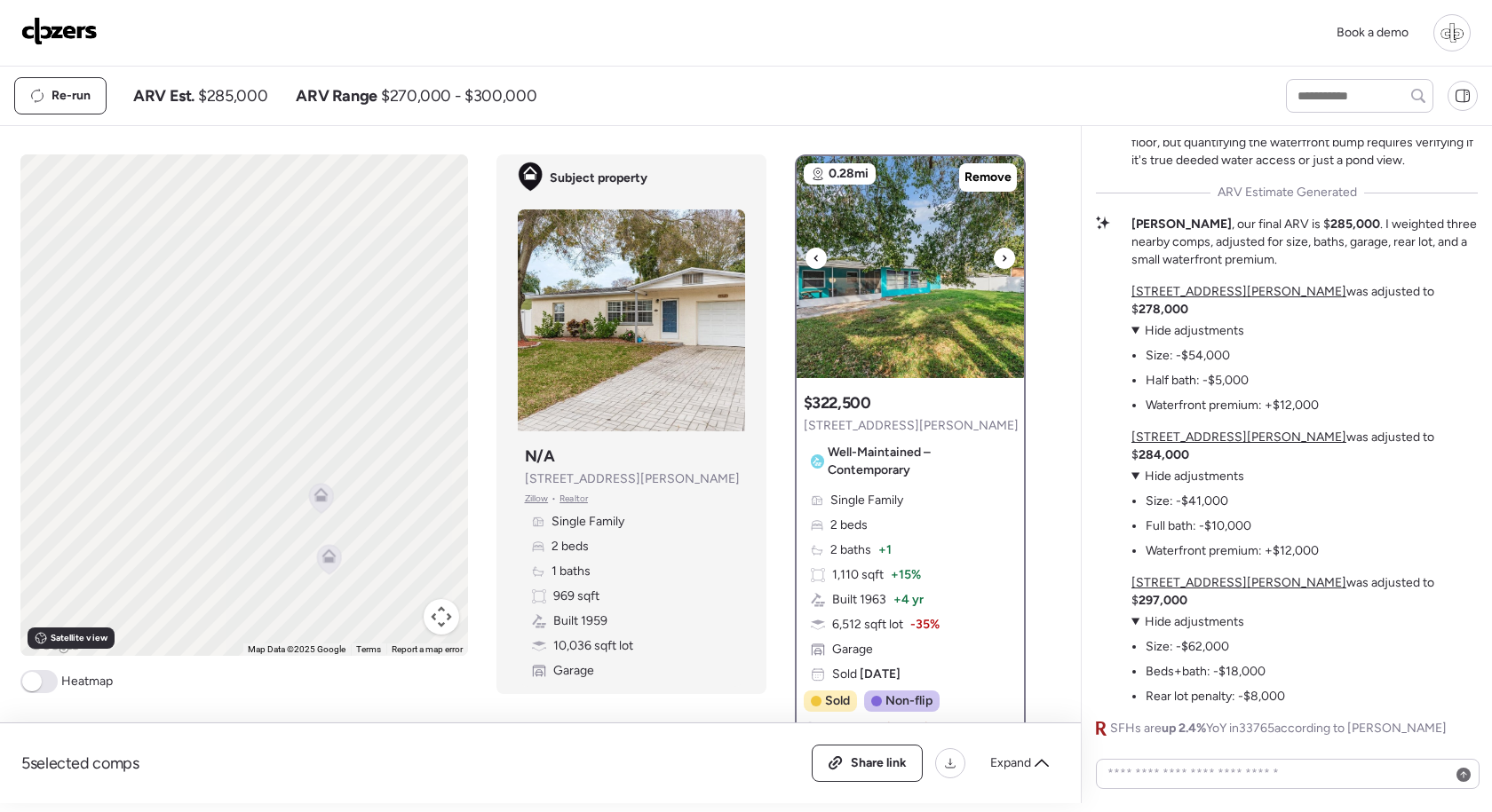
click at [1007, 258] on div at bounding box center [1003, 258] width 21 height 21
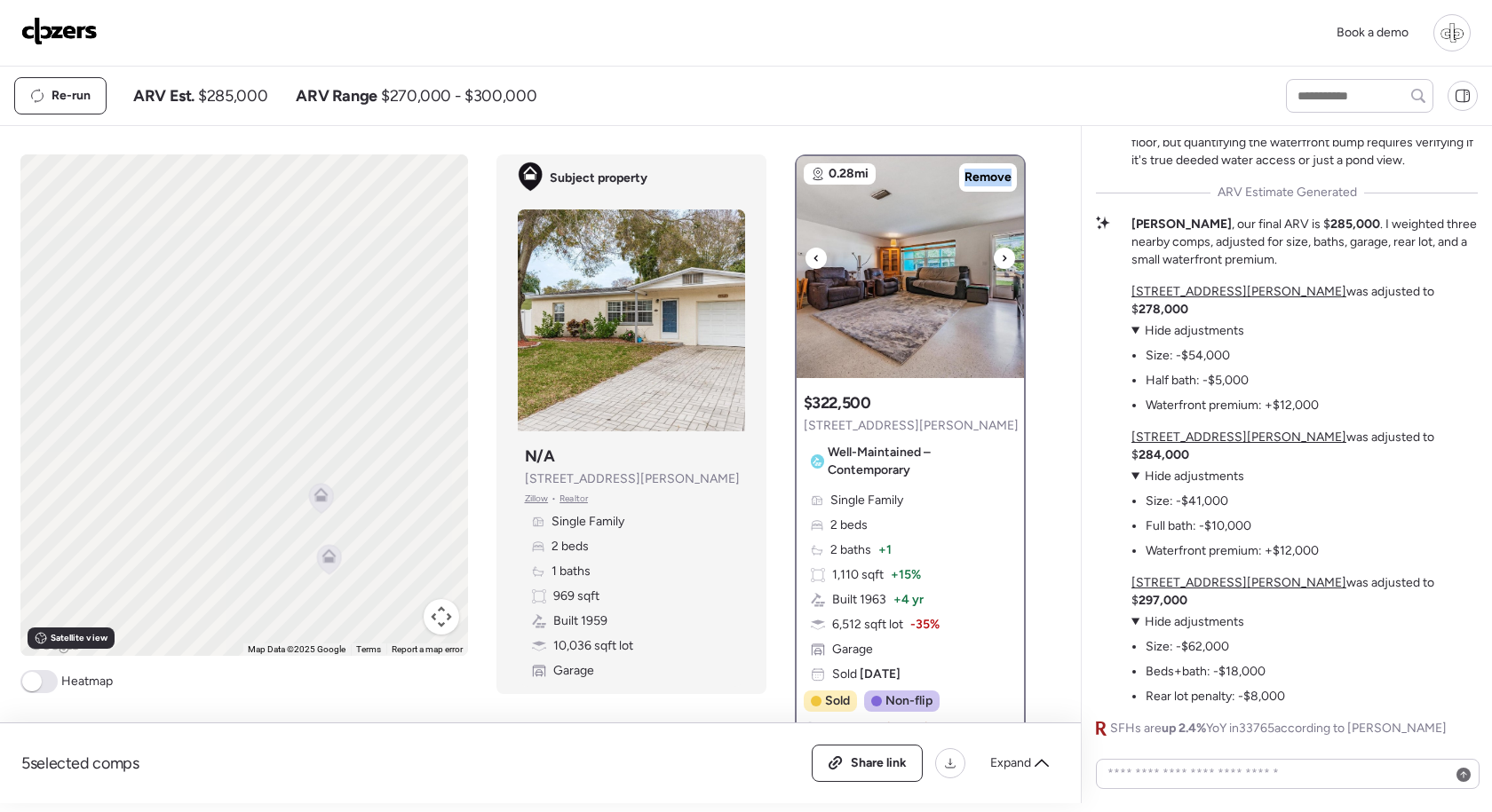
click at [1007, 258] on div at bounding box center [1003, 258] width 21 height 21
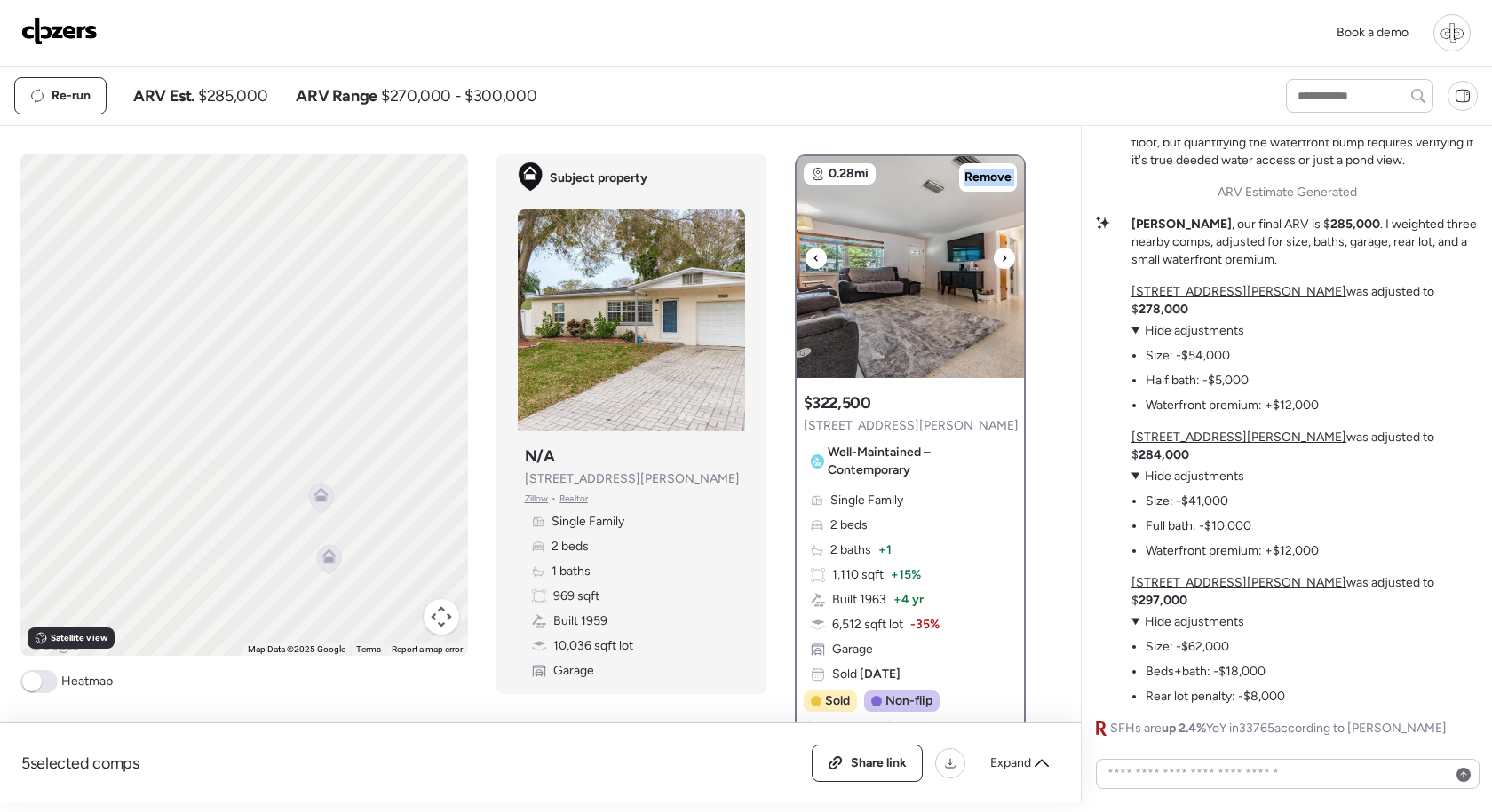
click at [1007, 258] on div at bounding box center [1003, 258] width 21 height 21
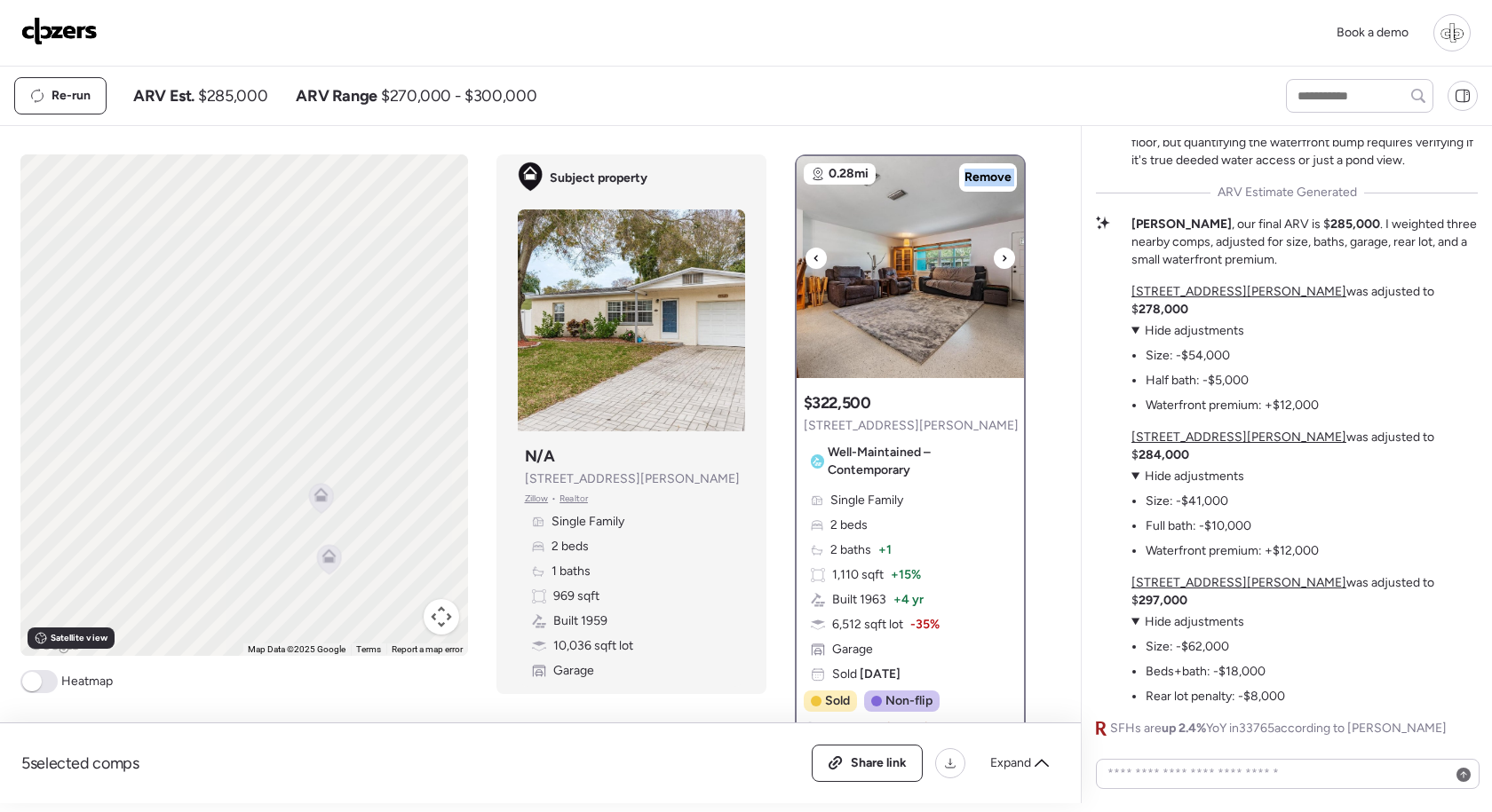
click at [1007, 258] on div at bounding box center [1003, 258] width 21 height 21
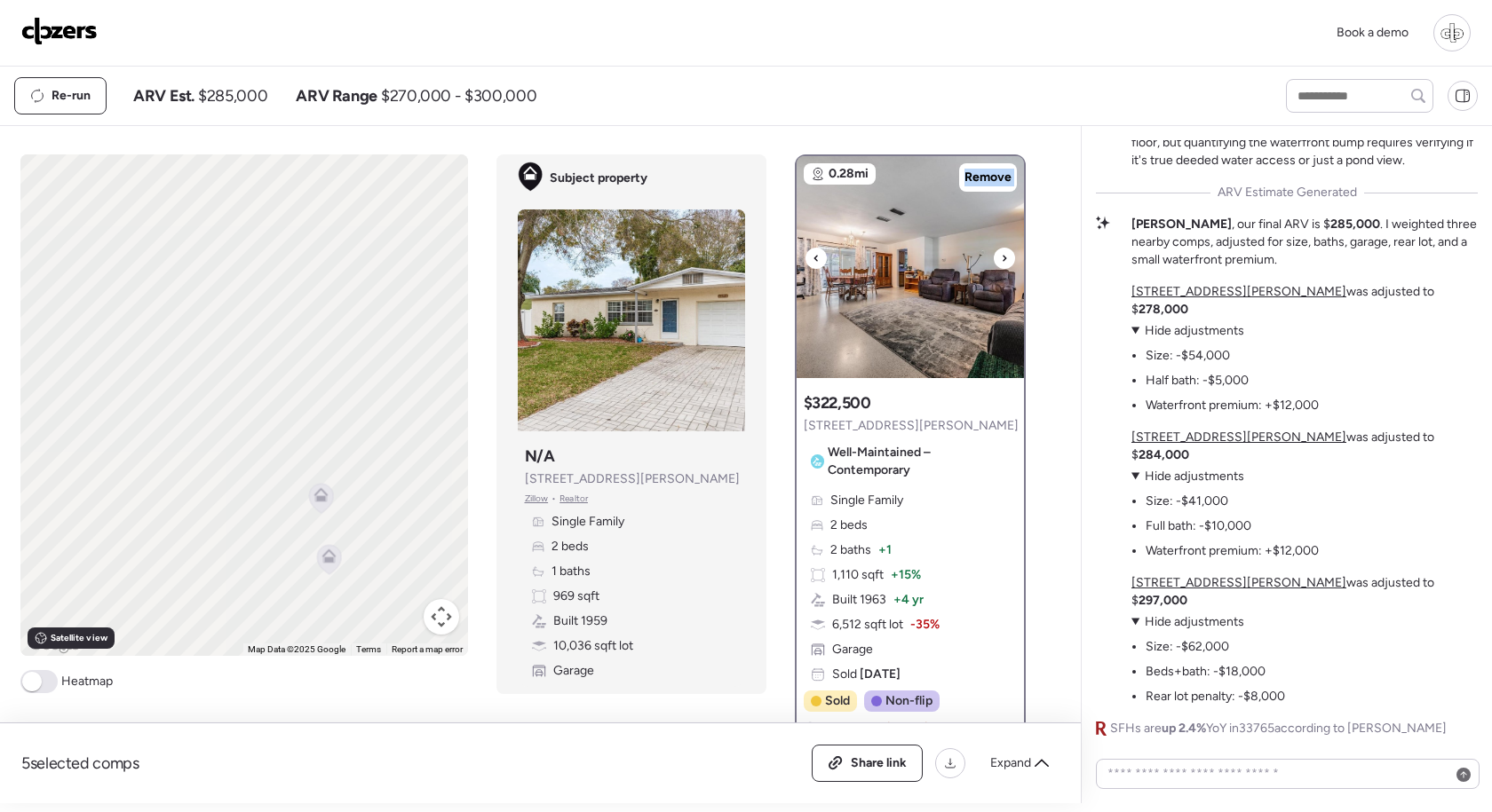
click at [1007, 258] on div at bounding box center [1003, 258] width 21 height 21
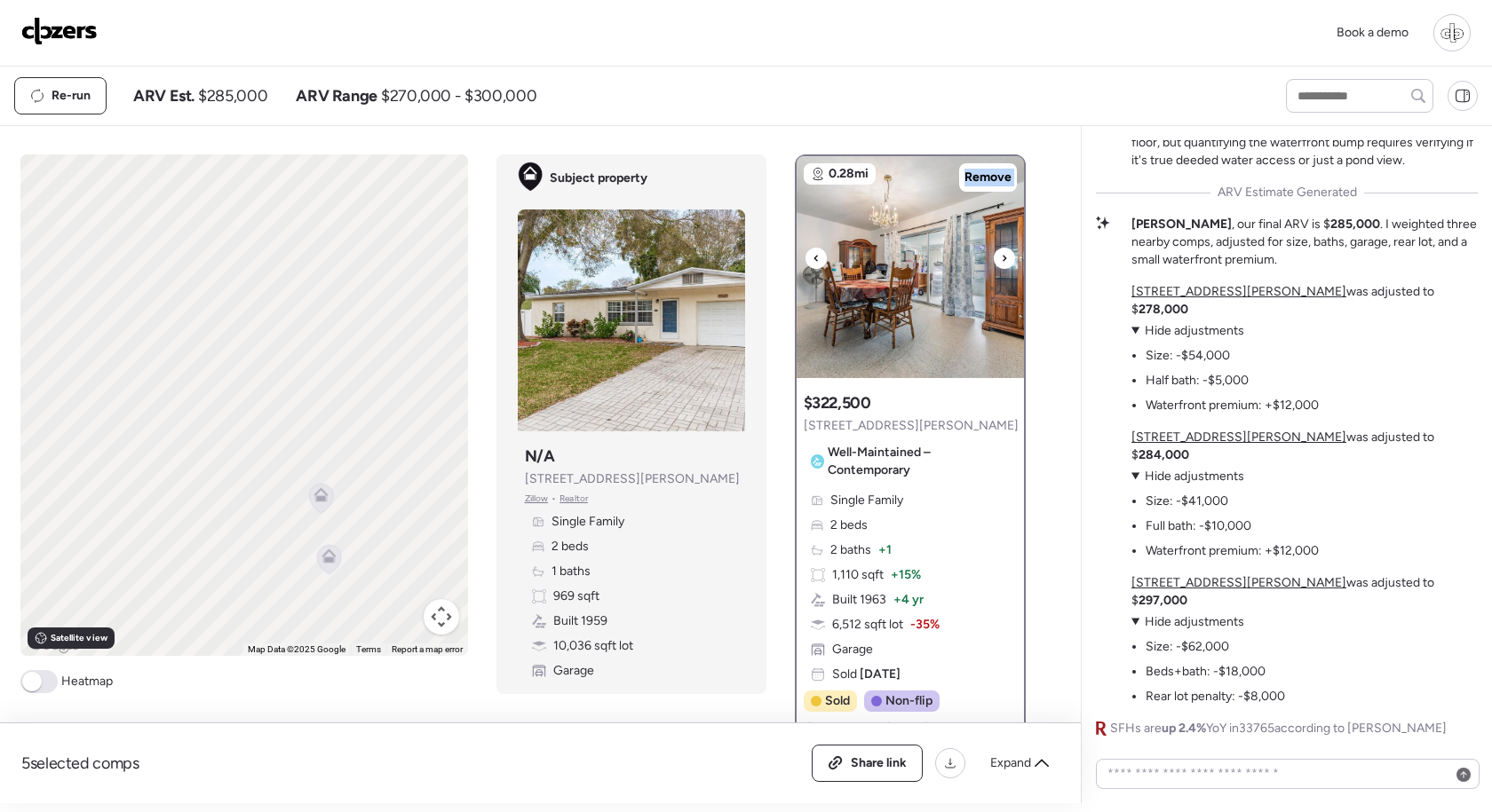
click at [1007, 258] on div at bounding box center [1003, 258] width 21 height 21
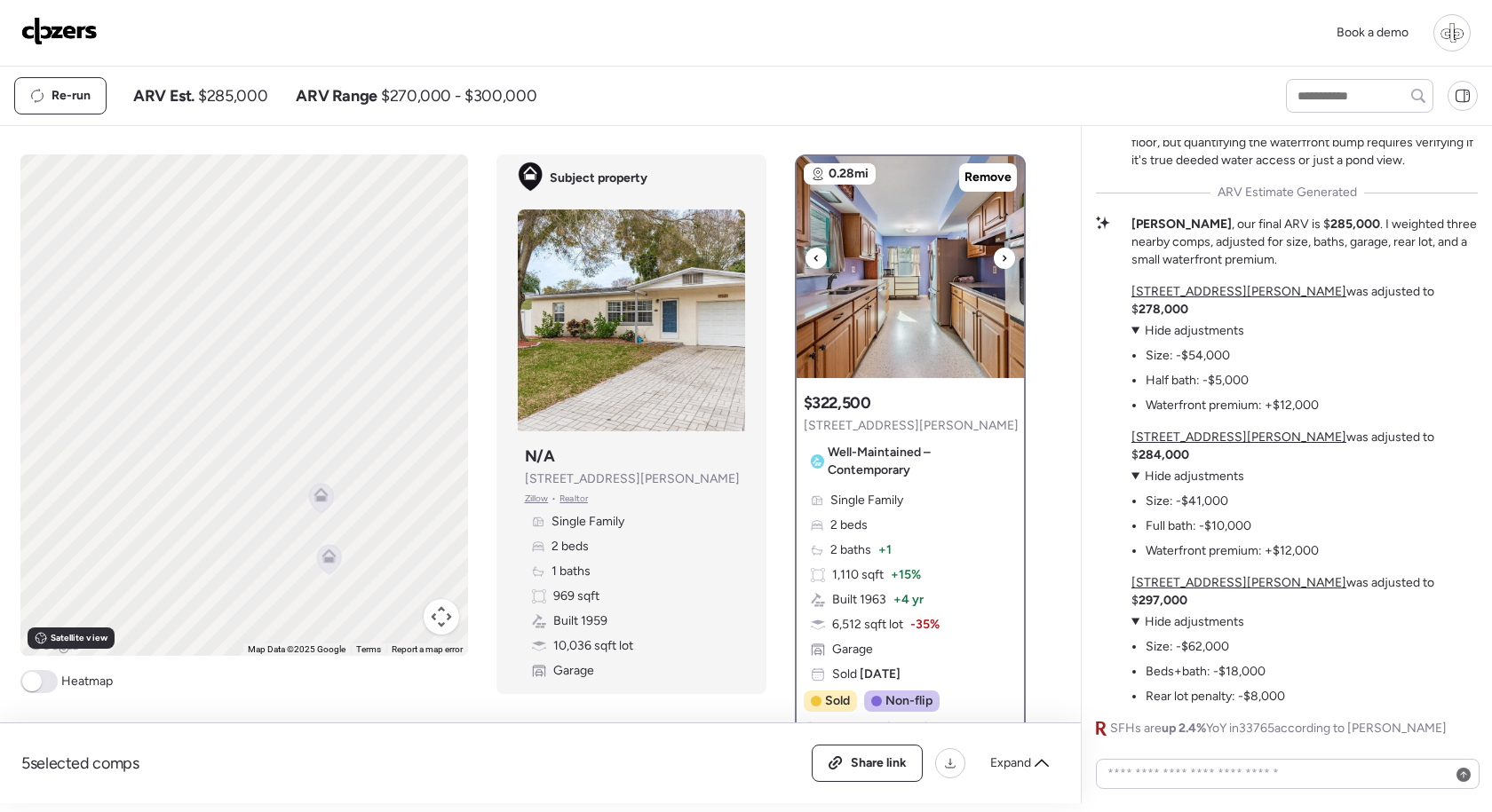
click at [1007, 258] on div at bounding box center [1003, 258] width 21 height 21
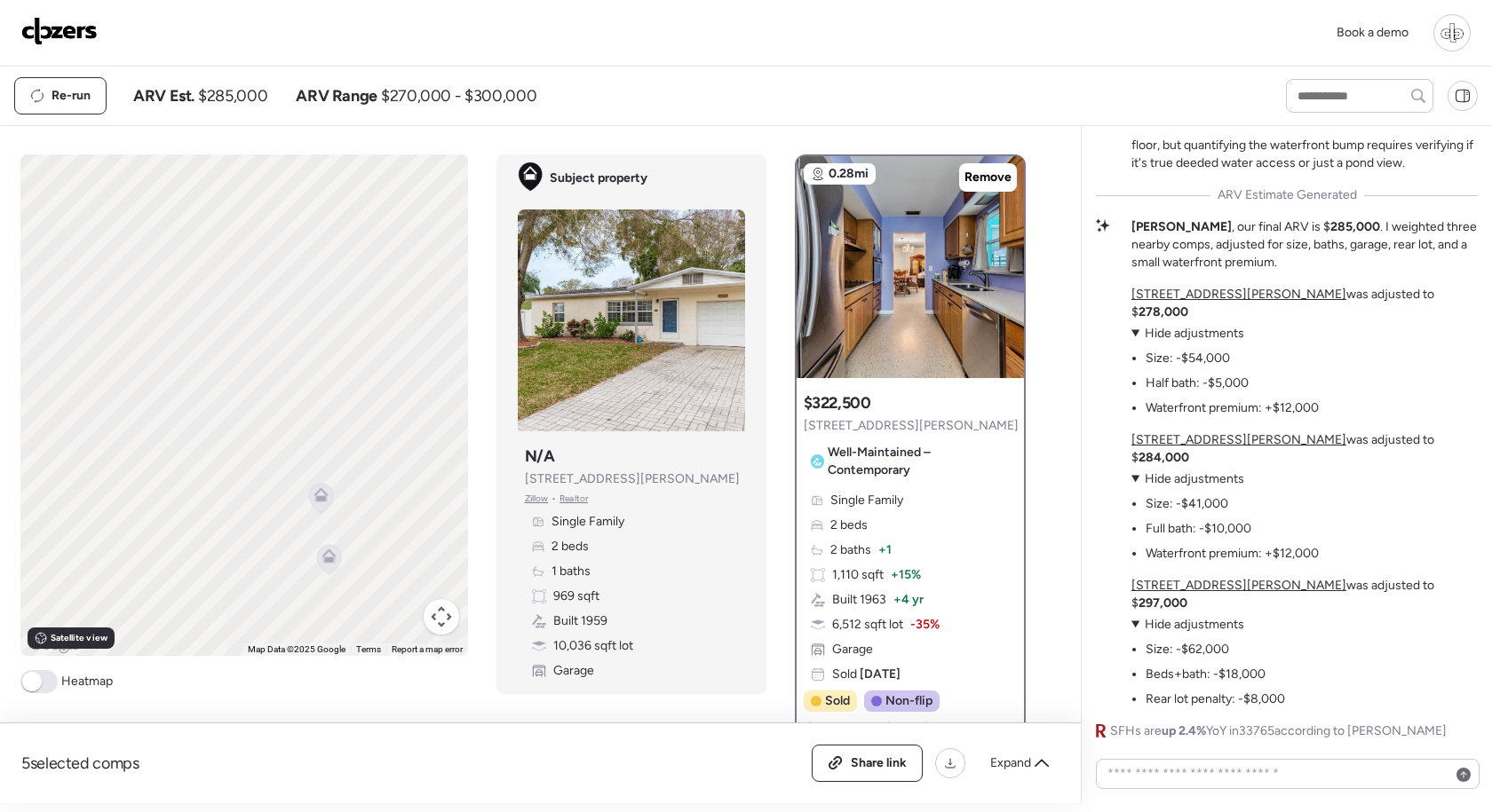
scroll to position [0, 0]
click at [1171, 590] on u "2478 Nash St" at bounding box center [1238, 582] width 215 height 15
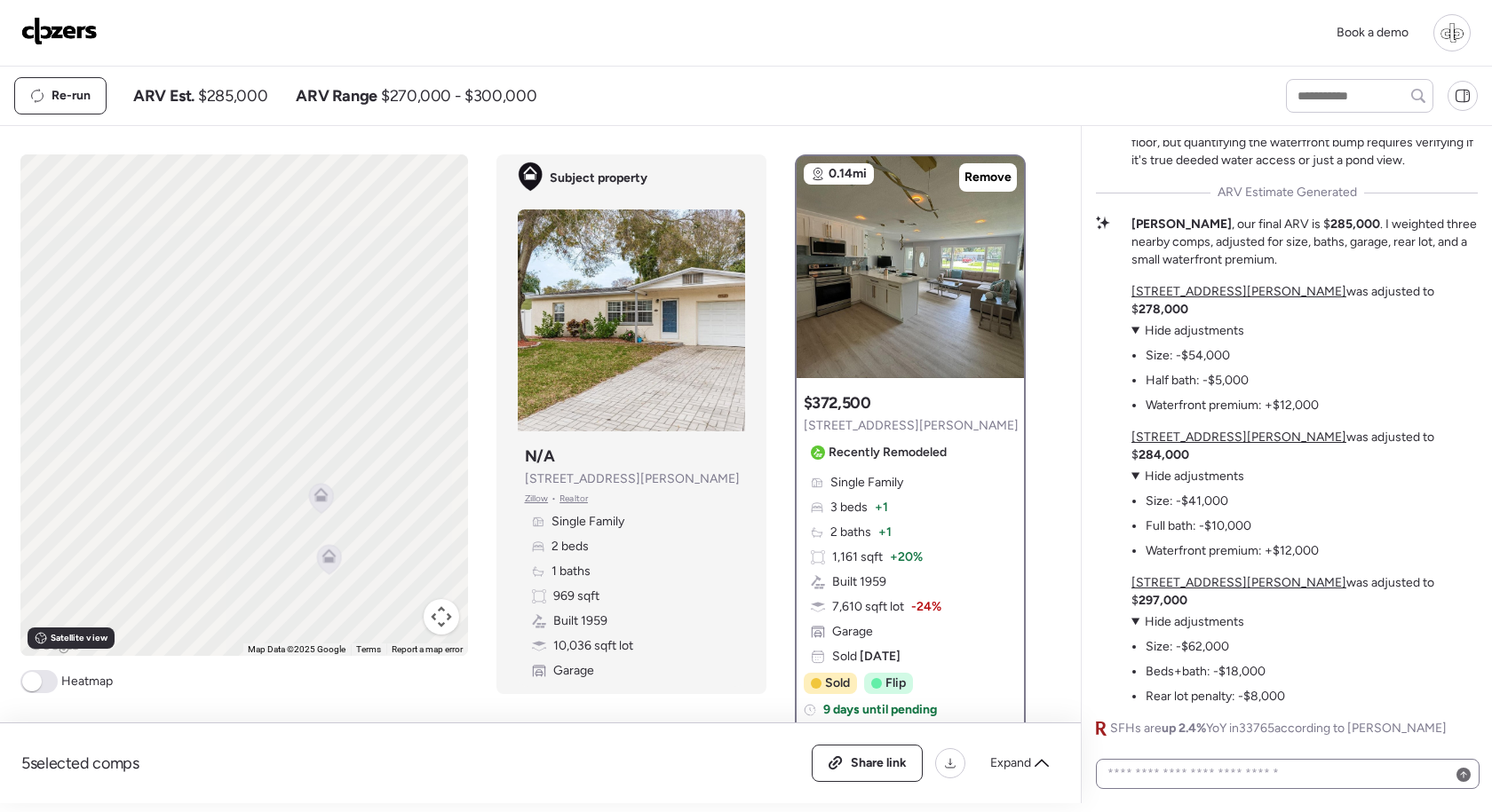
click at [1157, 789] on div at bounding box center [1287, 773] width 384 height 30
click at [1157, 775] on textarea at bounding box center [1287, 773] width 368 height 25
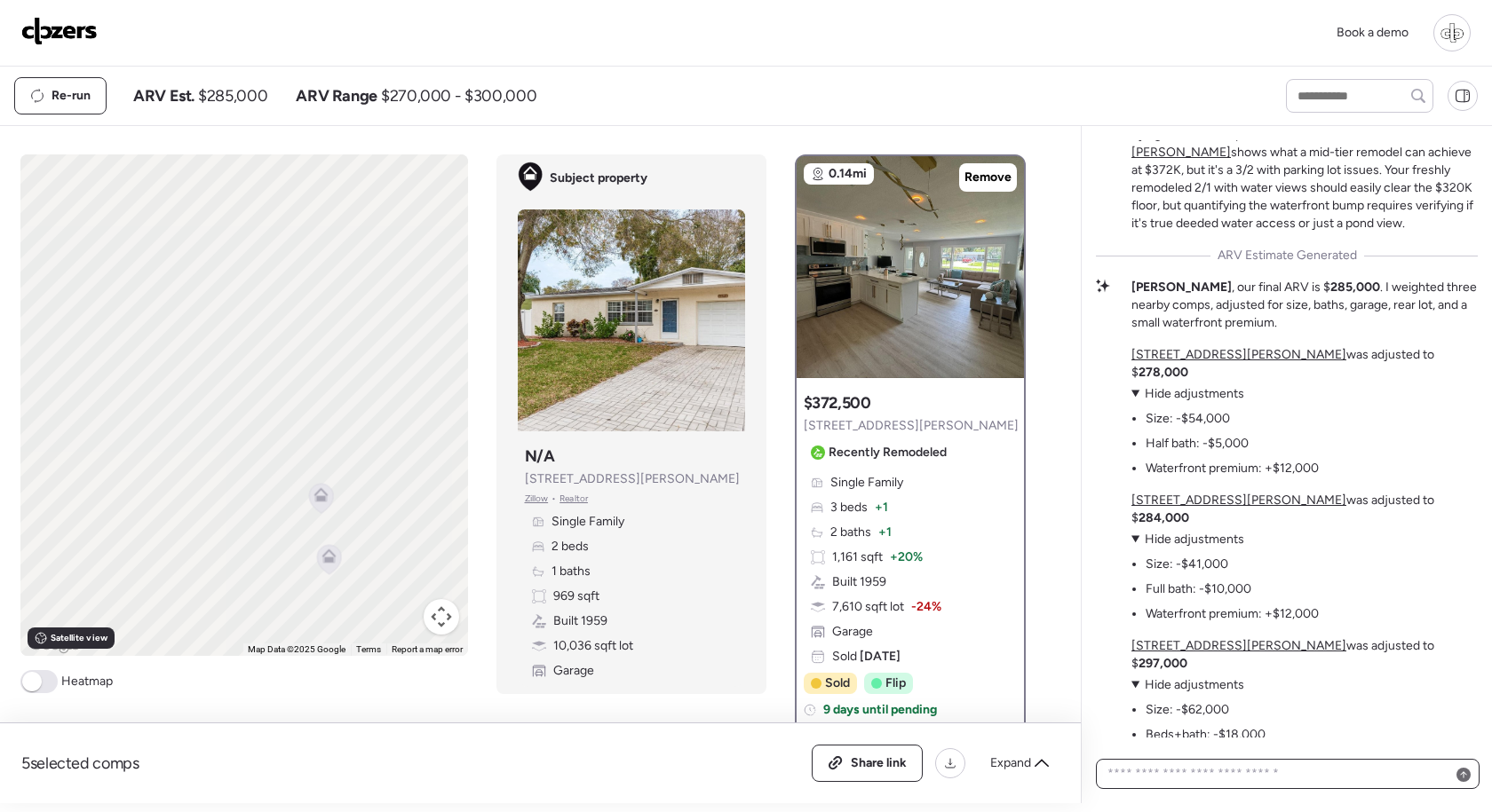
scroll to position [-194, 0]
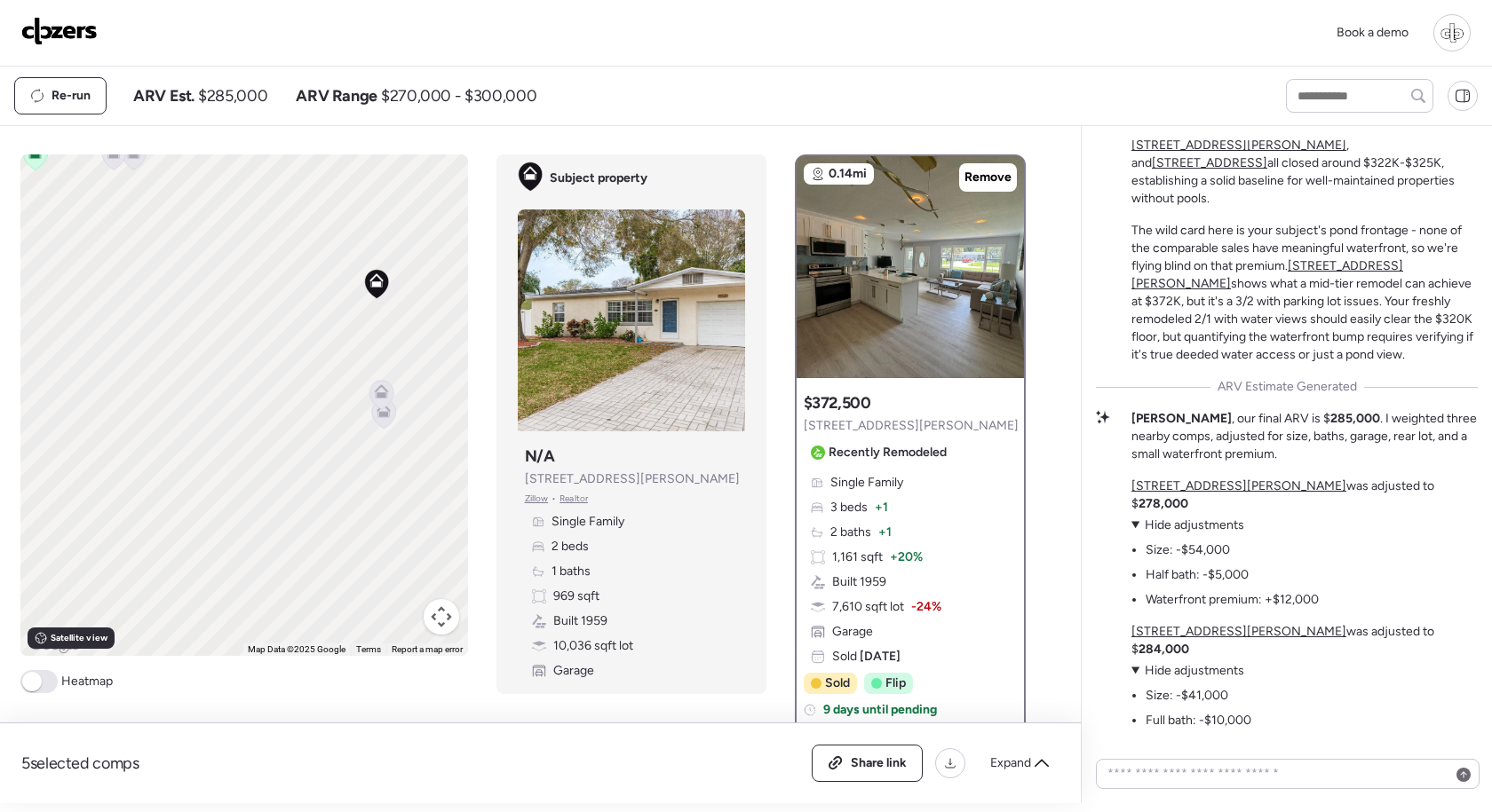
drag, startPoint x: 393, startPoint y: 376, endPoint x: 305, endPoint y: 387, distance: 88.7
click at [307, 390] on div "To activate drag with keyboard, press Alt + Enter. Once in keyboard drag state,…" at bounding box center [244, 406] width 447 height 502
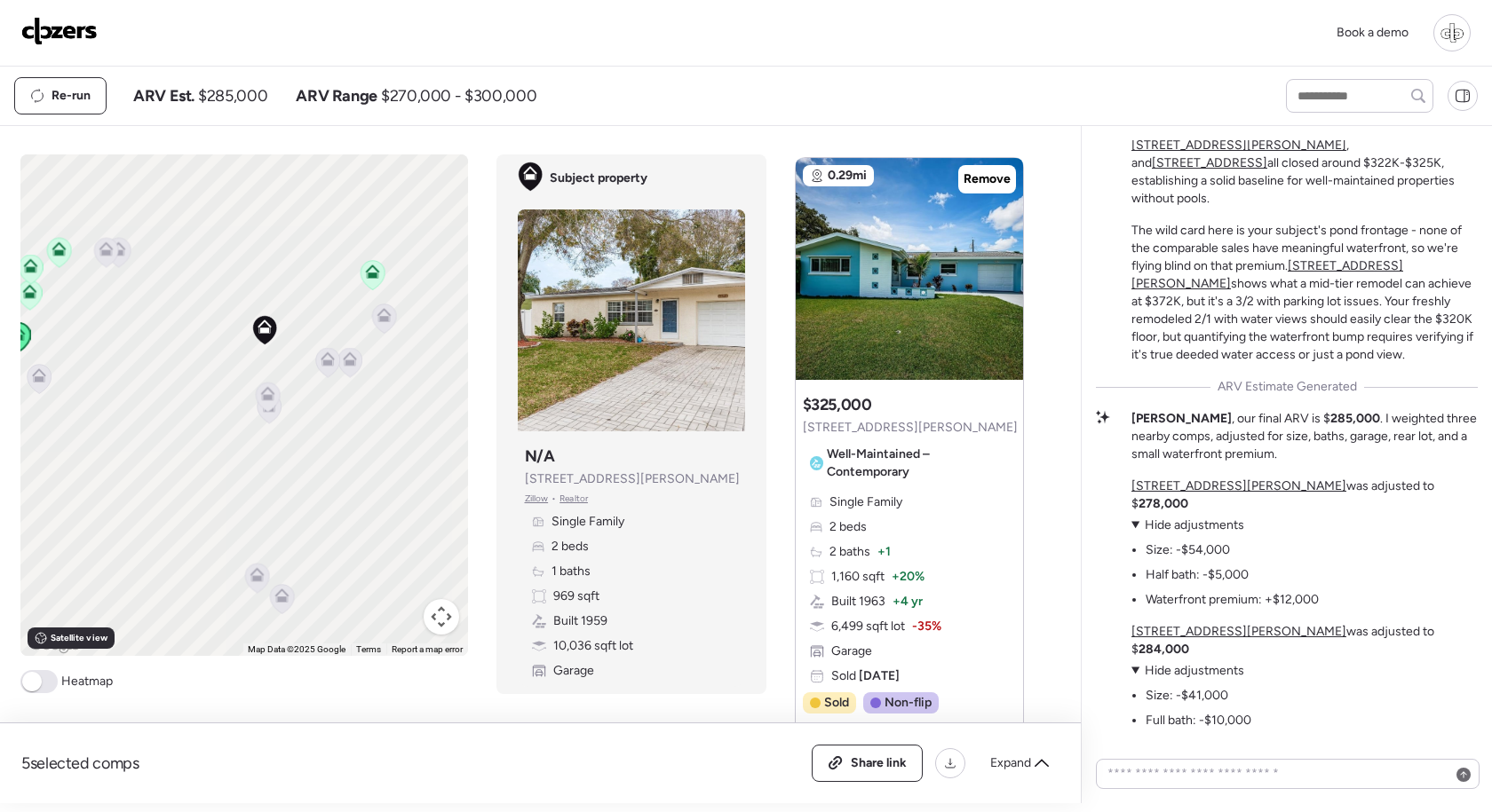
scroll to position [883, 0]
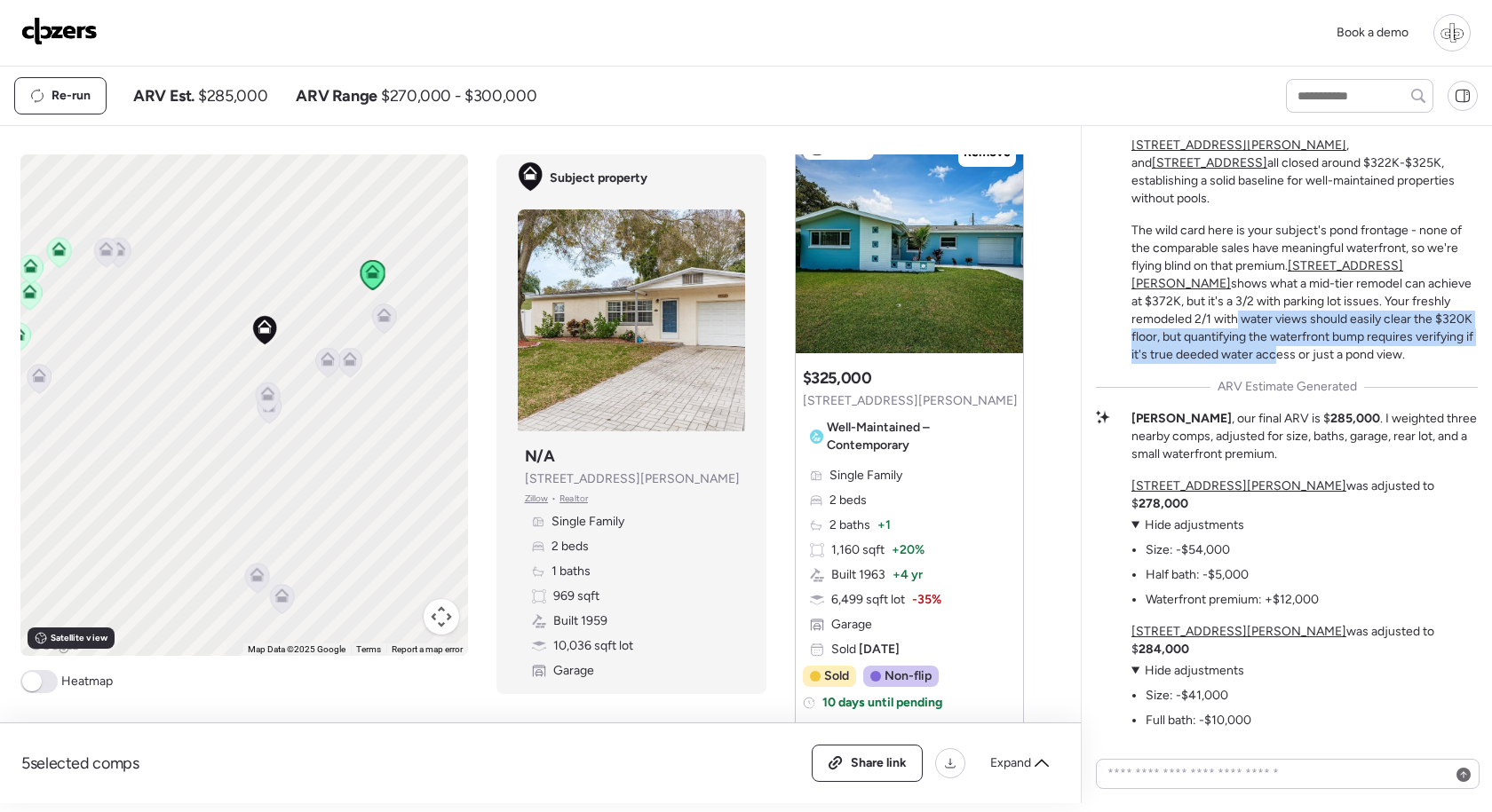
drag, startPoint x: 1359, startPoint y: 361, endPoint x: 1412, endPoint y: 385, distance: 58.2
click at [1413, 364] on p "The wild card here is your subject's pond frontage - none of the comparable sal…" at bounding box center [1304, 292] width 346 height 142
click at [1247, 364] on p "The wild card here is your subject's pond frontage - none of the comparable sal…" at bounding box center [1304, 292] width 346 height 142
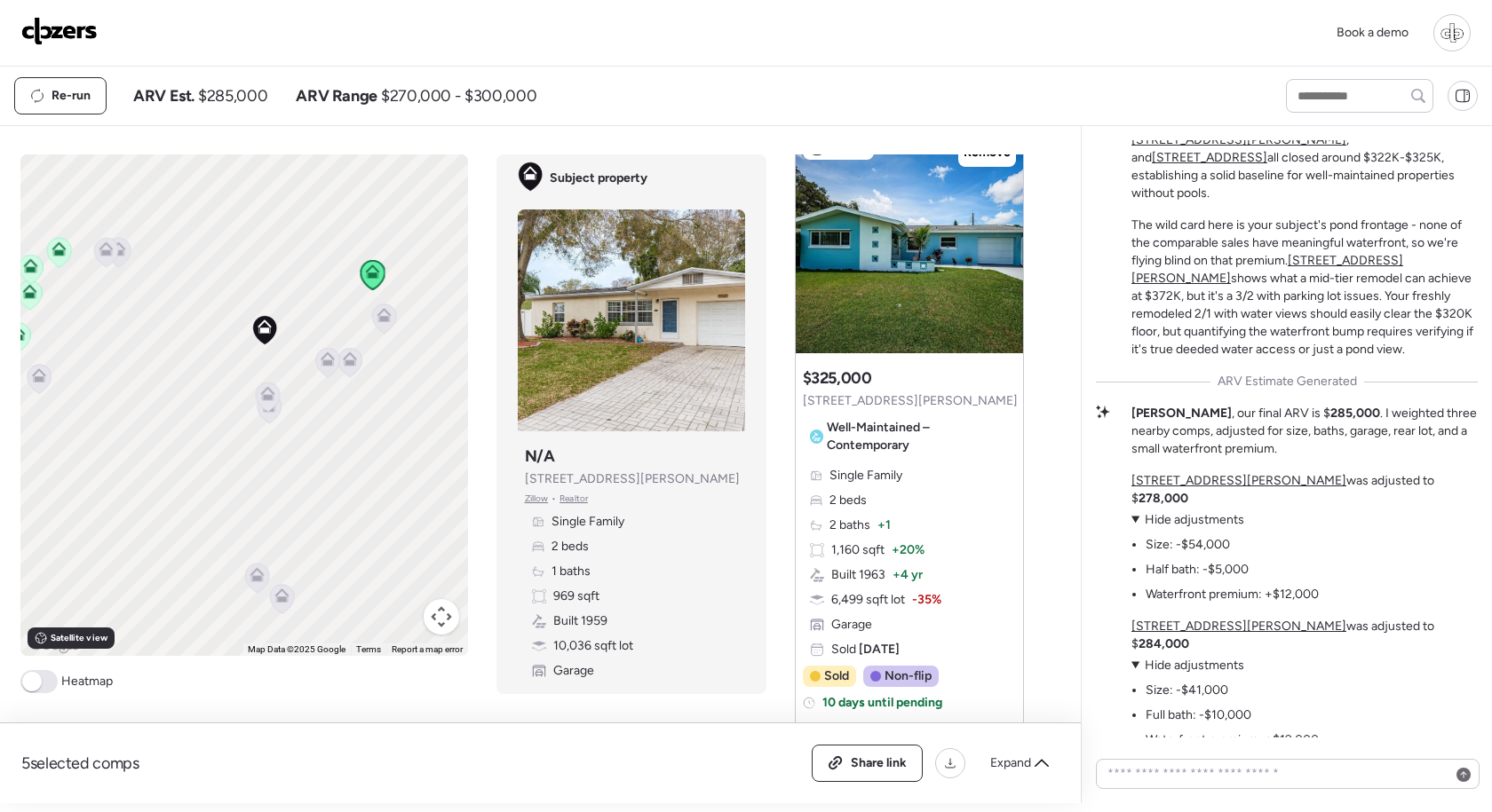
scroll to position [-194, 0]
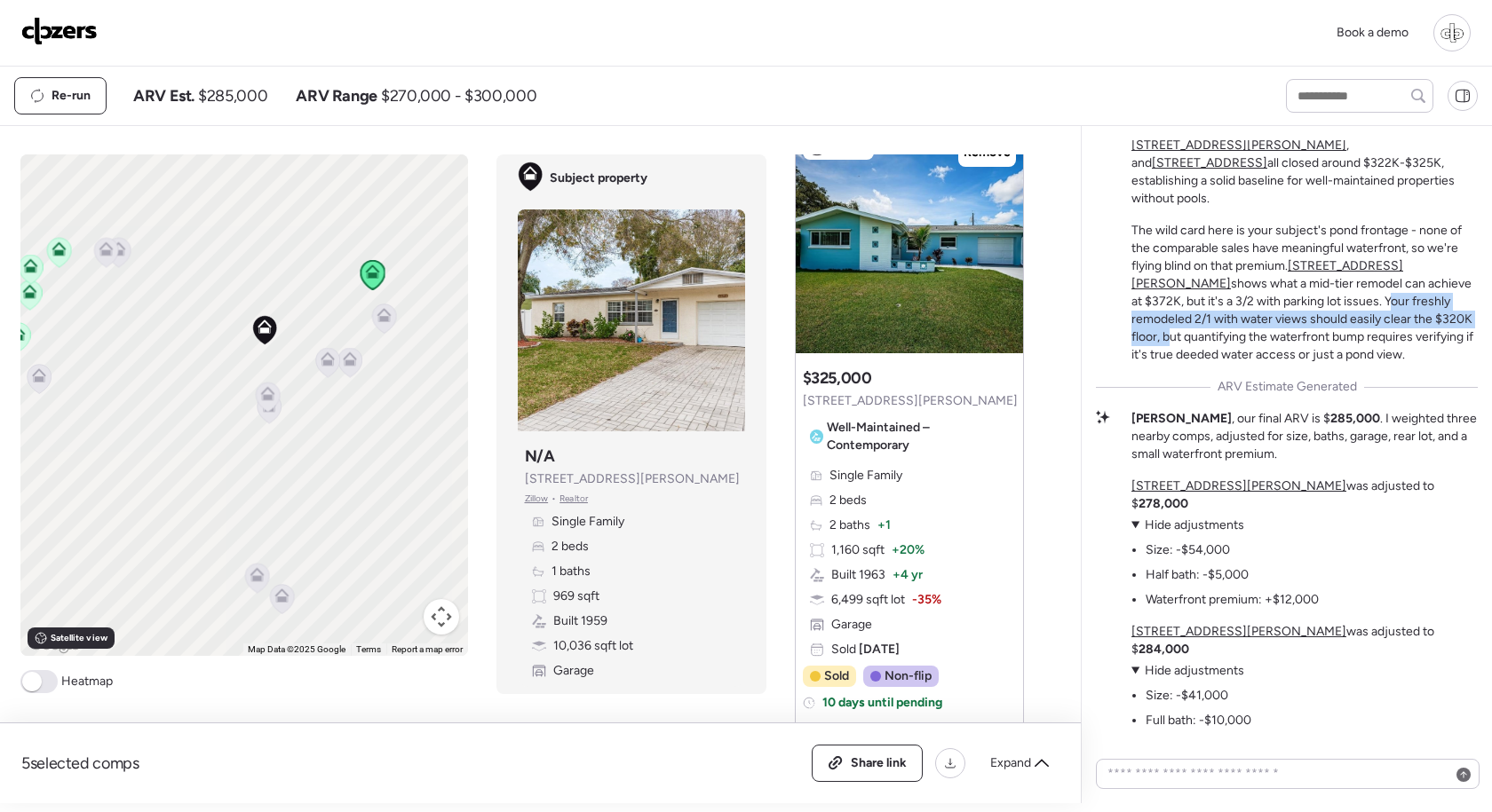
drag, startPoint x: 1188, startPoint y: 355, endPoint x: 1289, endPoint y: 376, distance: 103.2
click at [1290, 364] on p "The wild card here is your subject's pond frontage - none of the comparable sal…" at bounding box center [1304, 292] width 346 height 142
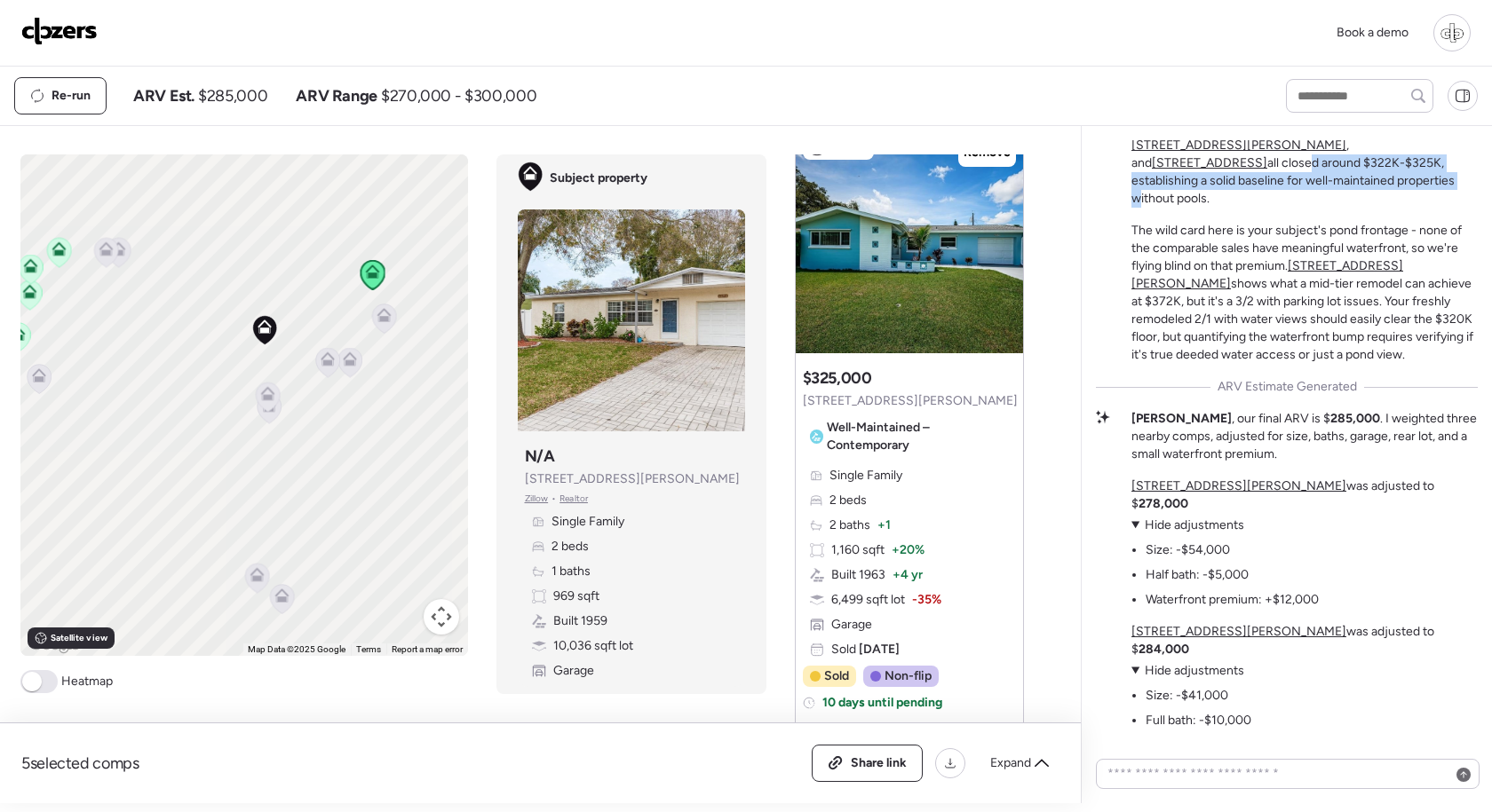
drag, startPoint x: 1245, startPoint y: 241, endPoint x: 1382, endPoint y: 244, distance: 137.0
click at [1382, 207] on p "This micro-tract shows remarkably consistent pricing, with multiple 2-bedroom c…" at bounding box center [1304, 145] width 346 height 124
click at [1245, 207] on p "This micro-tract shows remarkably consistent pricing, with multiple 2-bedroom c…" at bounding box center [1304, 145] width 346 height 124
drag, startPoint x: 1220, startPoint y: 254, endPoint x: 1393, endPoint y: 269, distance: 173.6
click at [1391, 269] on div "Waterfront Mystery in a Tight Market This micro-tract shows remarkably consiste…" at bounding box center [1304, 207] width 346 height 312
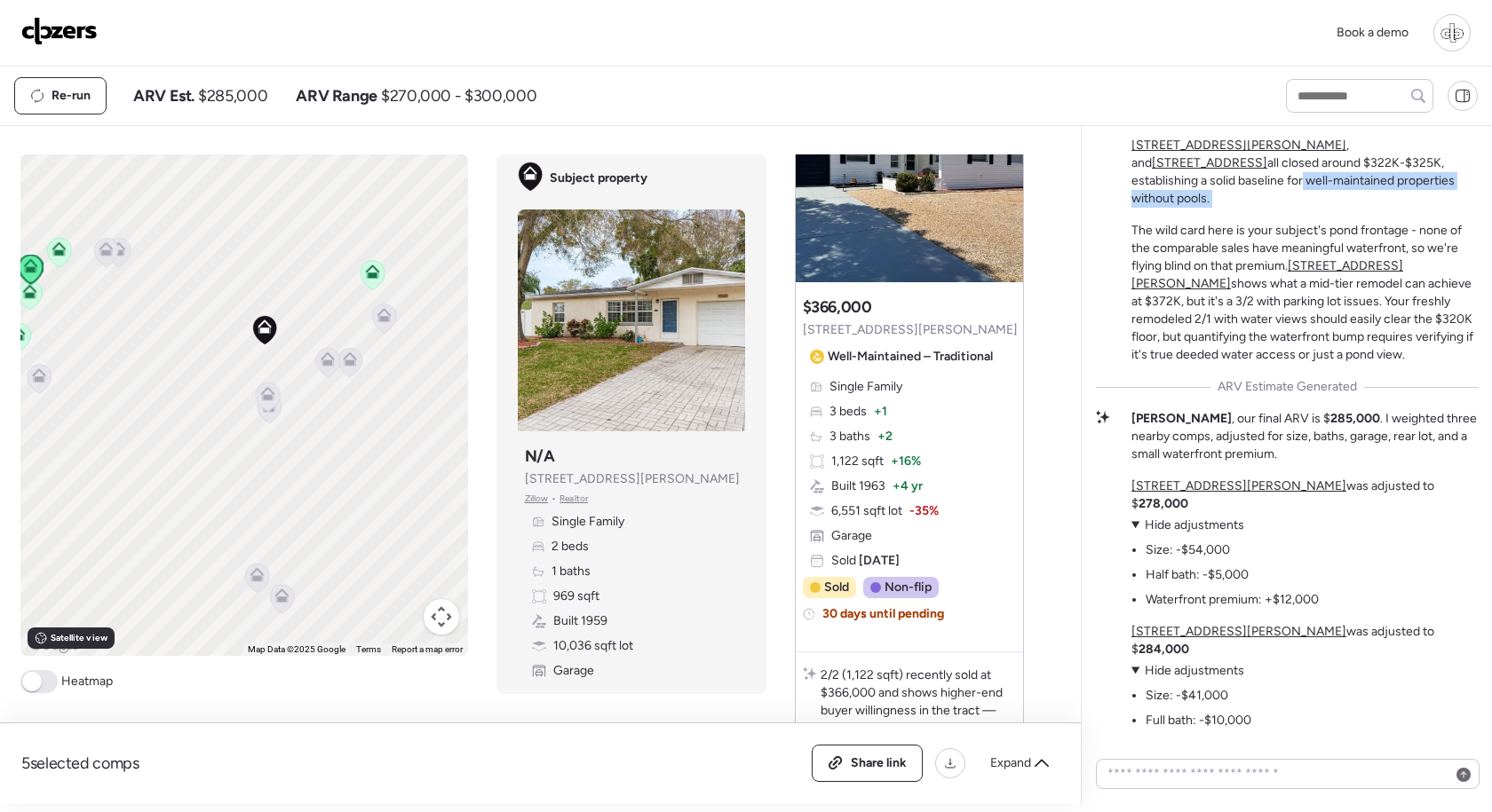
scroll to position [2530, 0]
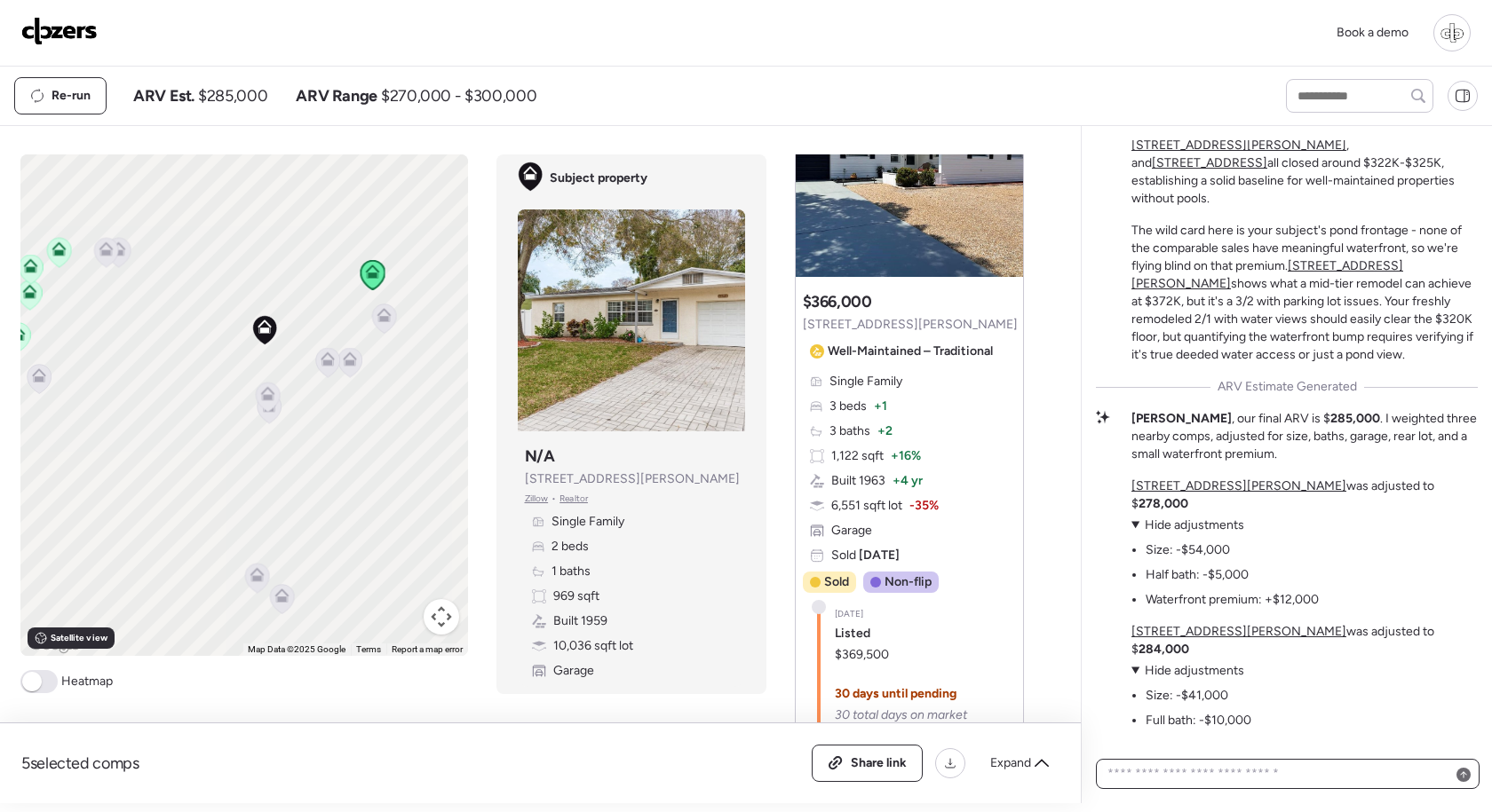
click at [1185, 767] on textarea at bounding box center [1287, 773] width 368 height 25
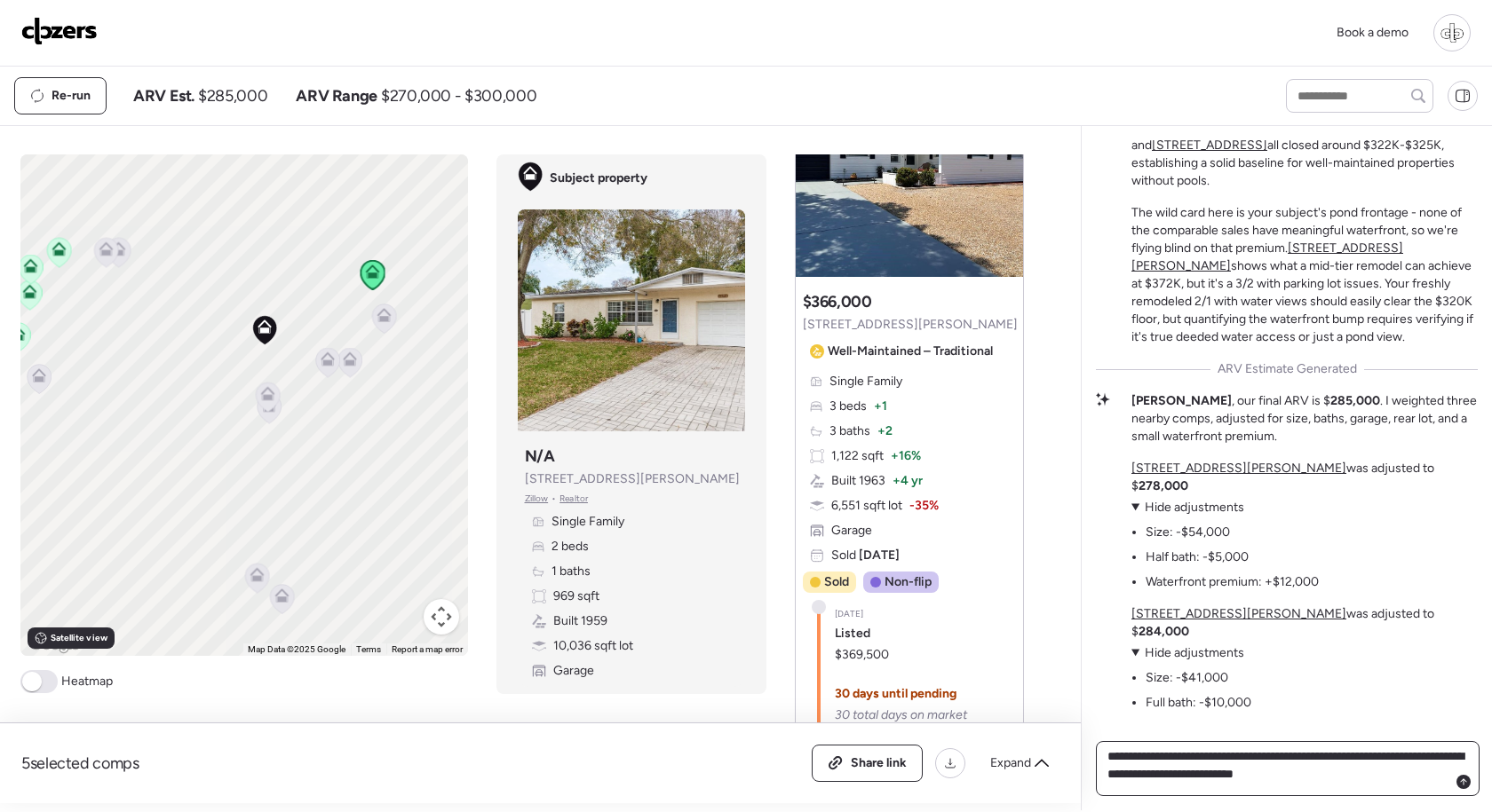
type textarea "**********"
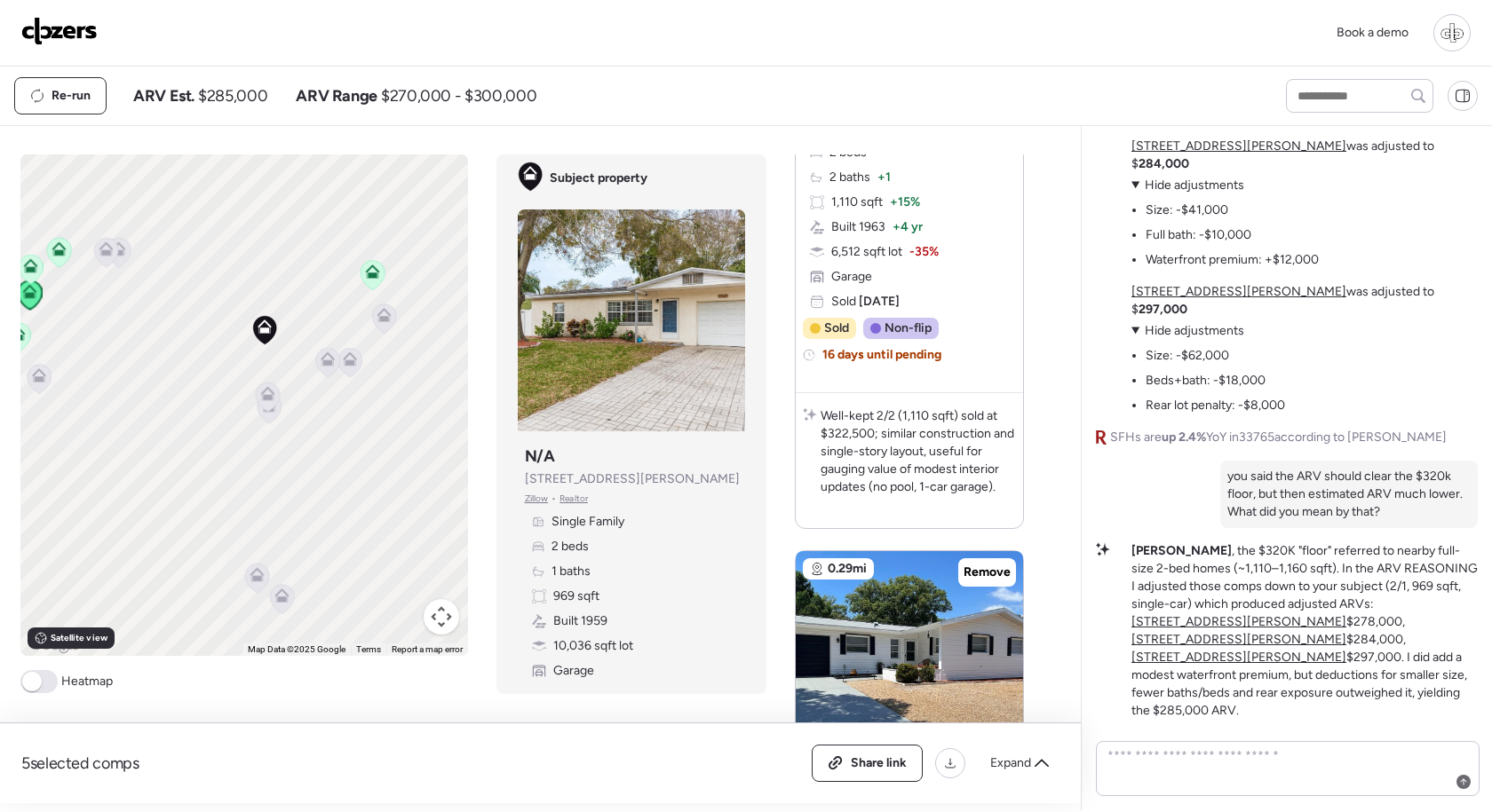
scroll to position [1925, 0]
